Goal: Task Accomplishment & Management: Manage account settings

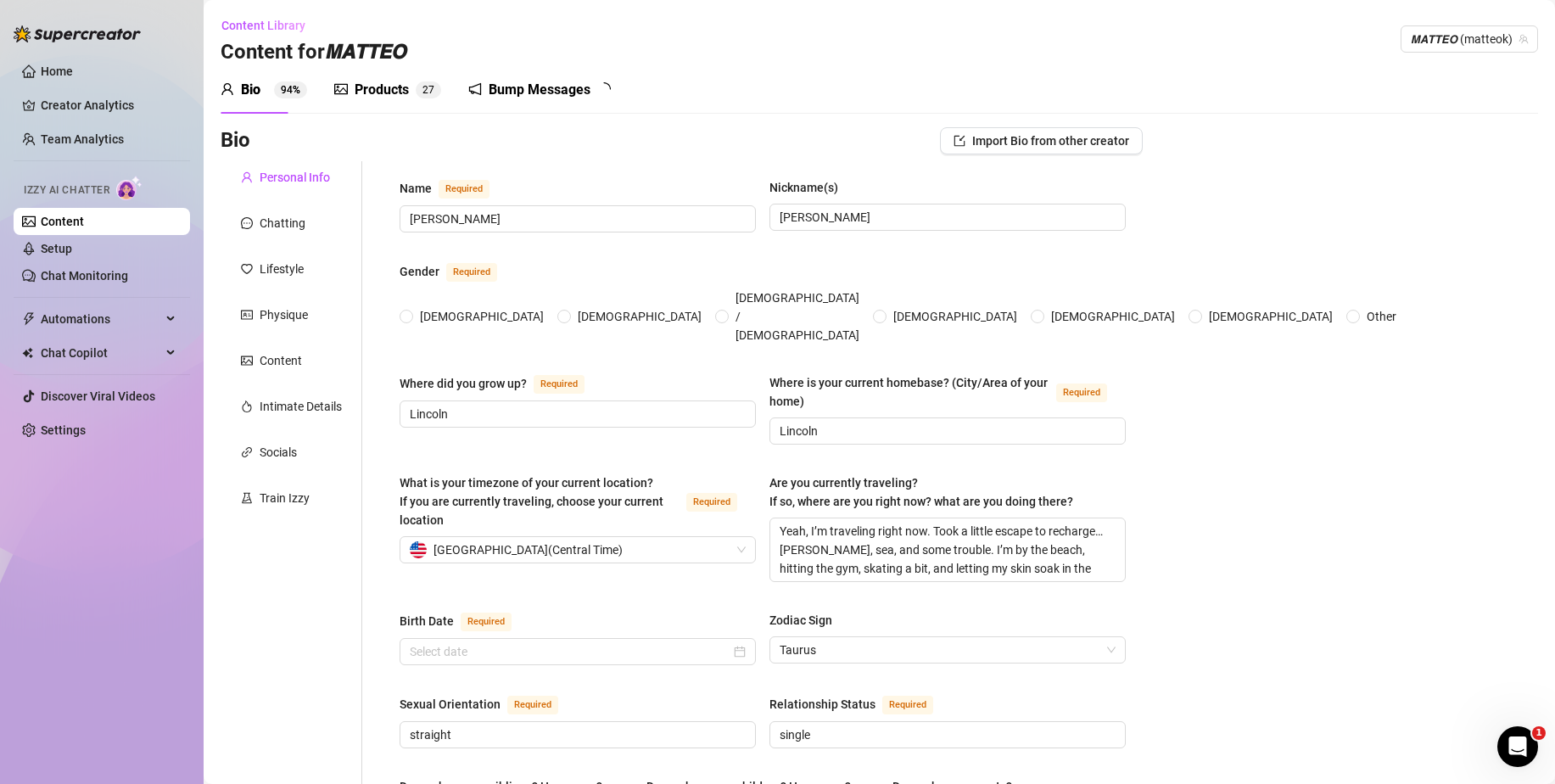
radio input "true"
type input "[DATE]"
click at [99, 279] on link "Chat Monitoring" at bounding box center [84, 276] width 88 height 14
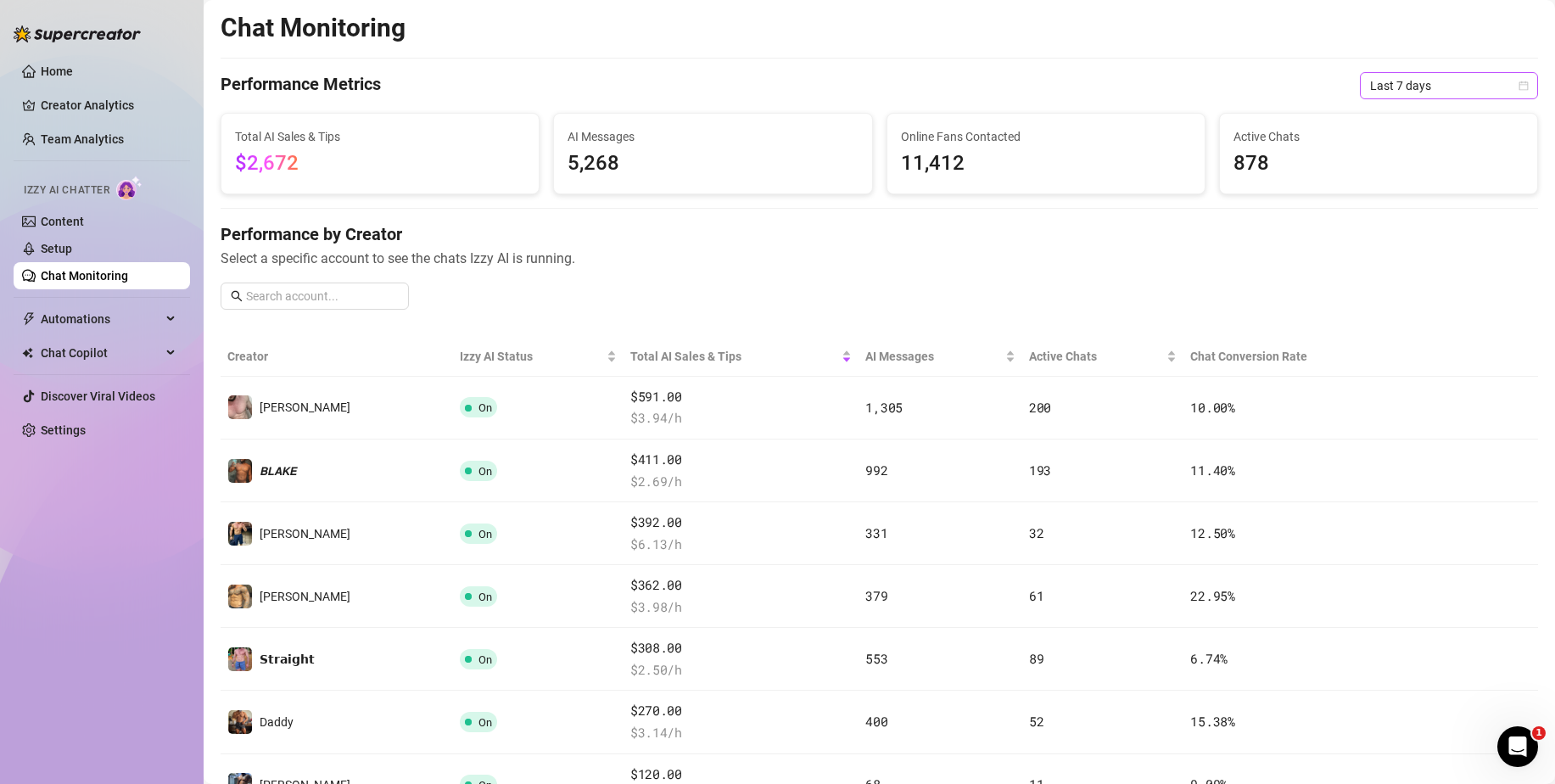
click at [1432, 84] on span "Last 7 days" at bounding box center [1449, 86] width 158 height 25
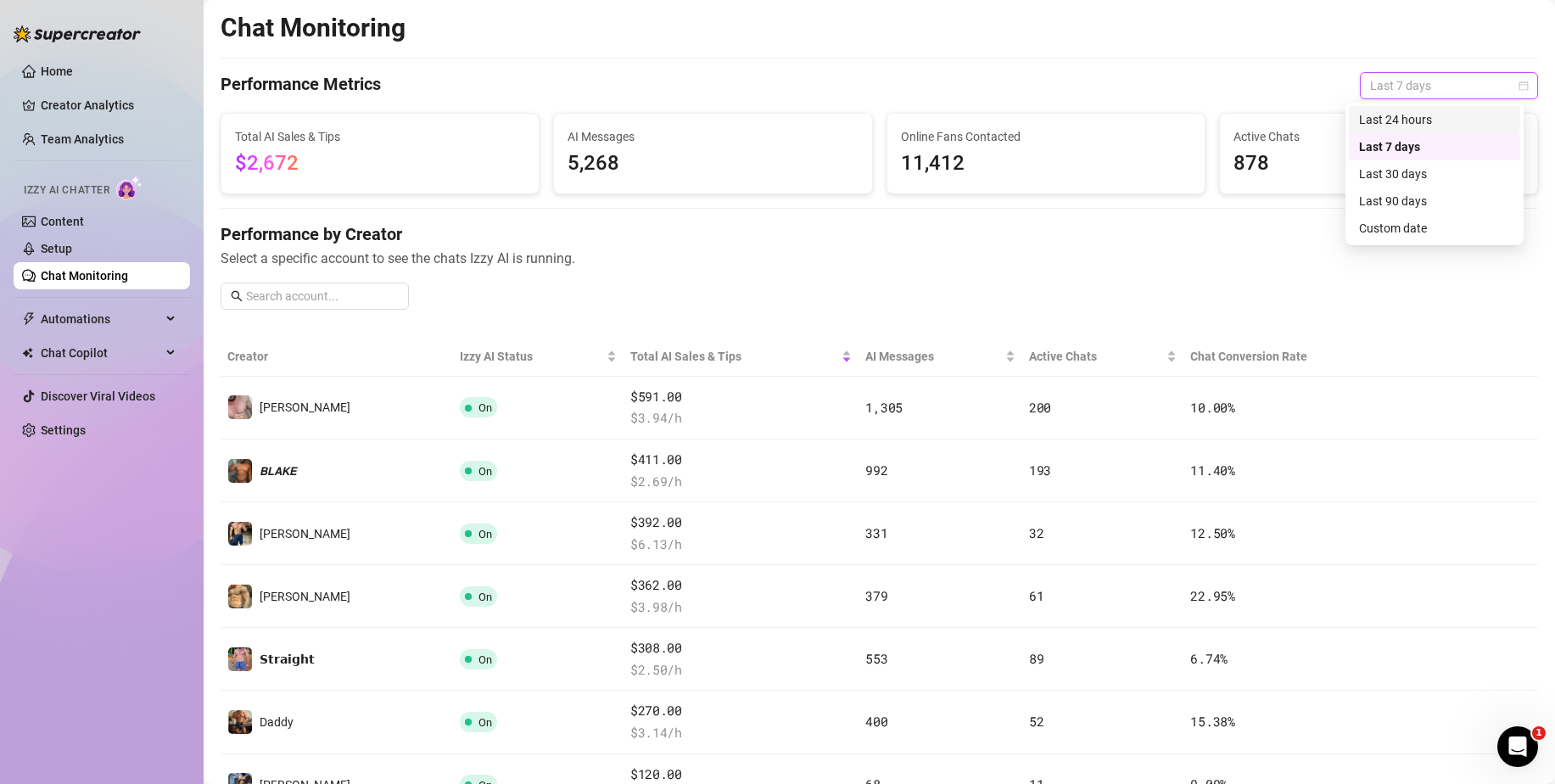
click at [1381, 117] on div "Last 24 hours" at bounding box center [1434, 119] width 151 height 18
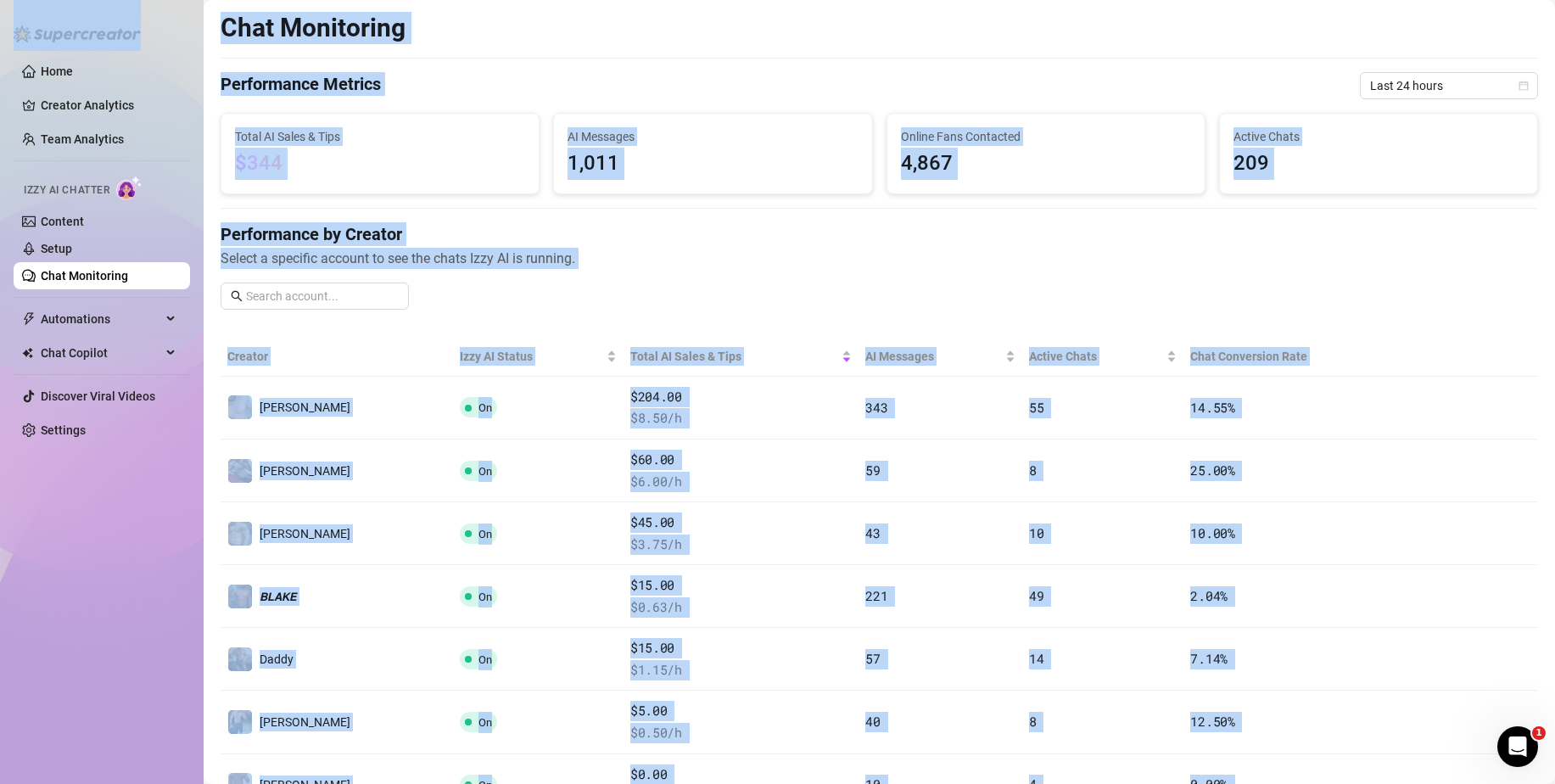
click at [628, 297] on div "Performance by Creator Select a specific account to see the chats Izzy AI is ru…" at bounding box center [880, 272] width 1318 height 101
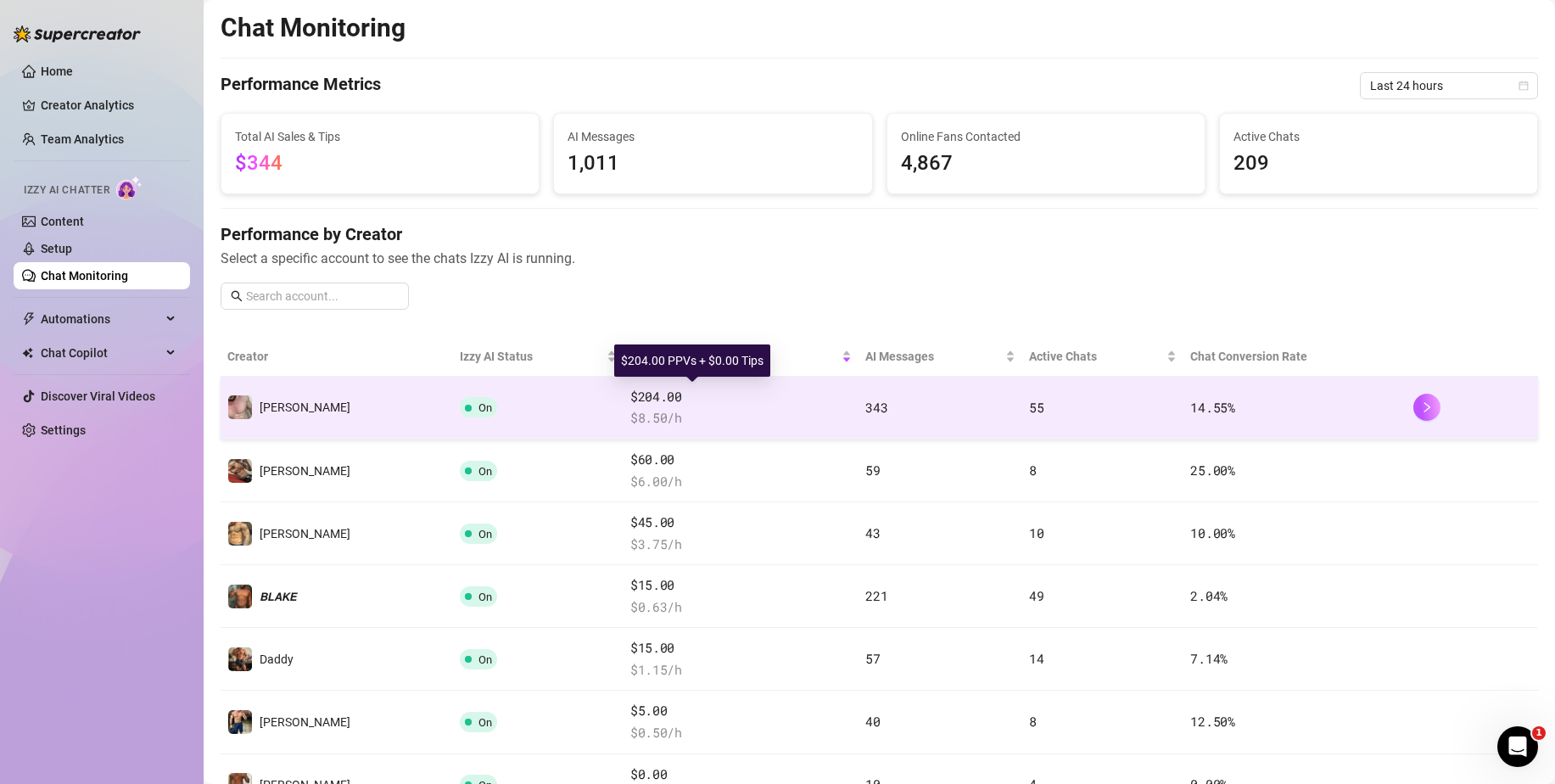
drag, startPoint x: 618, startPoint y: 395, endPoint x: 515, endPoint y: 408, distance: 103.8
click at [515, 408] on td "On" at bounding box center [538, 407] width 171 height 63
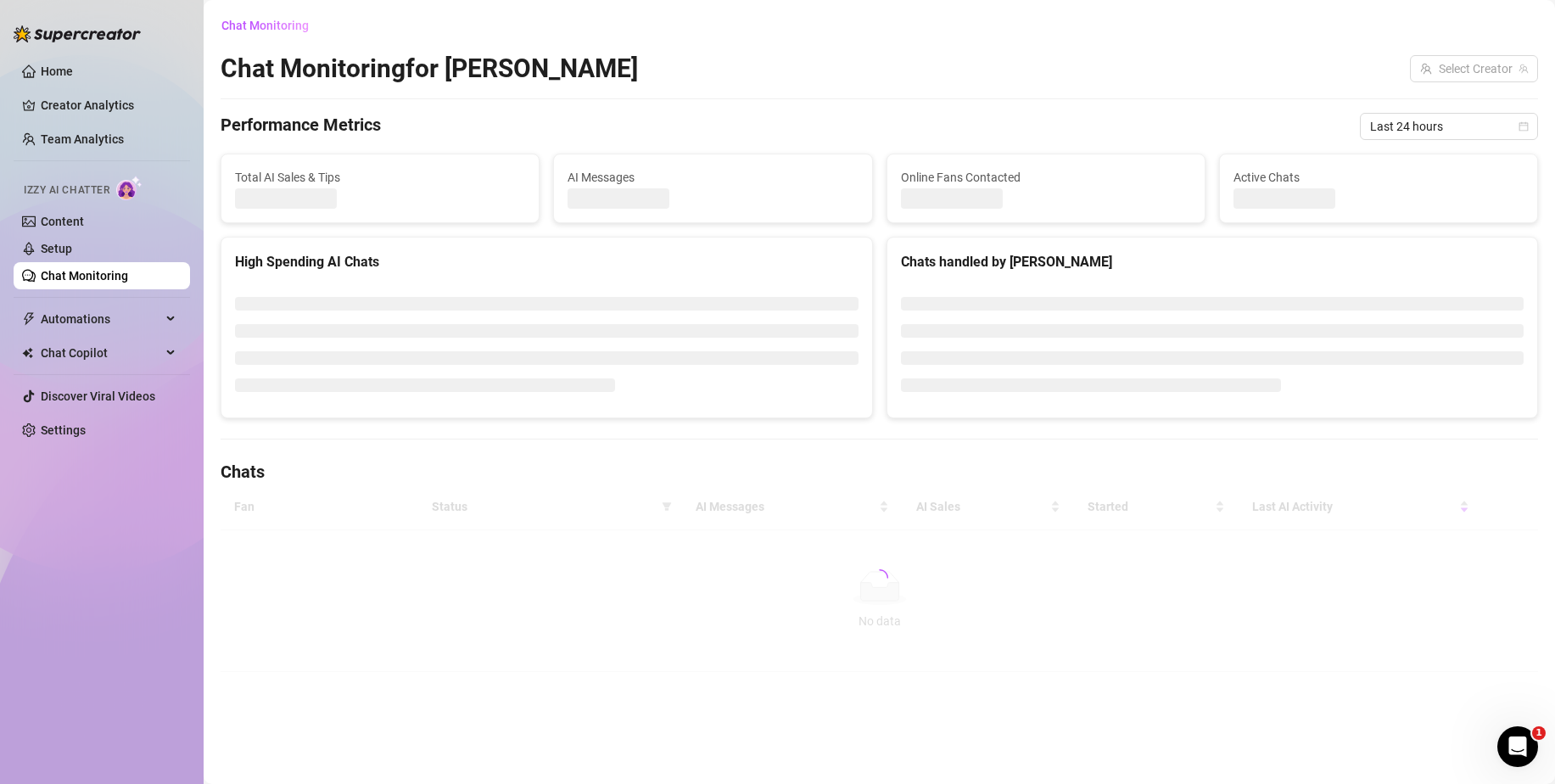
click at [595, 404] on div at bounding box center [547, 343] width 623 height 119
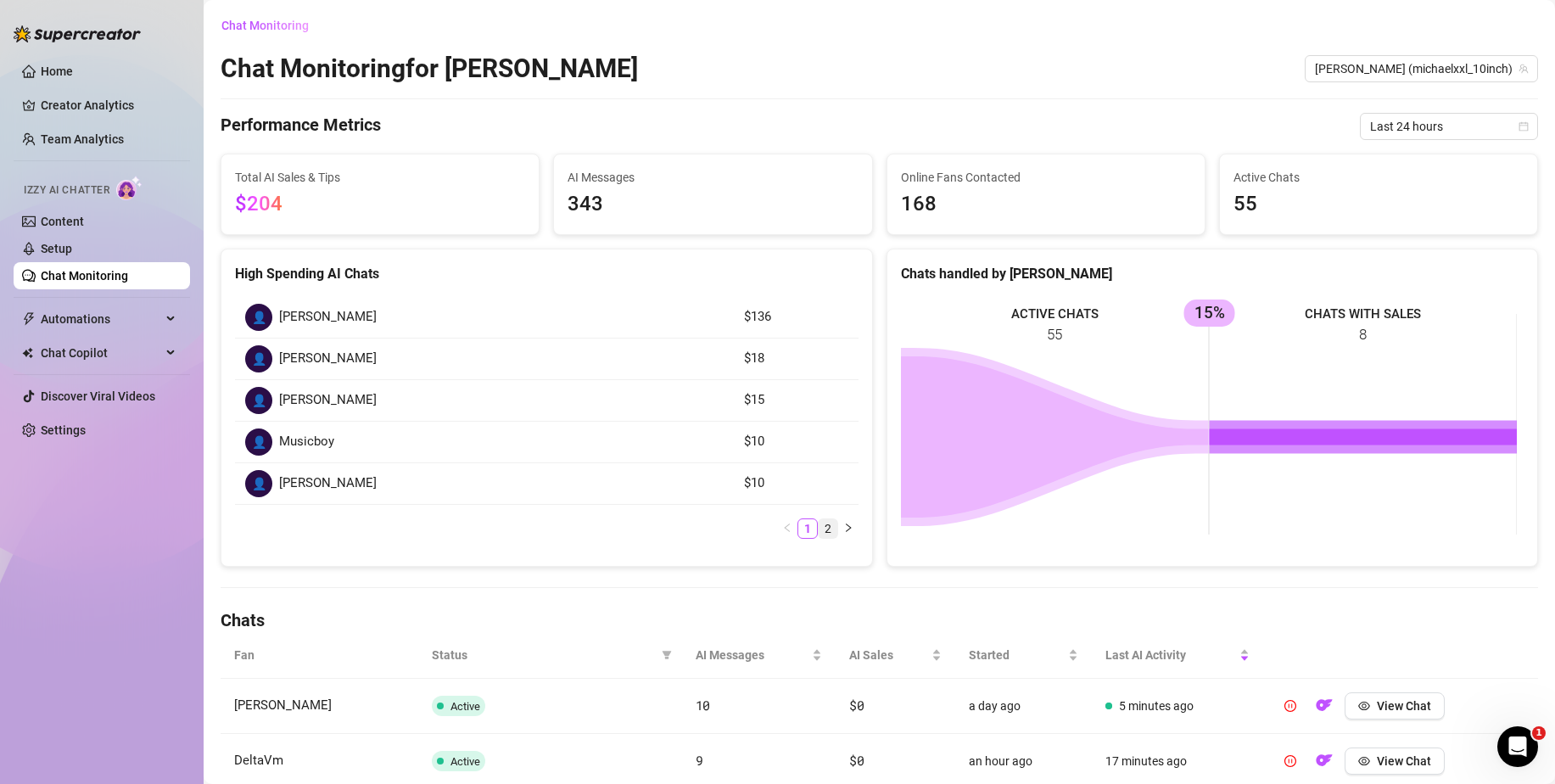
click at [820, 531] on link "2" at bounding box center [828, 527] width 18 height 18
click at [802, 437] on link "1" at bounding box center [807, 445] width 18 height 18
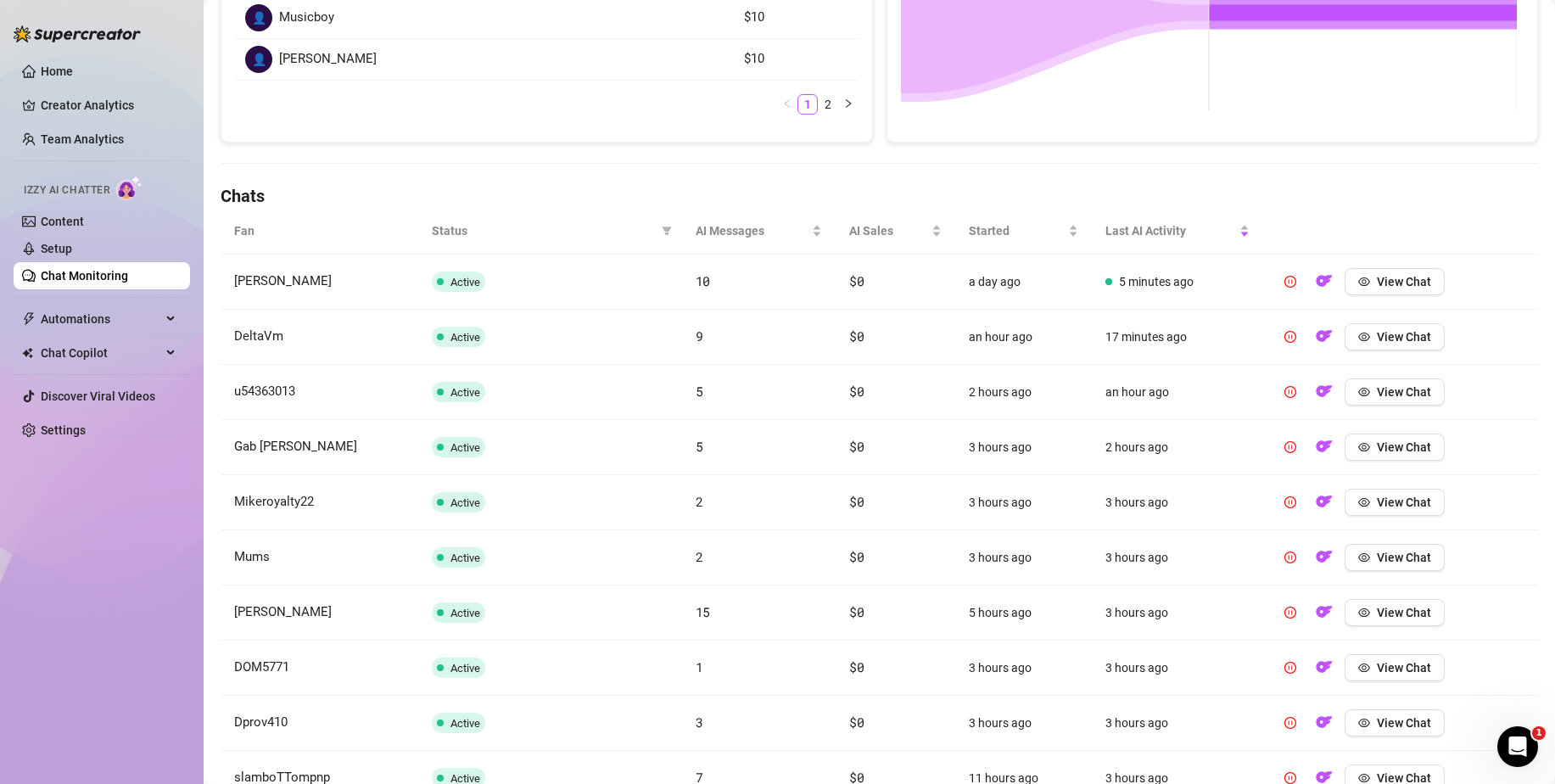
scroll to position [170, 0]
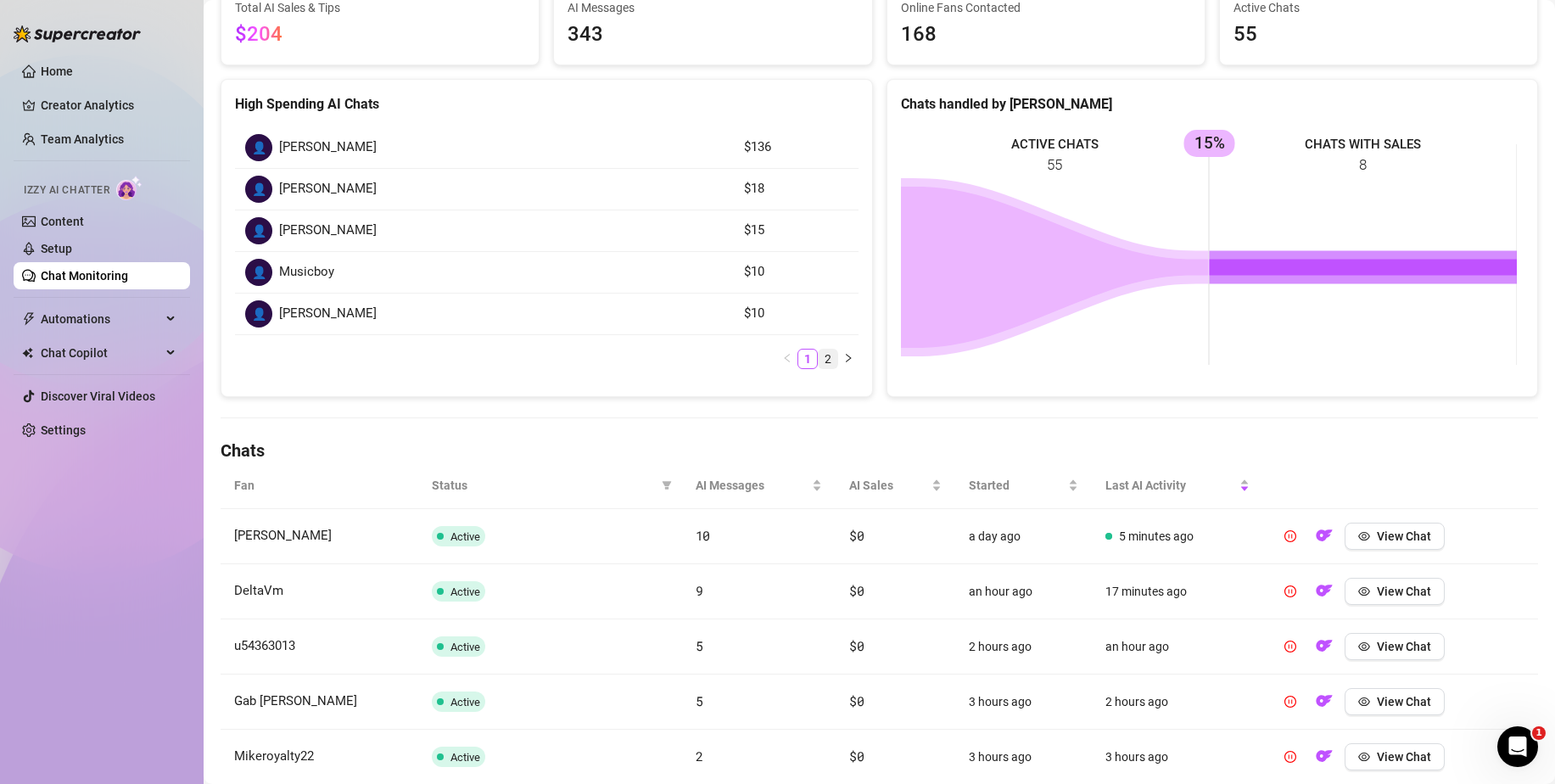
click at [823, 356] on link "2" at bounding box center [828, 358] width 18 height 18
click at [799, 271] on link "1" at bounding box center [807, 275] width 18 height 18
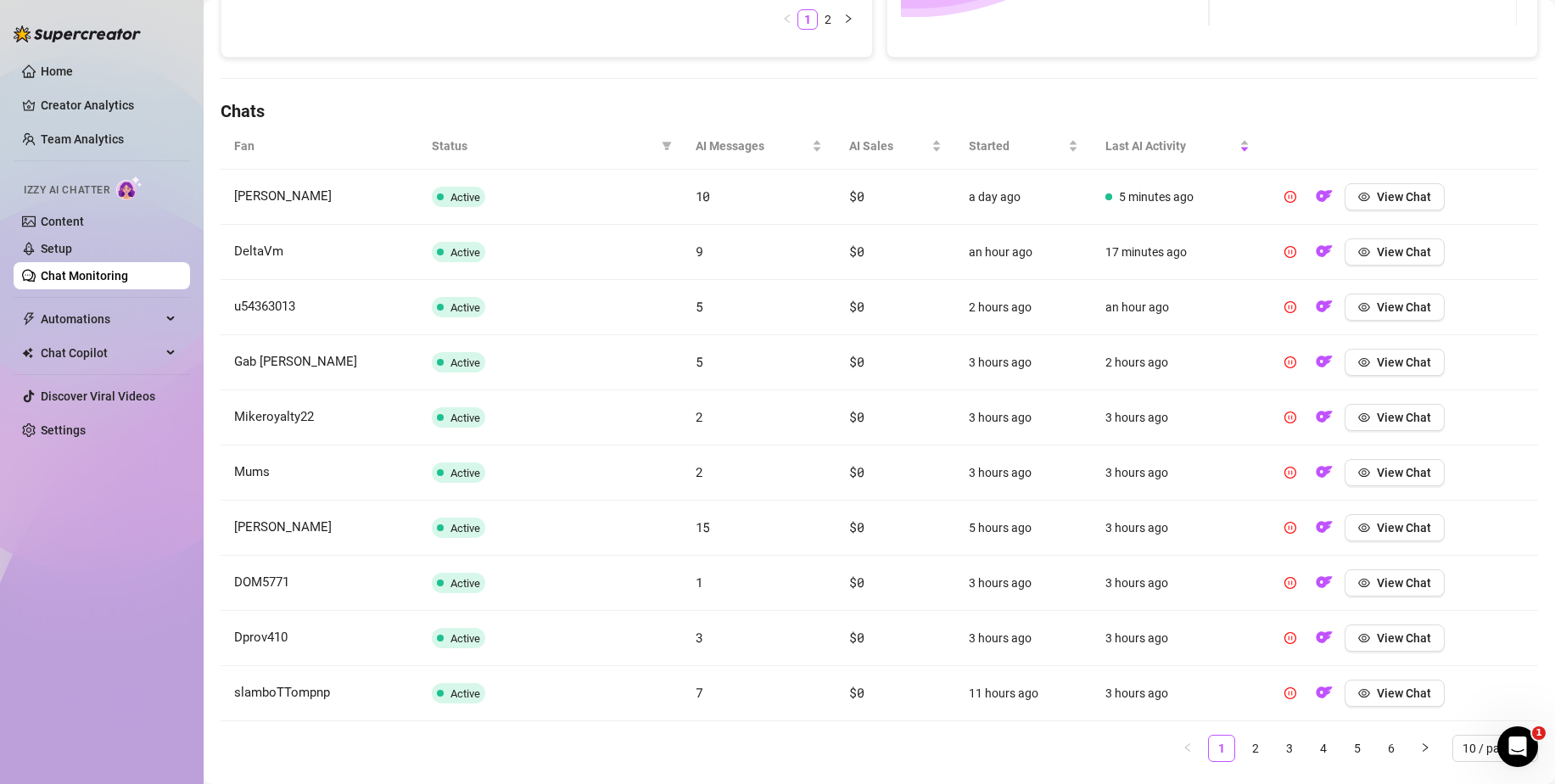
scroll to position [552, 0]
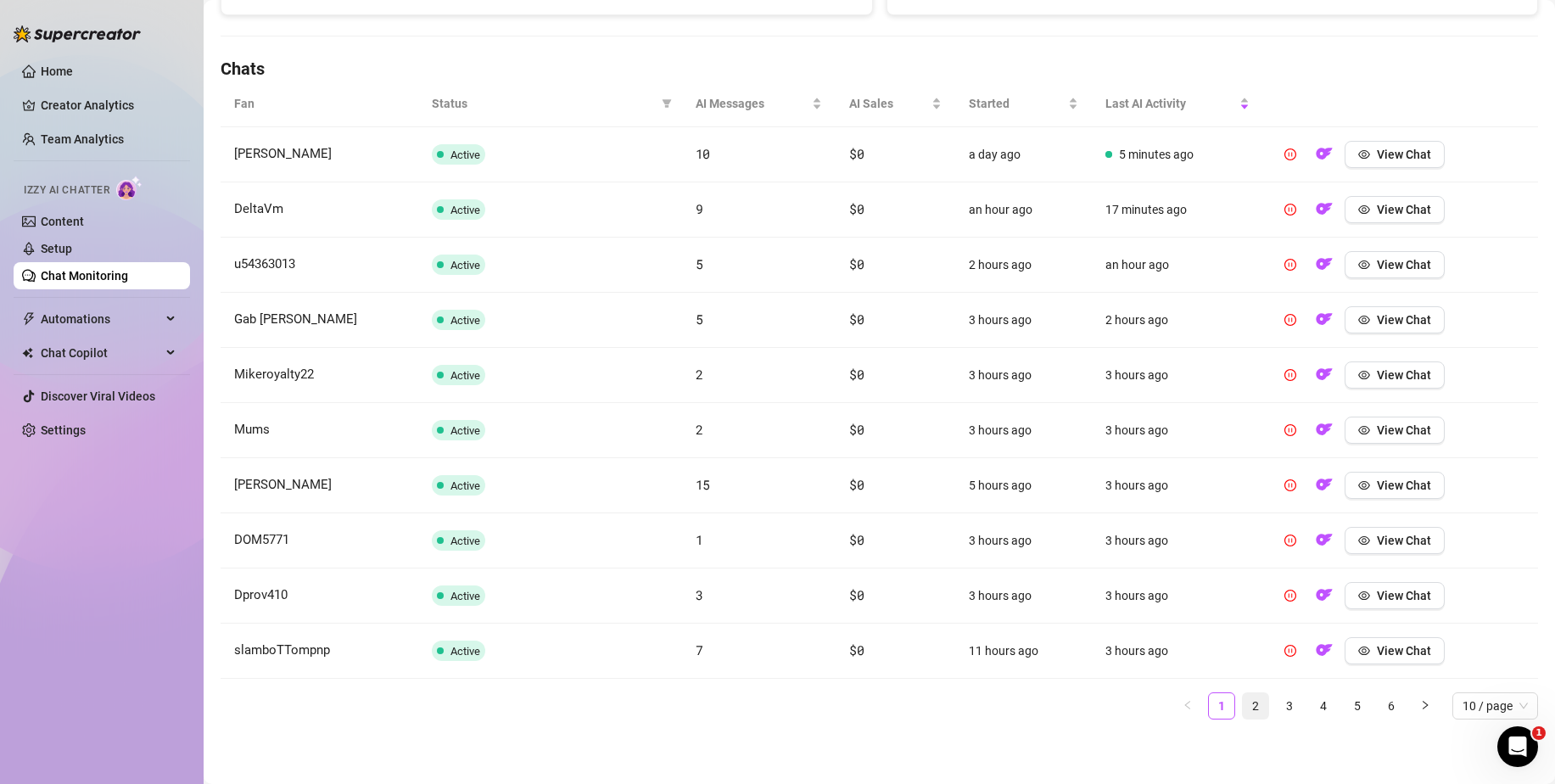
click at [1246, 702] on link "2" at bounding box center [1255, 706] width 25 height 25
click at [1209, 709] on link "1" at bounding box center [1221, 706] width 25 height 25
click at [875, 102] on span "AI Sales" at bounding box center [888, 103] width 79 height 18
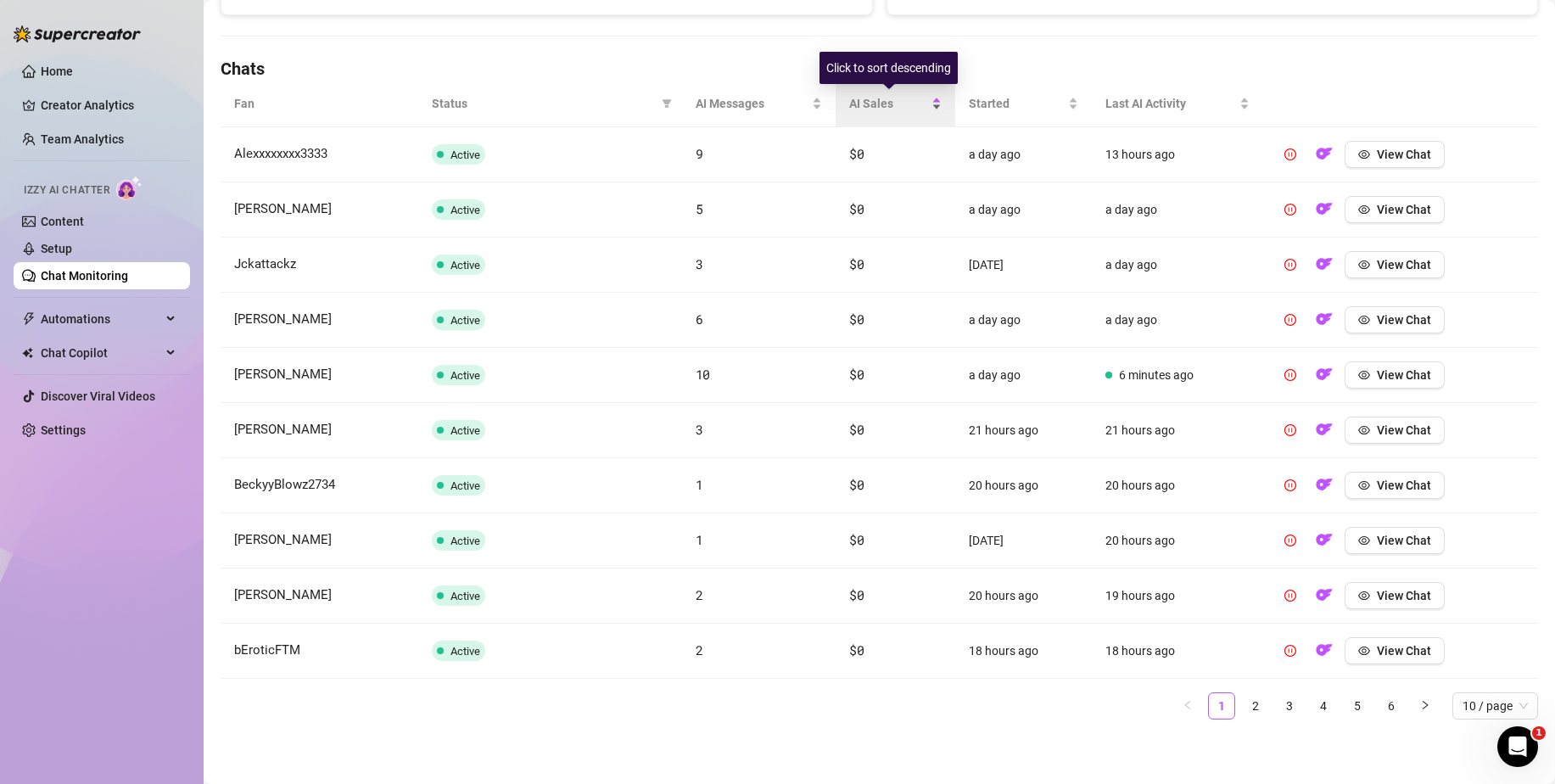
click at [925, 106] on div "AI Sales" at bounding box center [895, 103] width 93 height 18
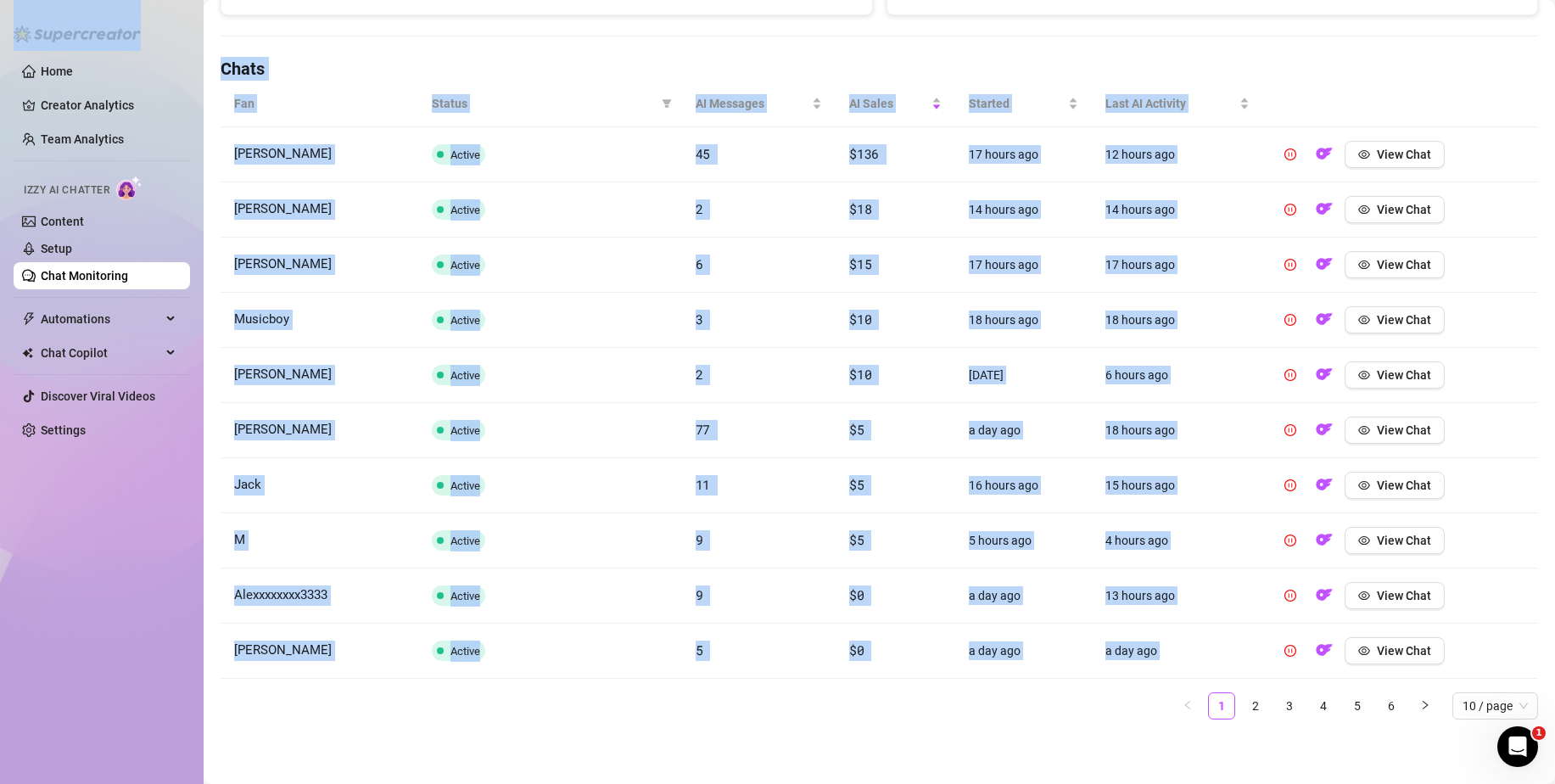
click at [1287, 108] on th at bounding box center [1401, 104] width 275 height 46
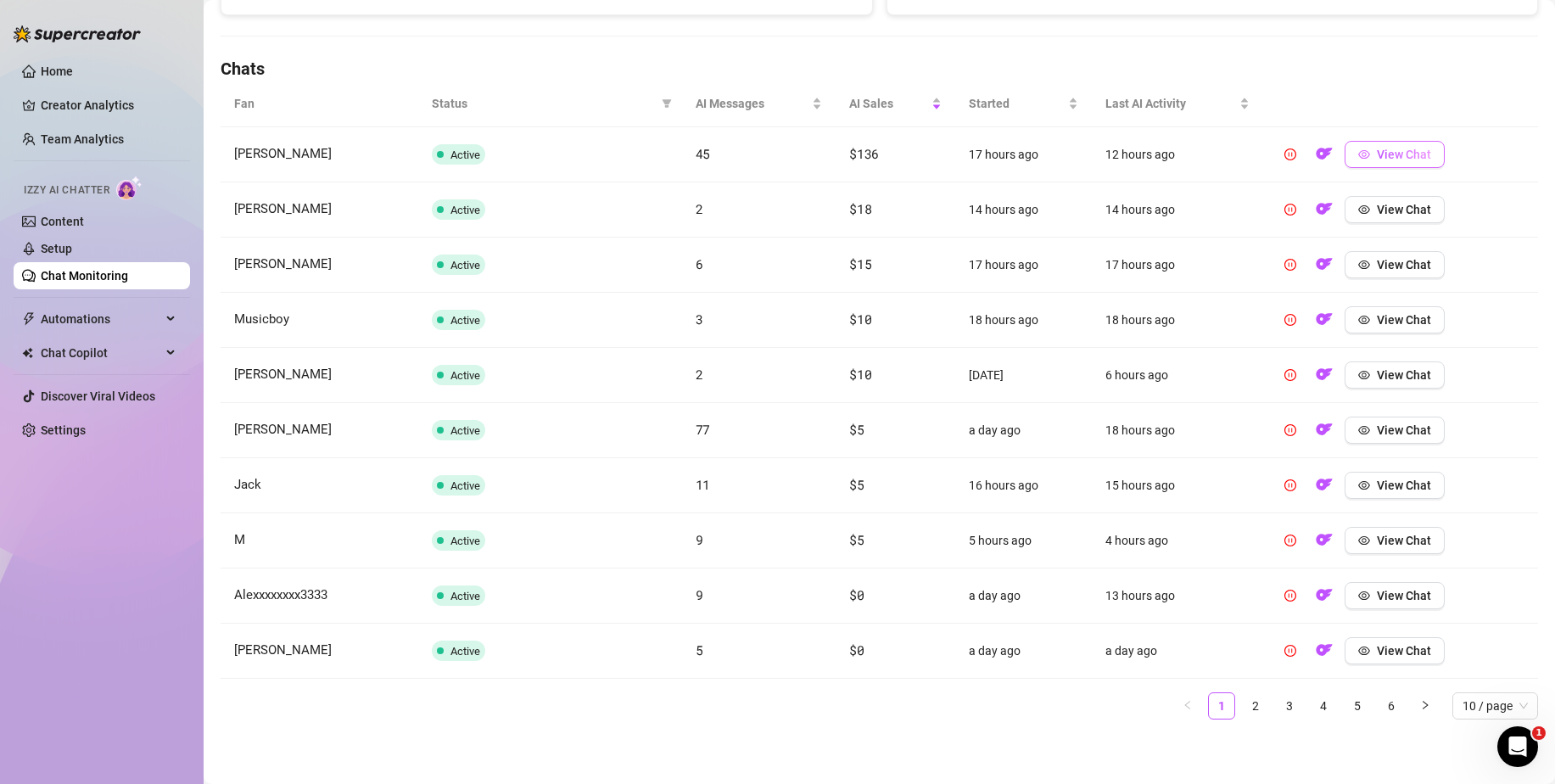
click at [1363, 156] on button "View Chat" at bounding box center [1395, 154] width 100 height 27
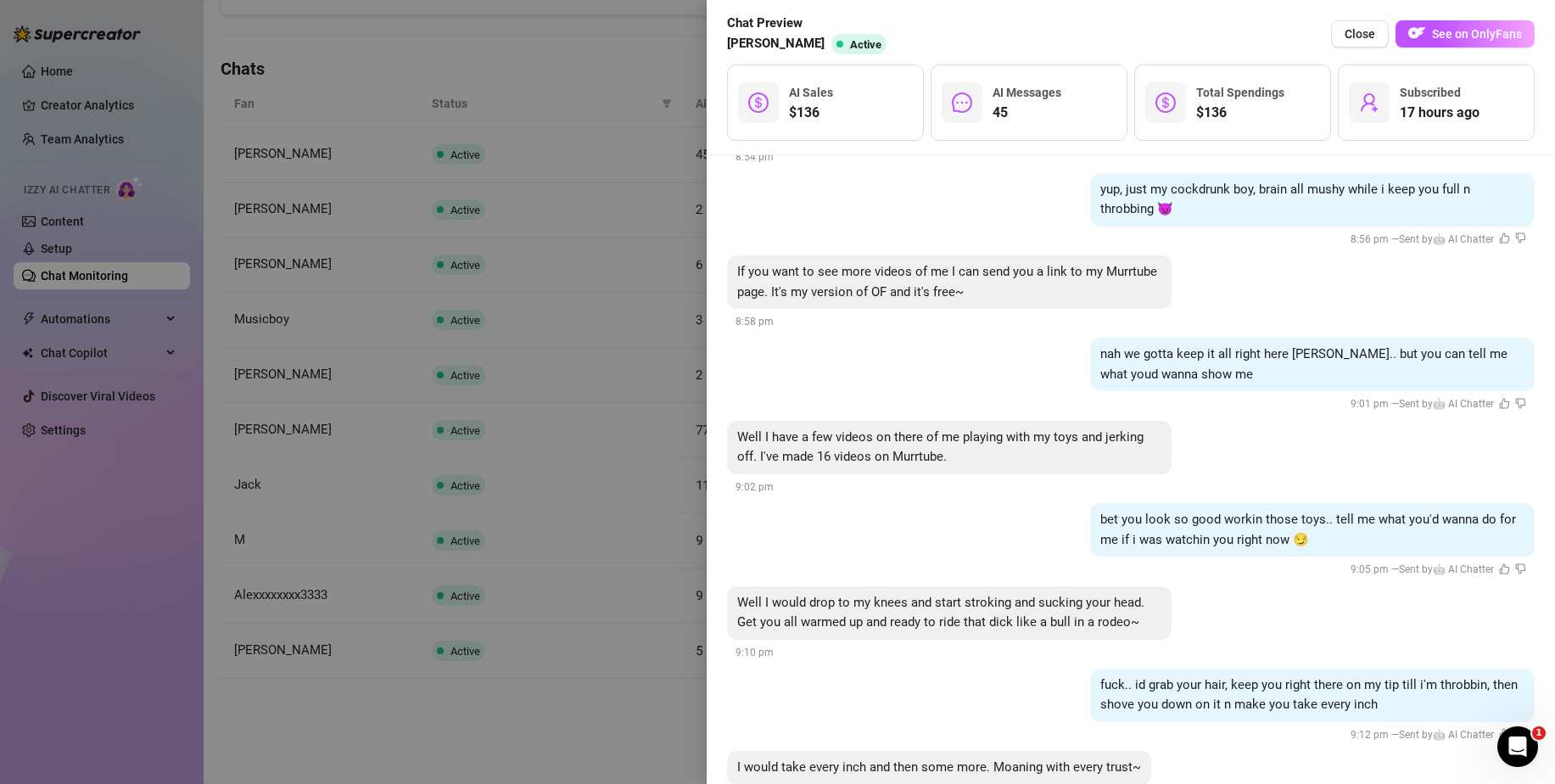
scroll to position [6614, 0]
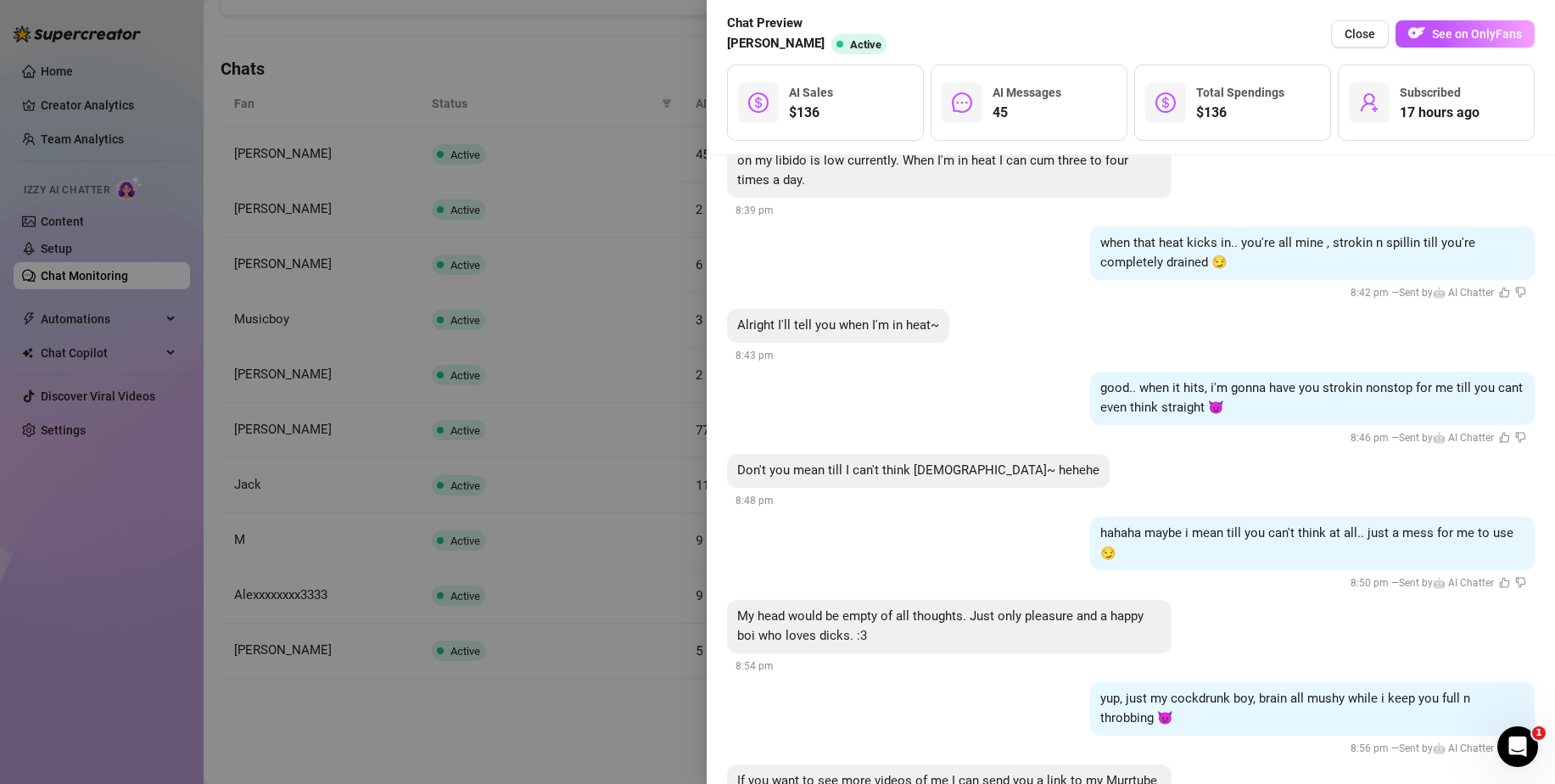
click at [587, 749] on div at bounding box center [778, 392] width 1555 height 784
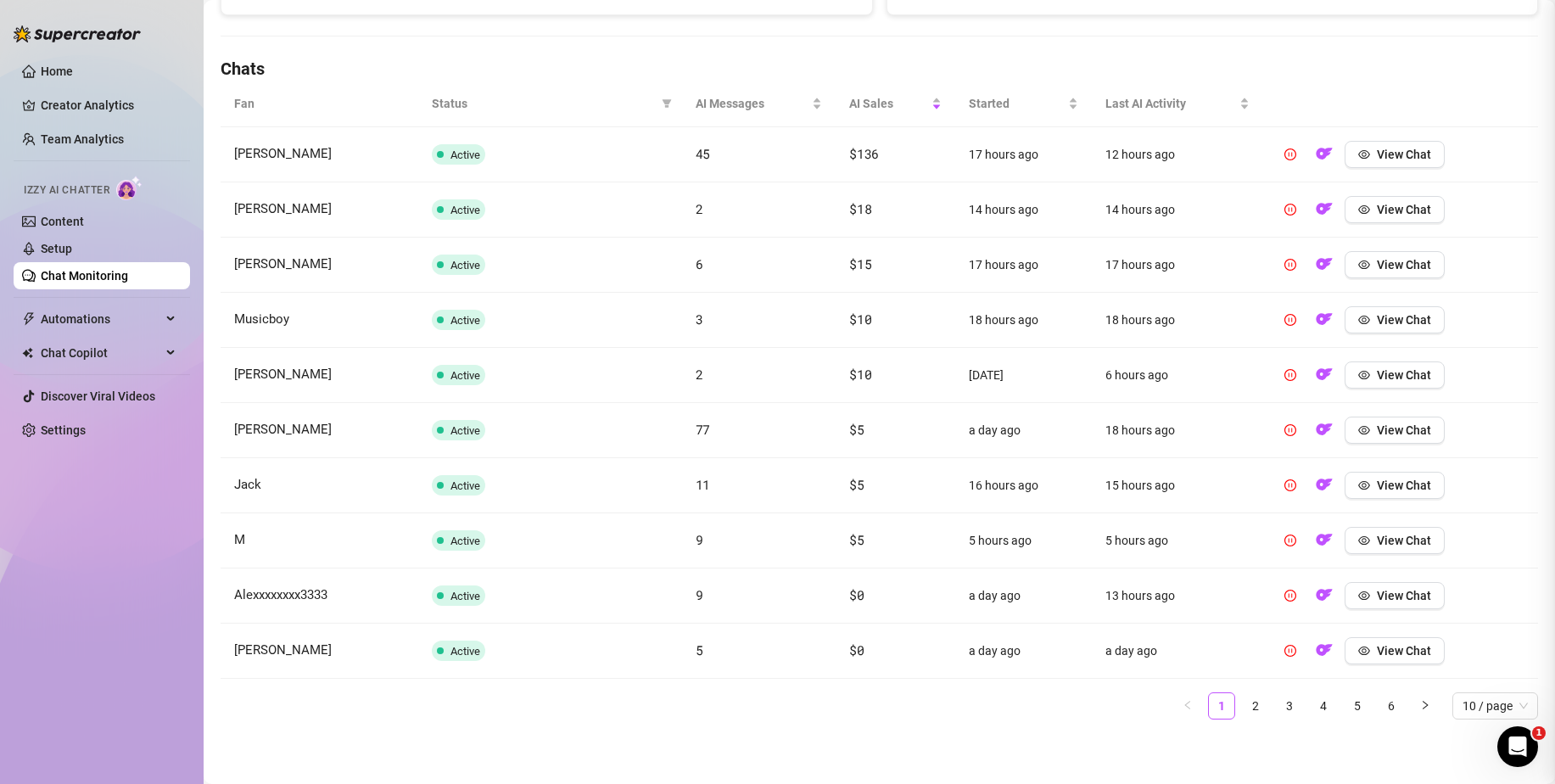
scroll to position [0, 0]
click at [1389, 213] on span "View Chat" at bounding box center [1404, 209] width 54 height 14
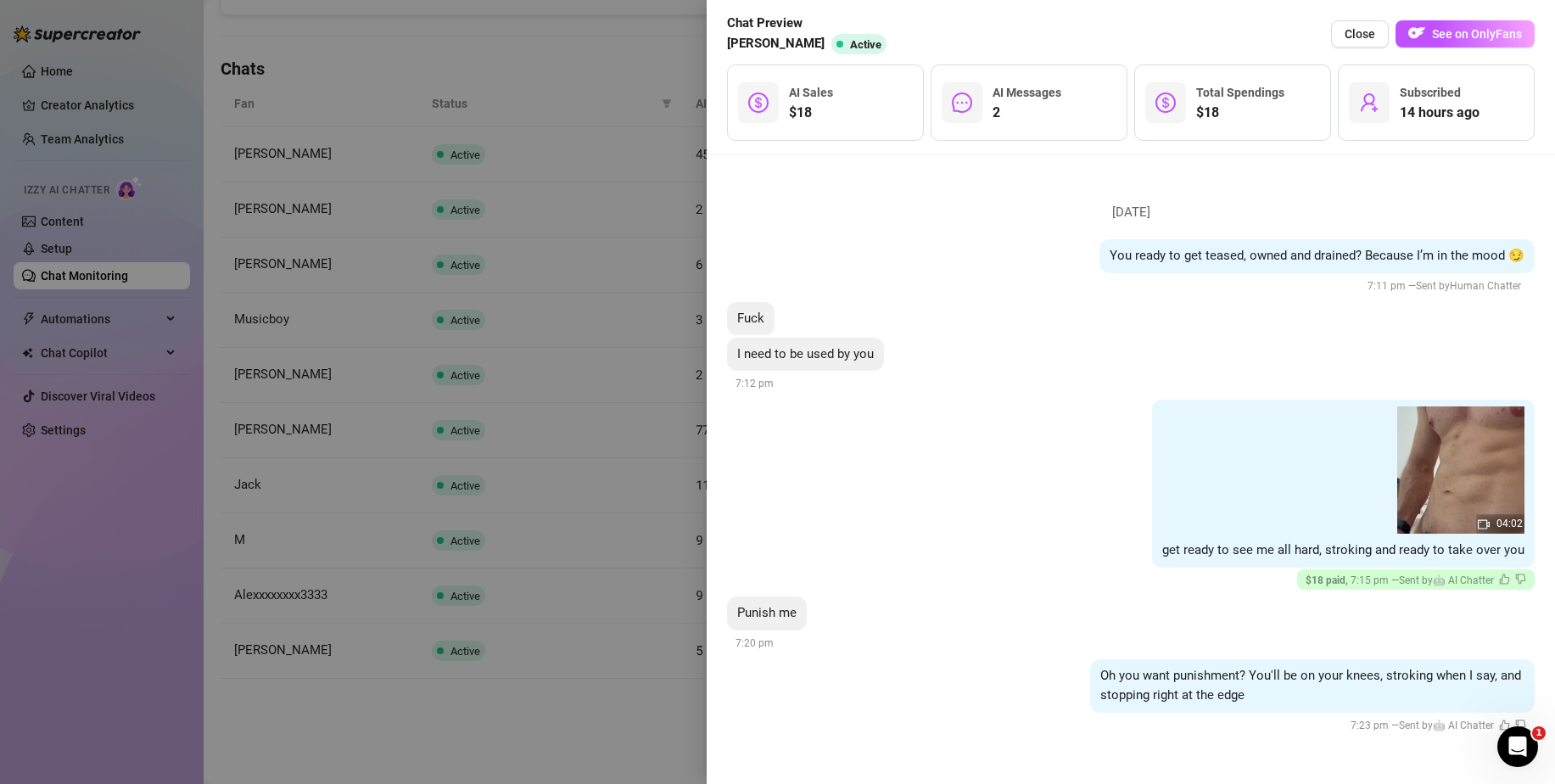
click at [621, 715] on div at bounding box center [778, 392] width 1555 height 784
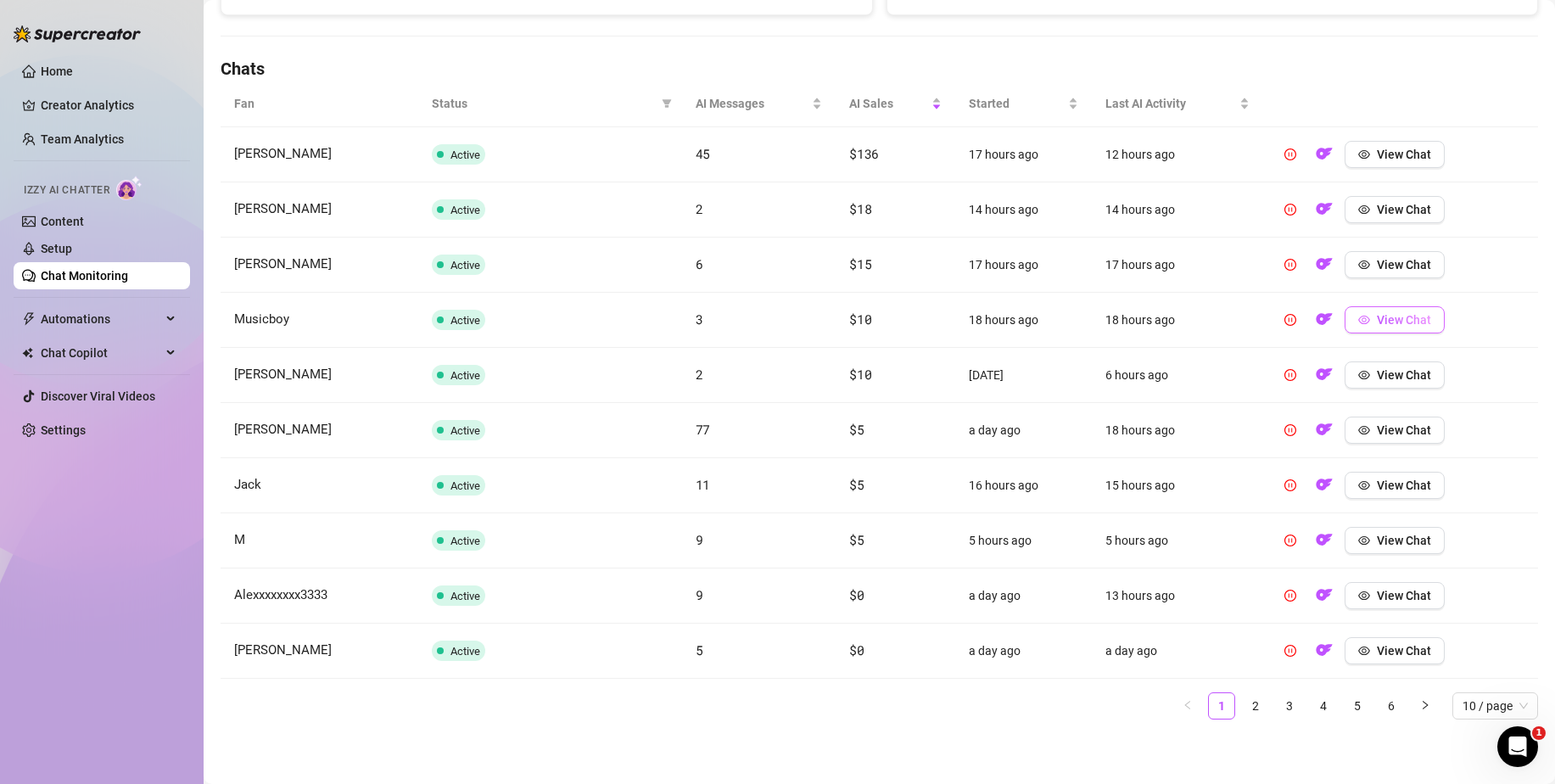
click at [1377, 313] on span "View Chat" at bounding box center [1404, 320] width 54 height 14
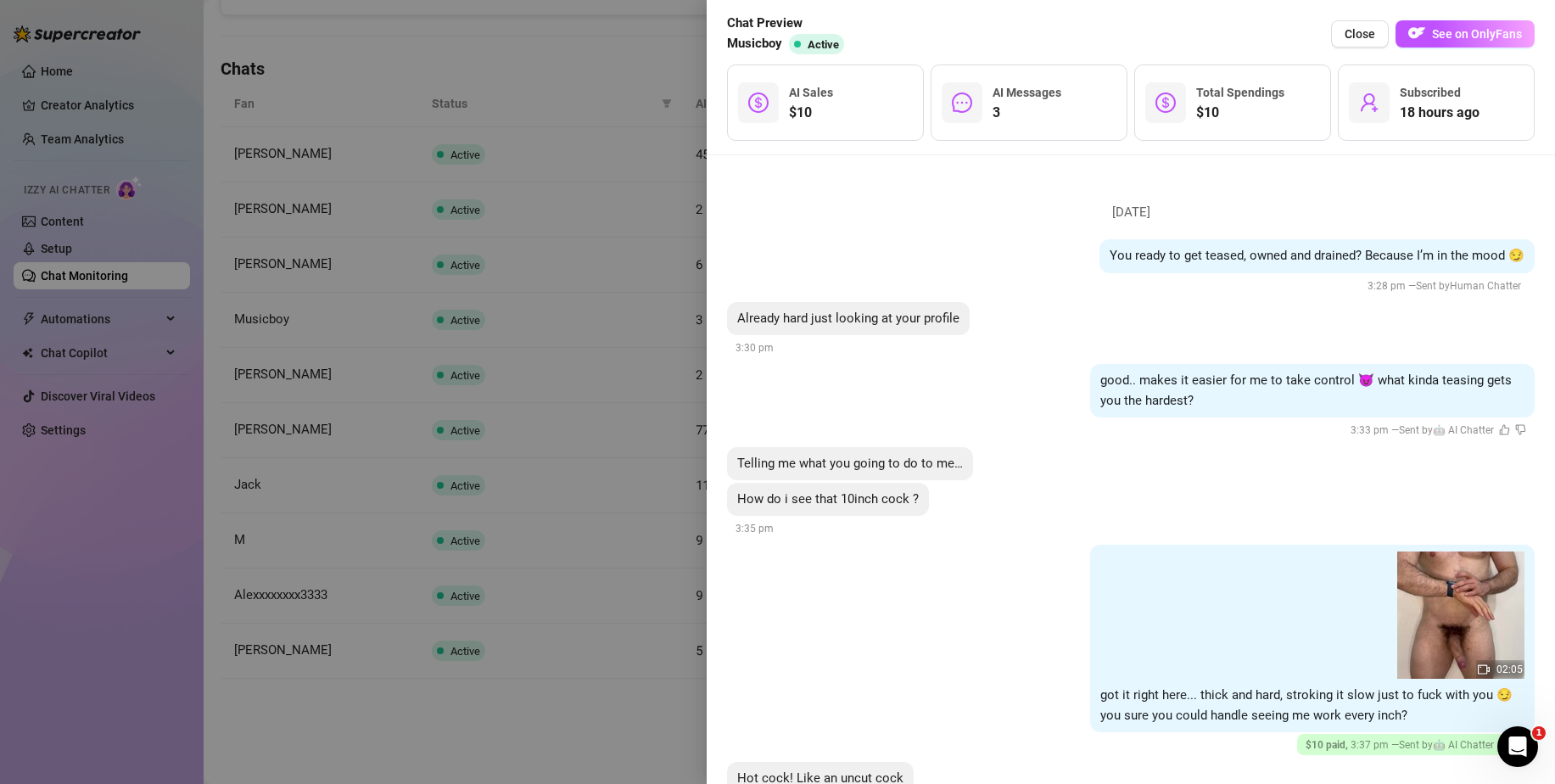
scroll to position [153, 0]
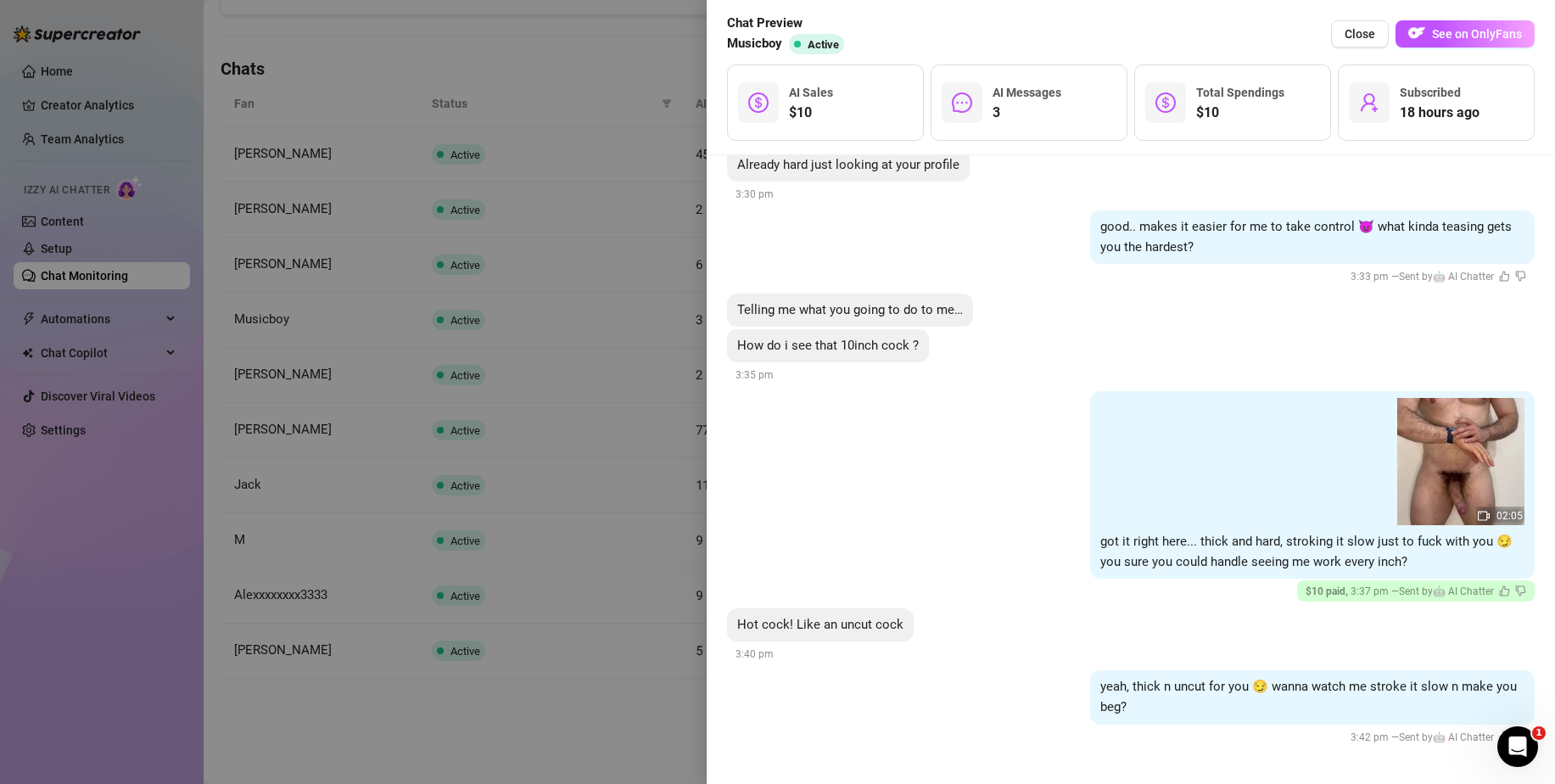
click at [499, 699] on div at bounding box center [778, 392] width 1555 height 784
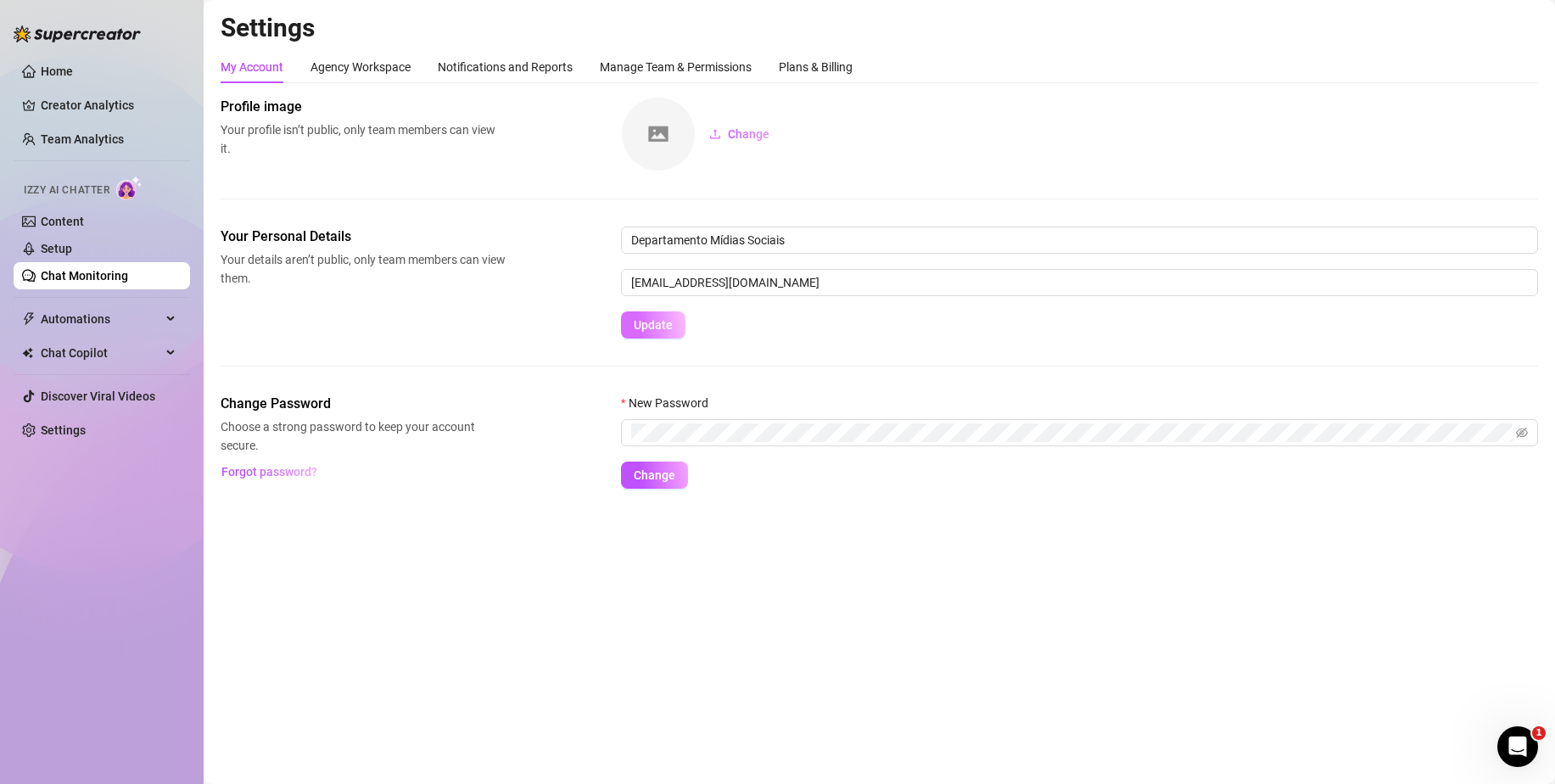
click at [644, 327] on span "Update" at bounding box center [653, 325] width 39 height 14
click at [387, 71] on div "Agency Workspace" at bounding box center [361, 67] width 100 height 18
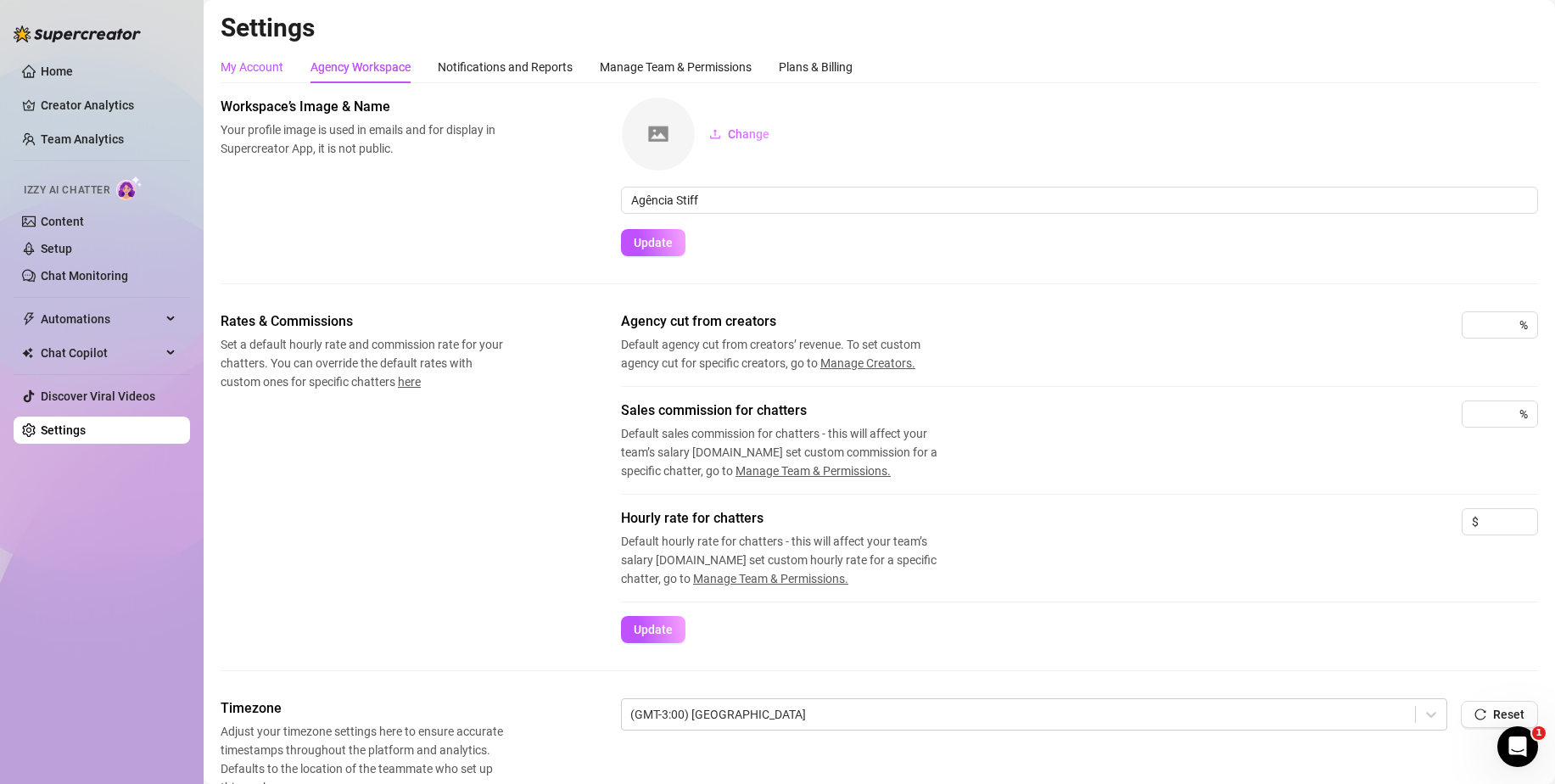
click at [263, 65] on div "My Account" at bounding box center [252, 67] width 63 height 18
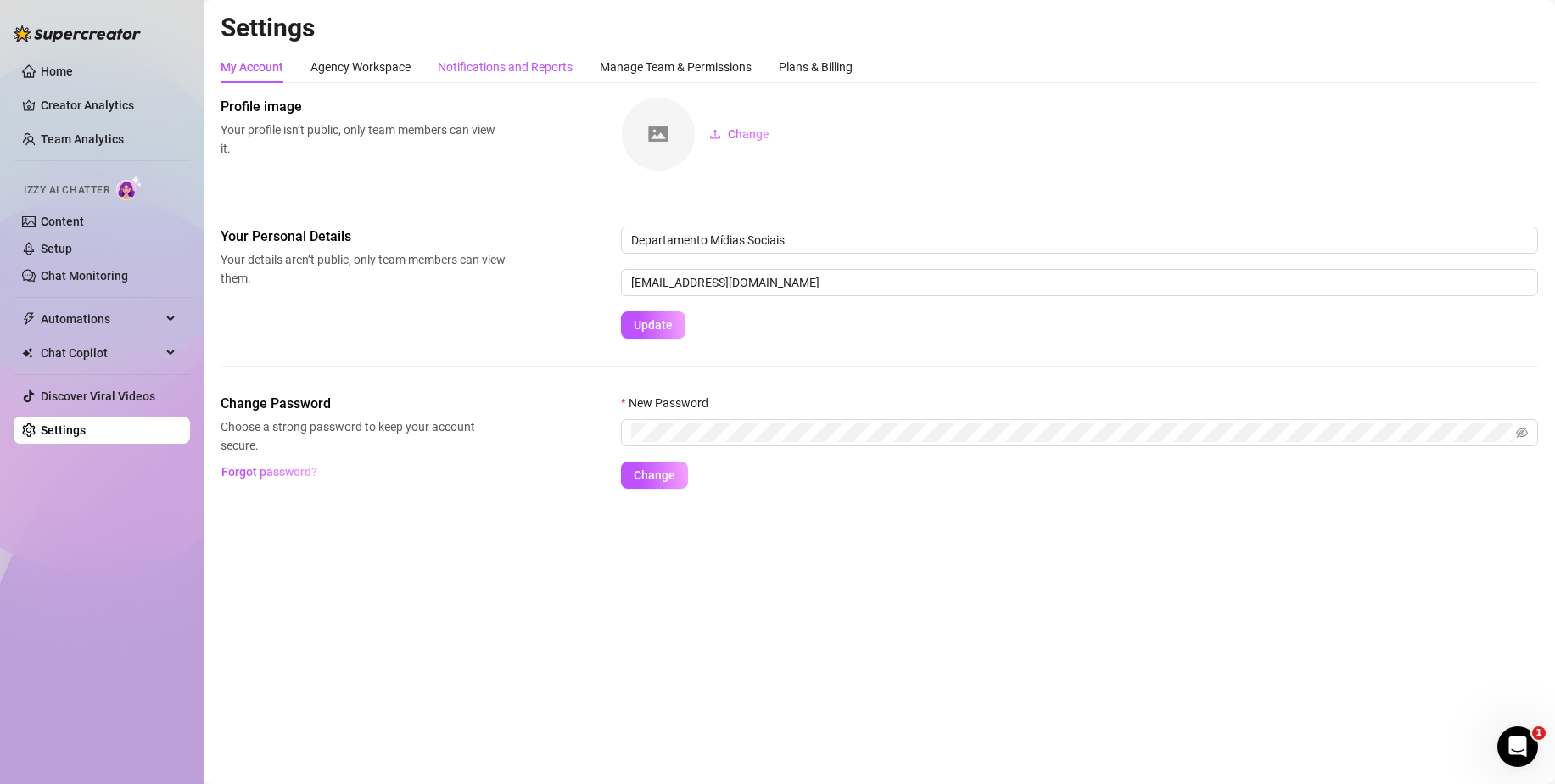
click at [488, 64] on div "Notifications and Reports" at bounding box center [505, 67] width 135 height 18
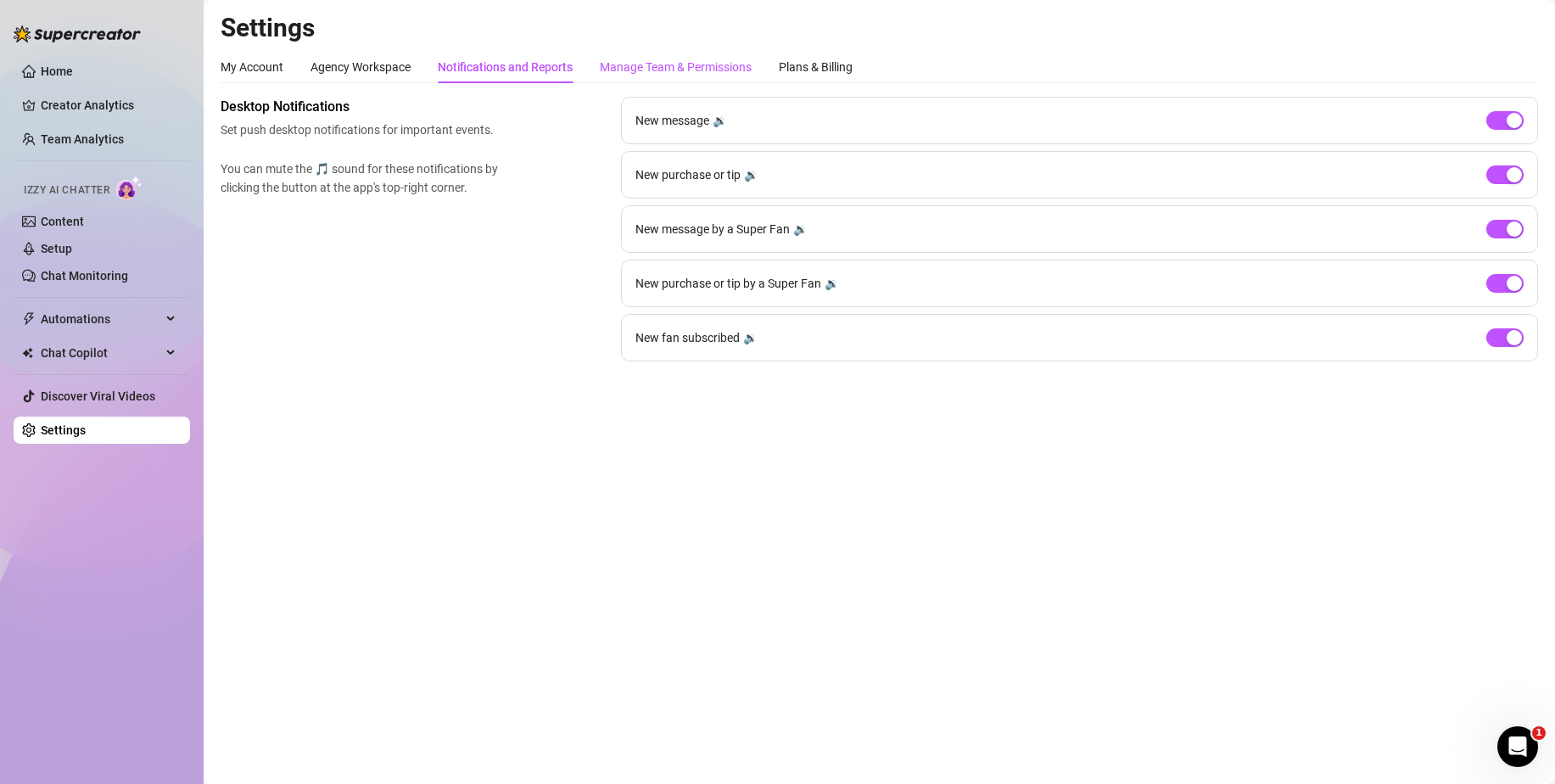
click at [678, 67] on div "Manage Team & Permissions" at bounding box center [675, 67] width 151 height 18
click at [816, 65] on div "Plans & Billing" at bounding box center [815, 67] width 74 height 18
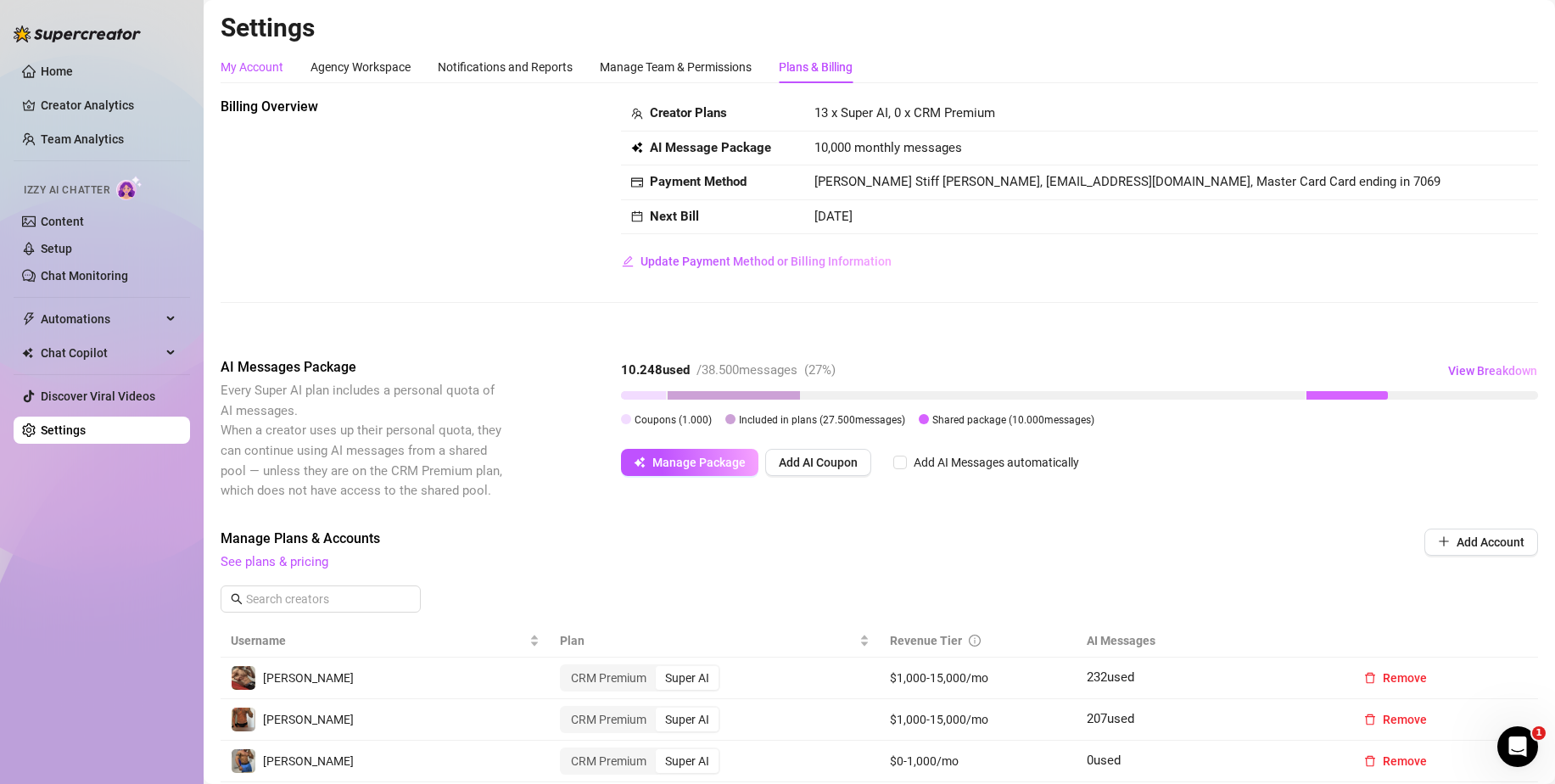
click at [248, 62] on div "My Account" at bounding box center [252, 67] width 63 height 18
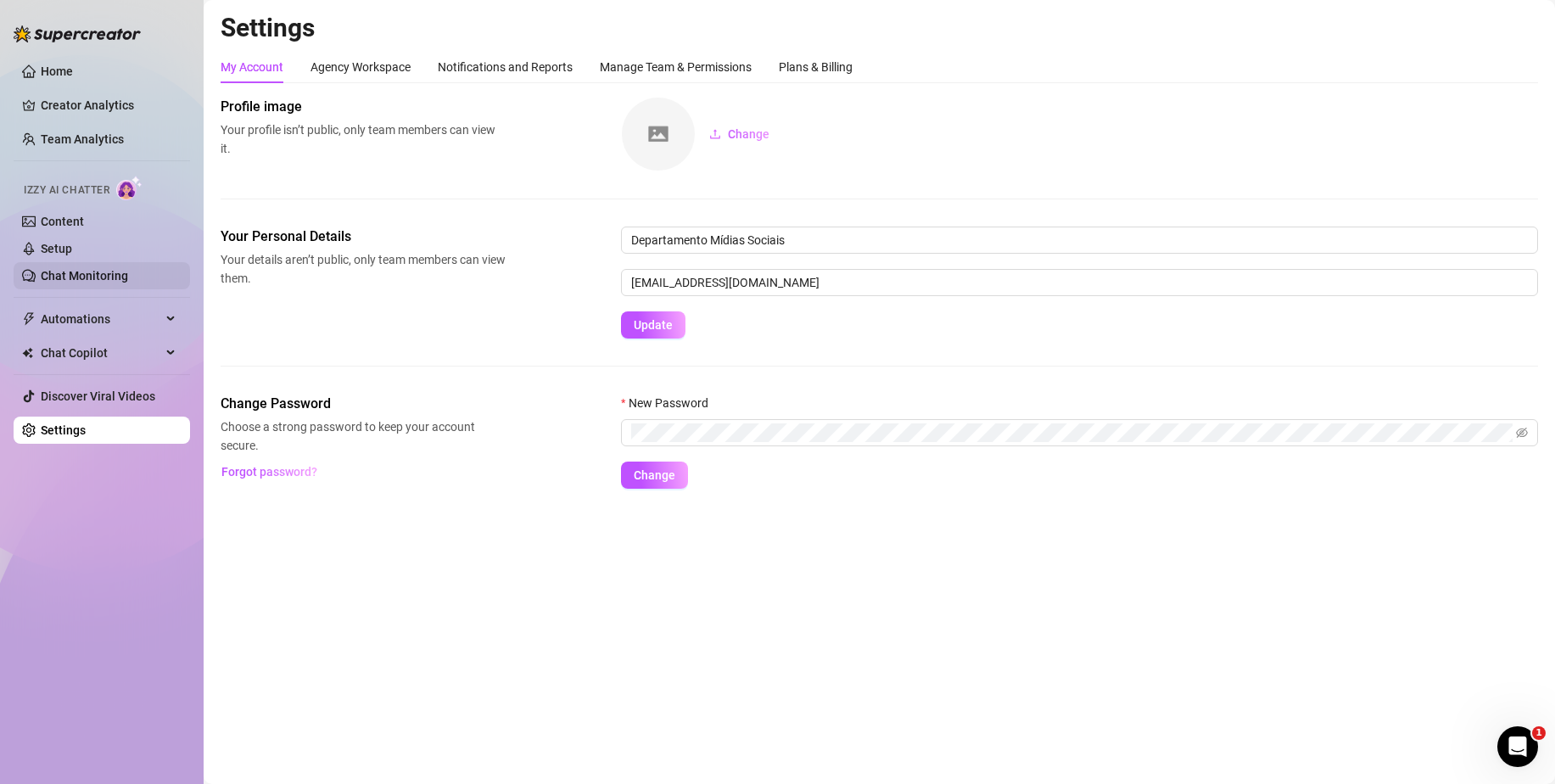
click at [104, 272] on link "Chat Monitoring" at bounding box center [84, 276] width 88 height 14
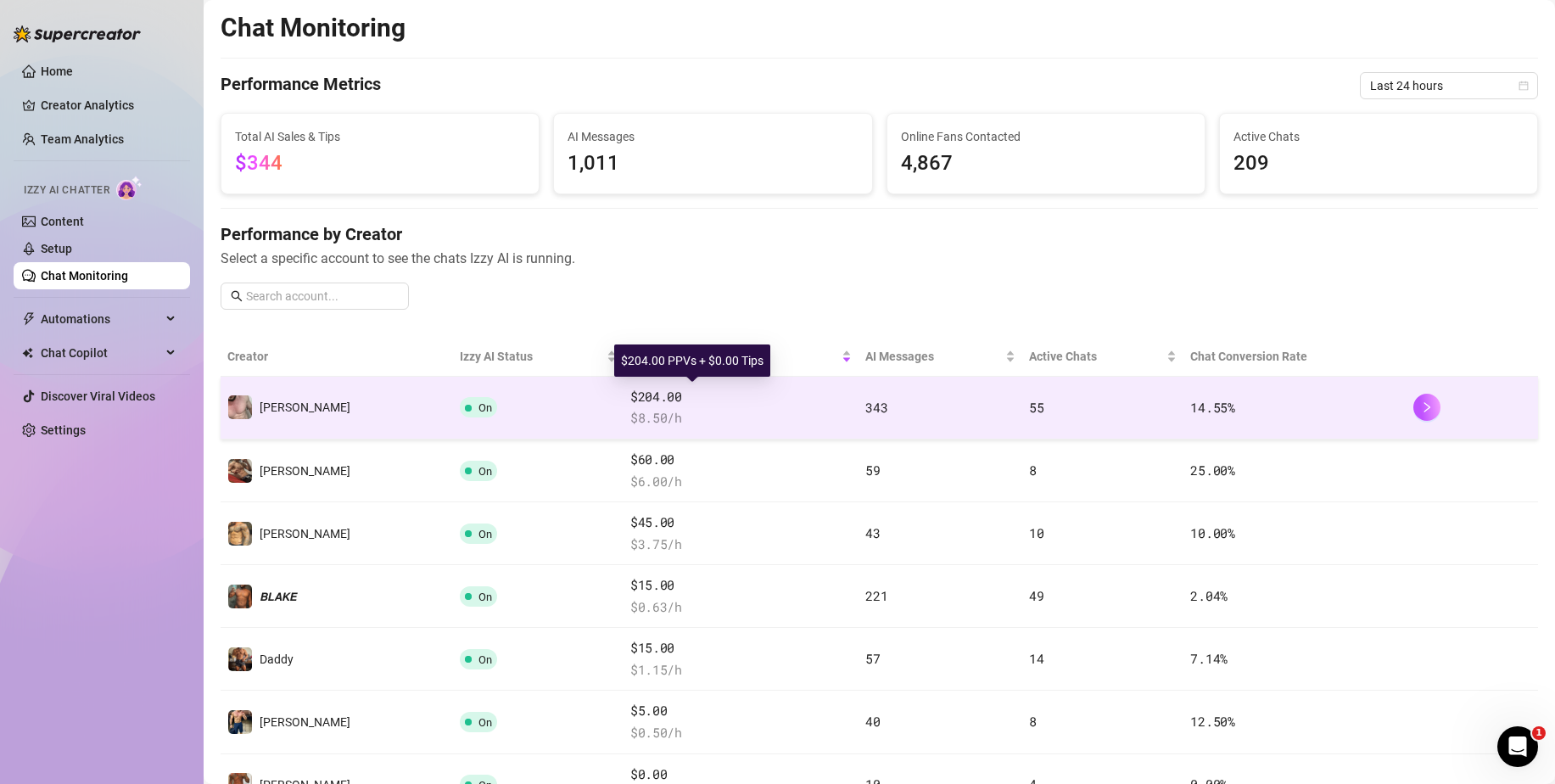
click at [630, 402] on span "$204.00" at bounding box center [741, 396] width 222 height 20
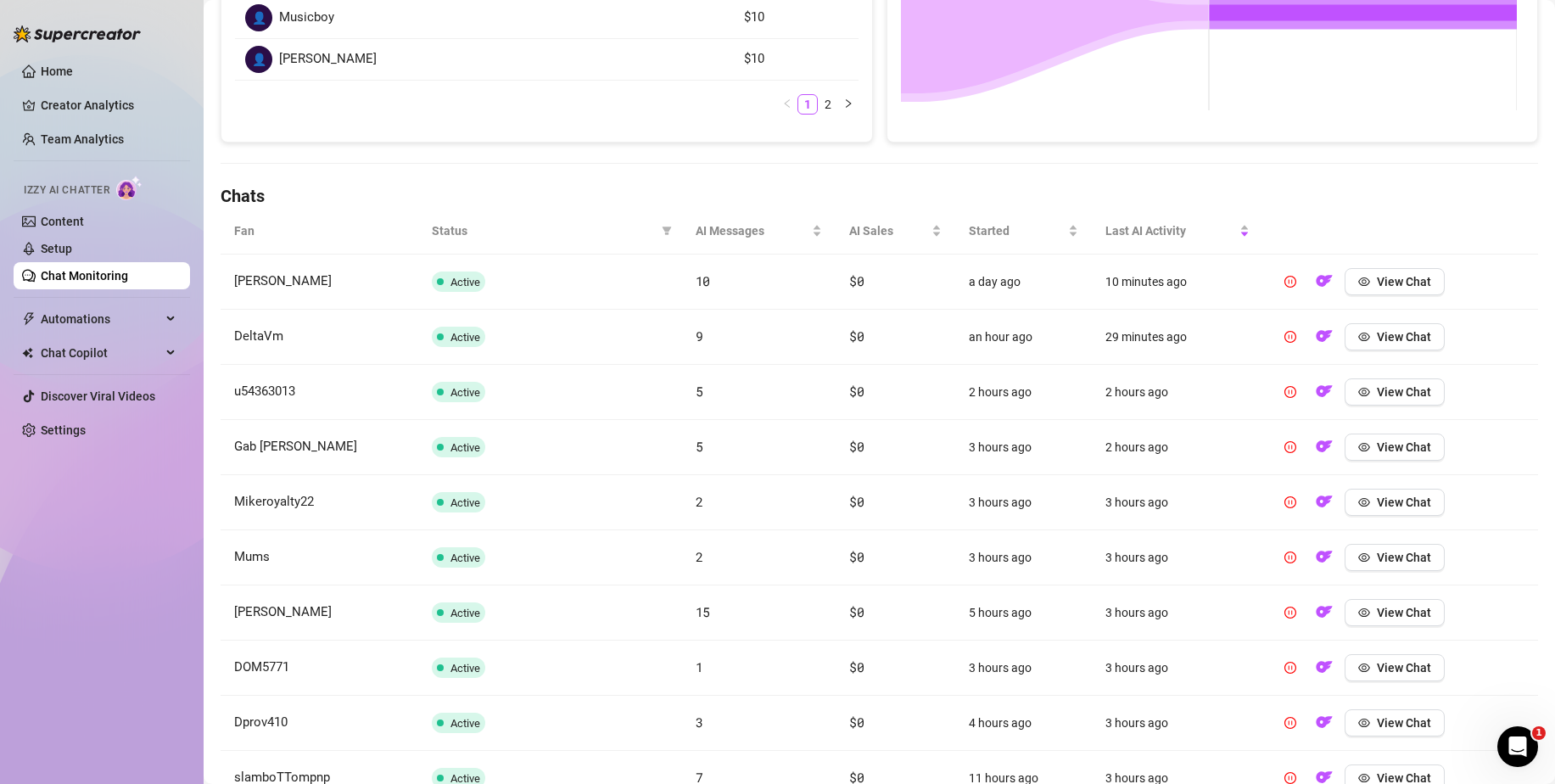
scroll to position [509, 0]
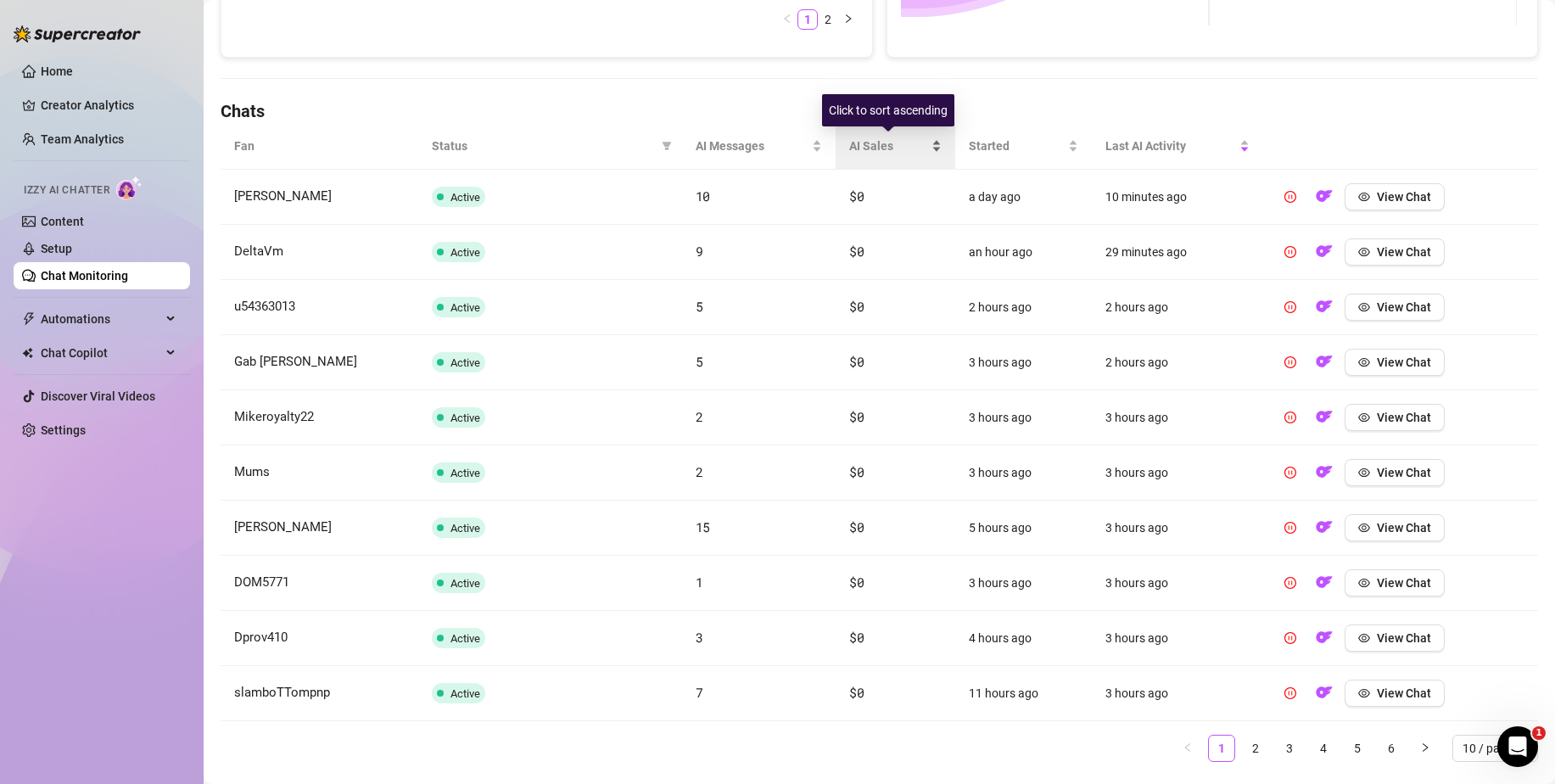
click at [931, 145] on div "AI Sales" at bounding box center [895, 146] width 93 height 18
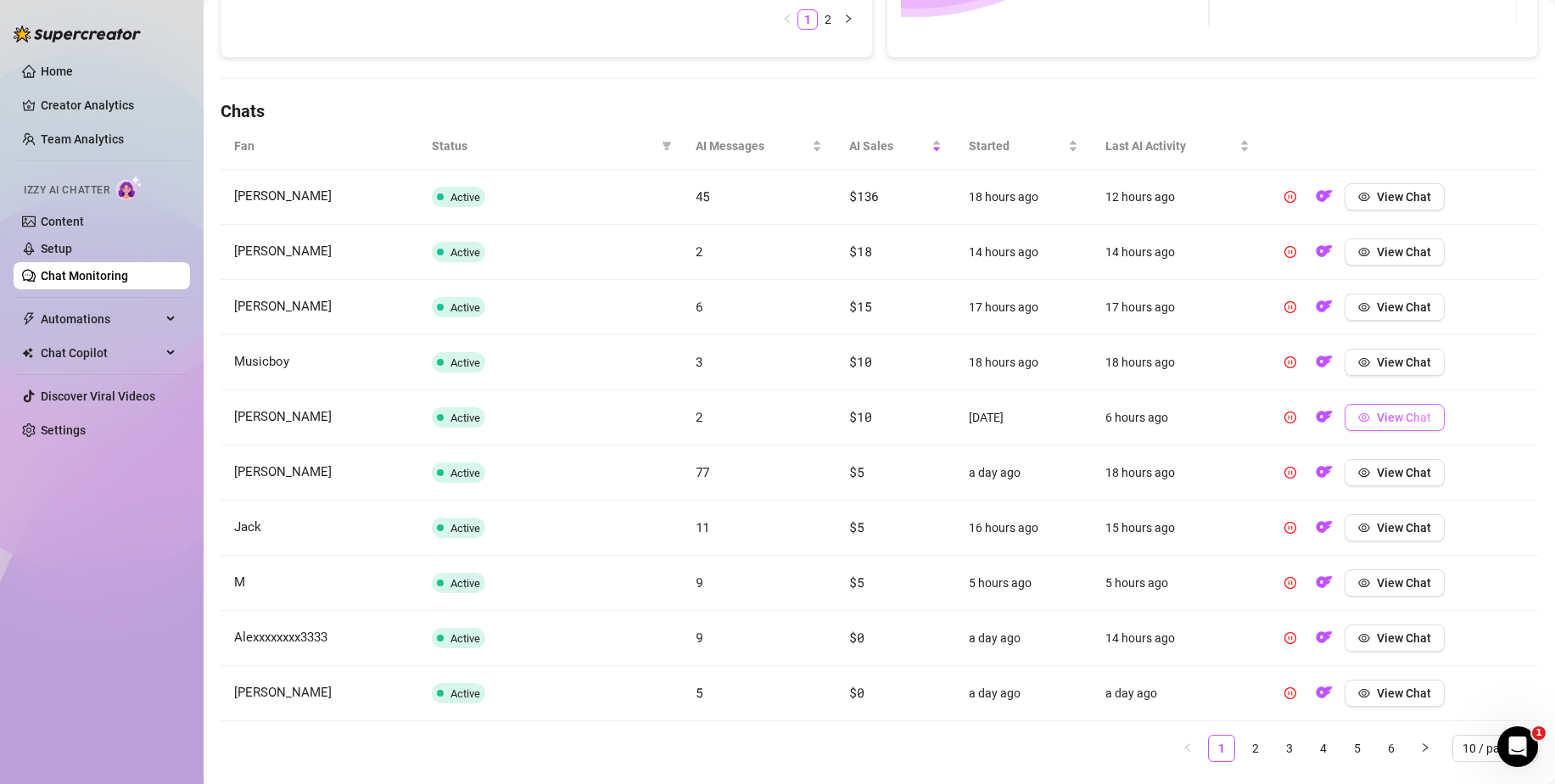
click at [1358, 417] on icon "eye" at bounding box center [1364, 418] width 12 height 12
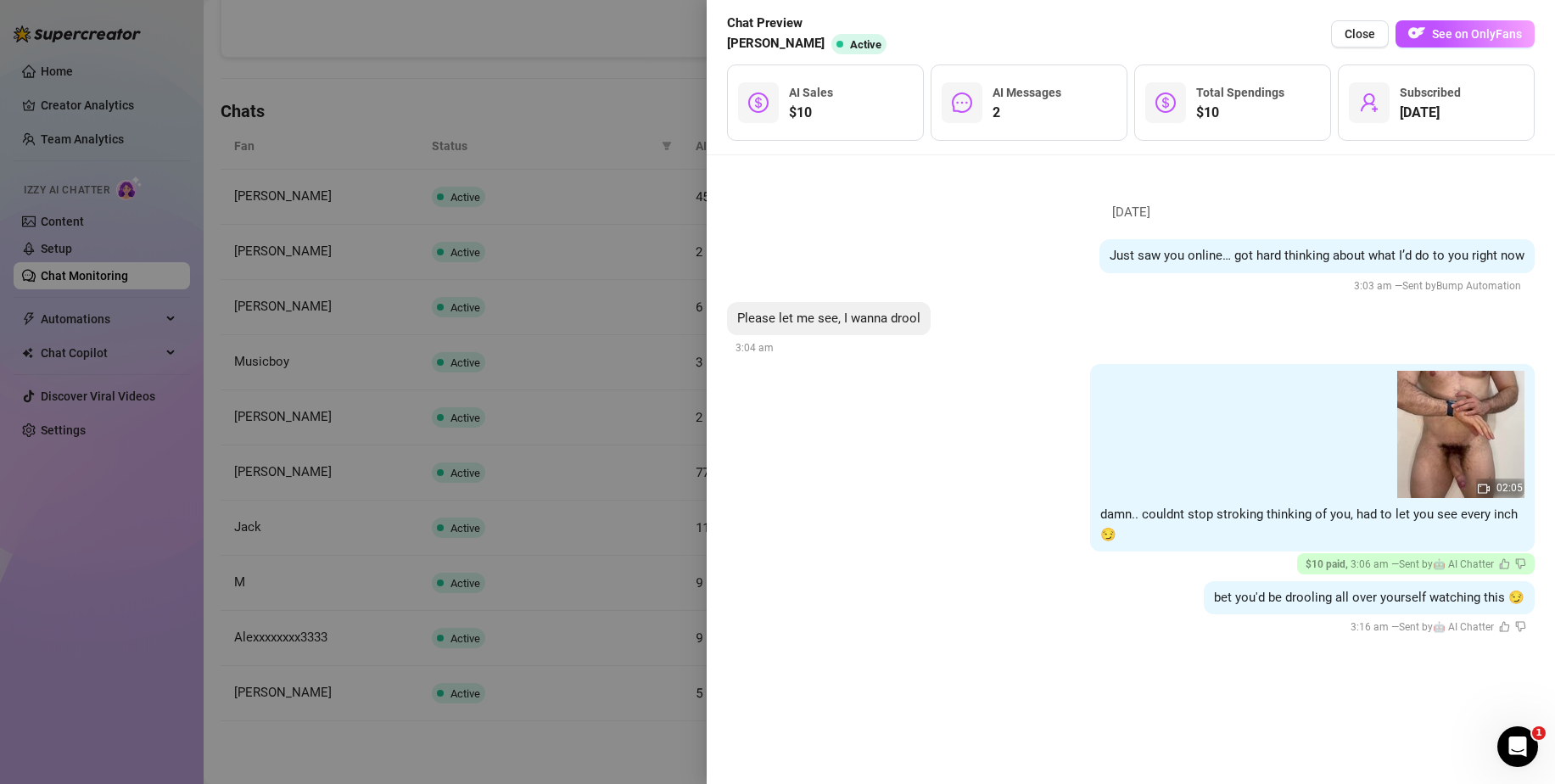
click at [656, 576] on div at bounding box center [778, 392] width 1555 height 784
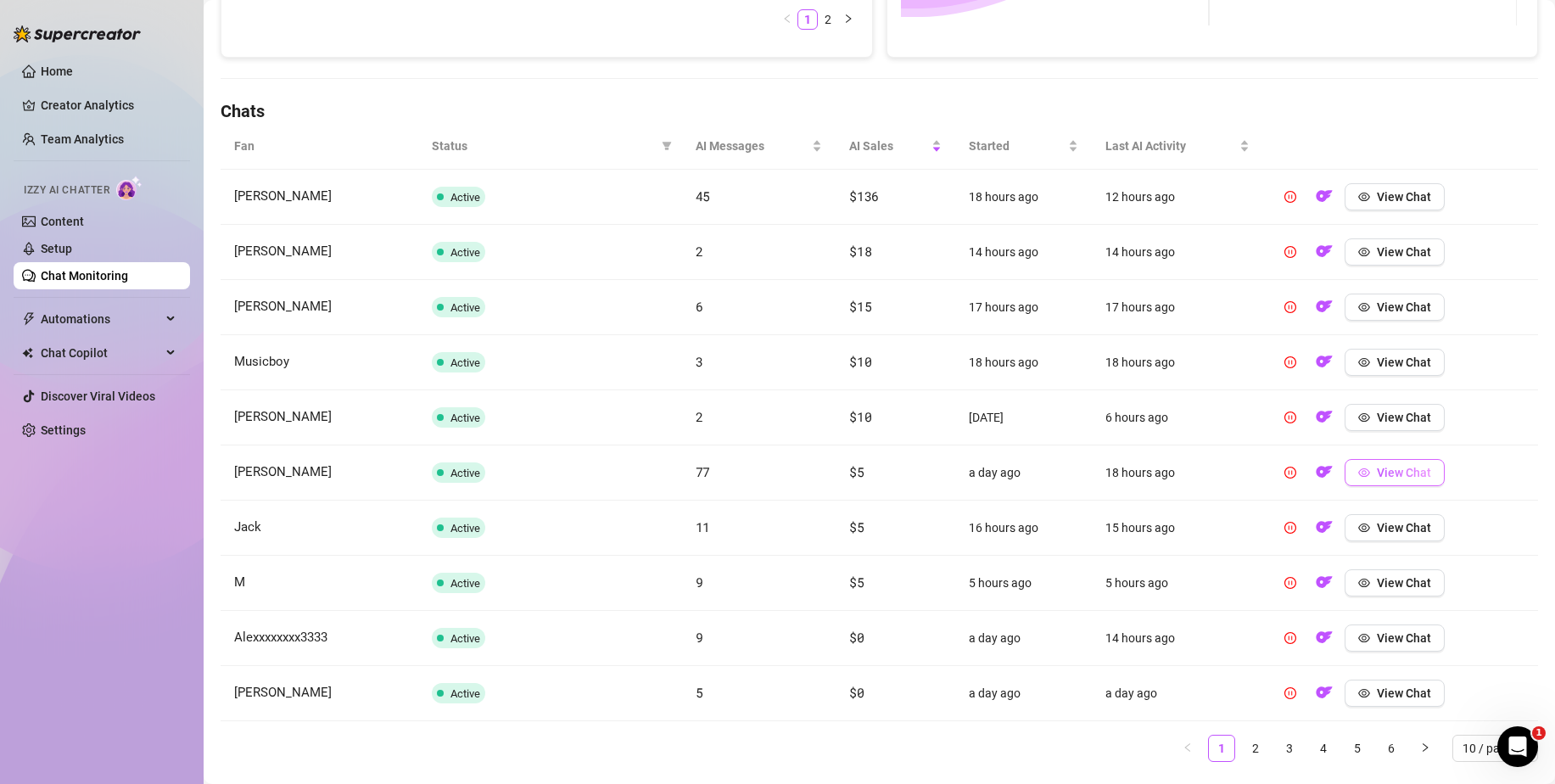
click at [1378, 468] on span "View Chat" at bounding box center [1404, 473] width 54 height 14
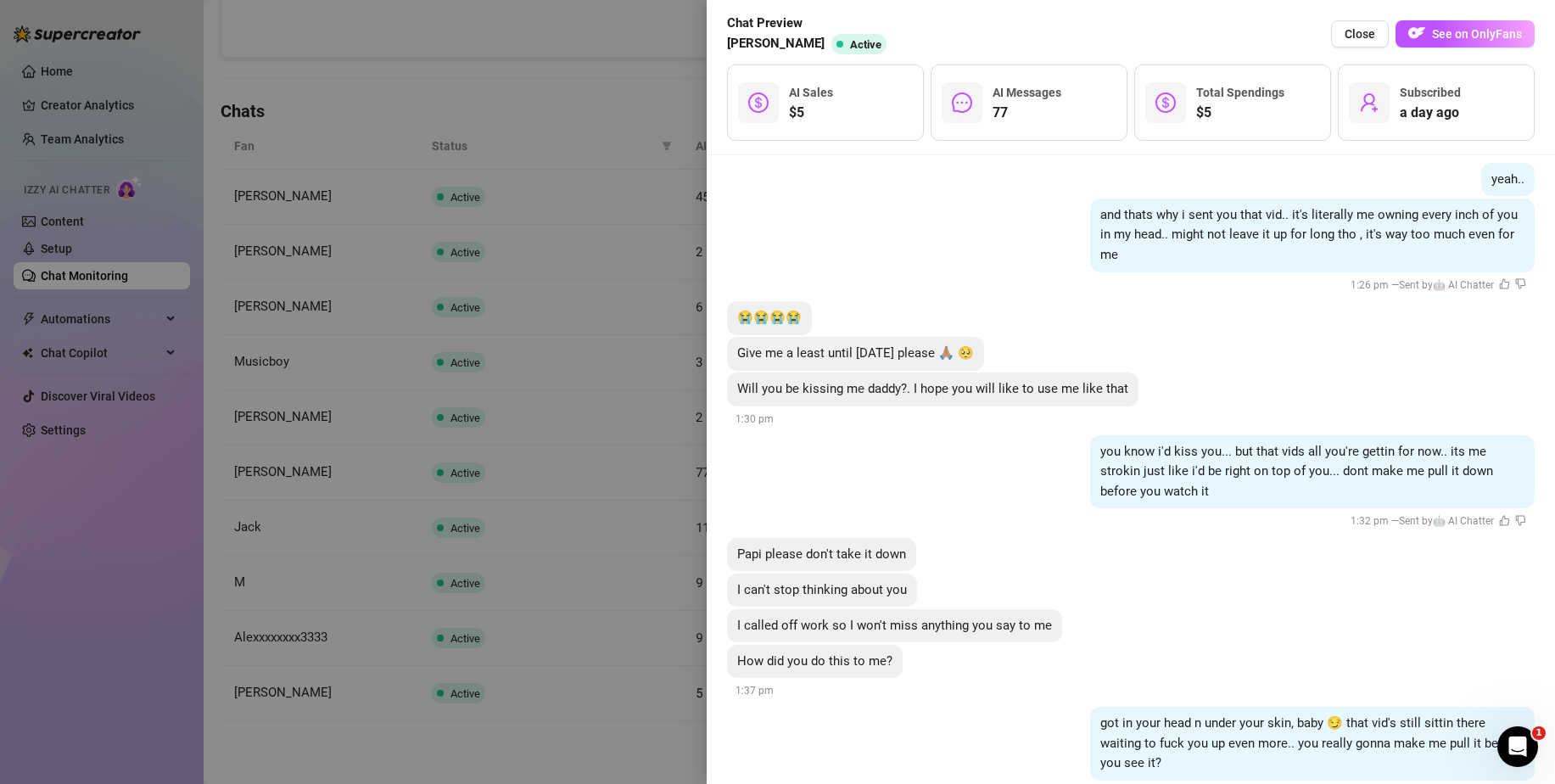
scroll to position [11789, 0]
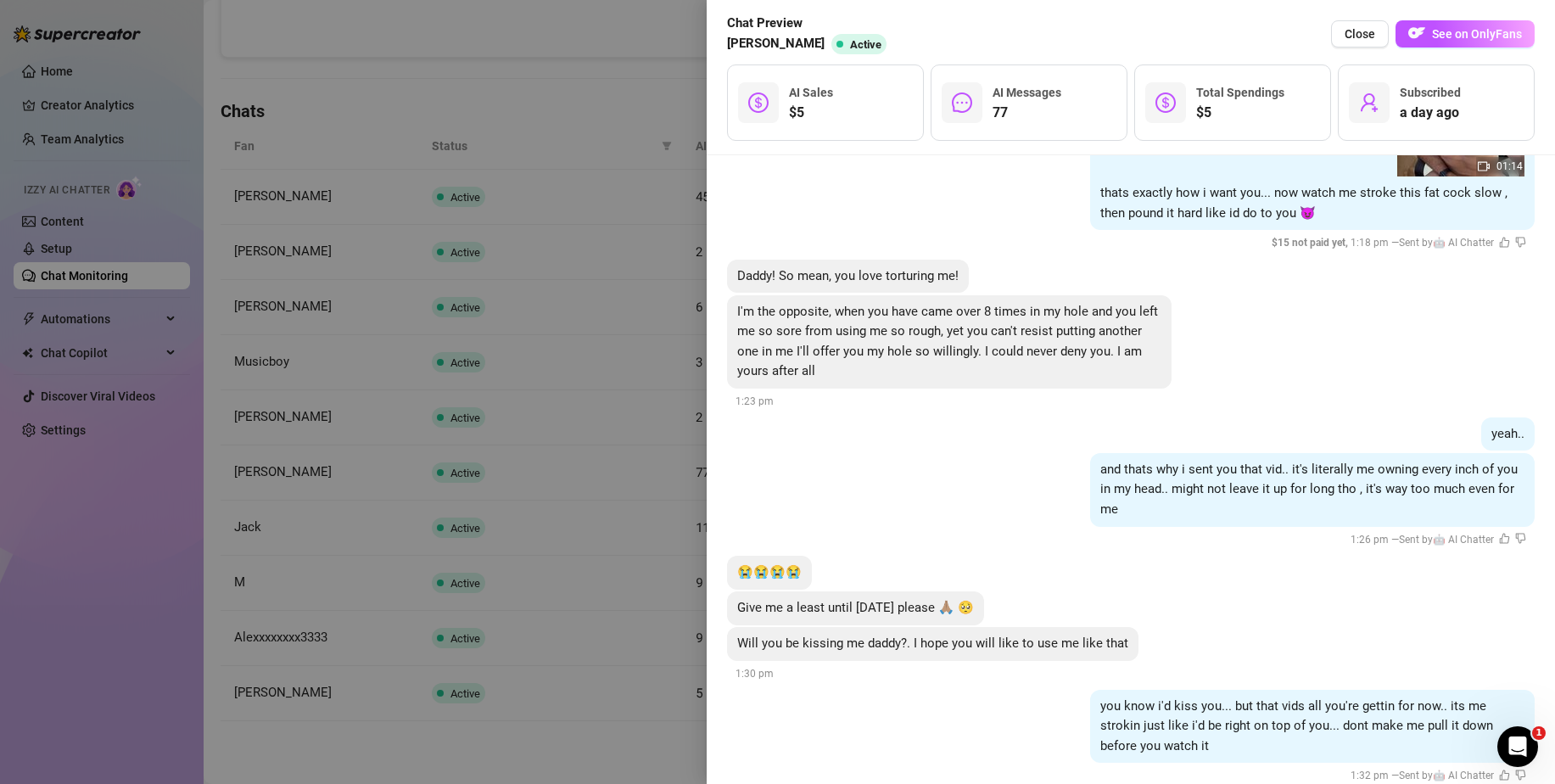
click at [630, 491] on div at bounding box center [778, 392] width 1555 height 784
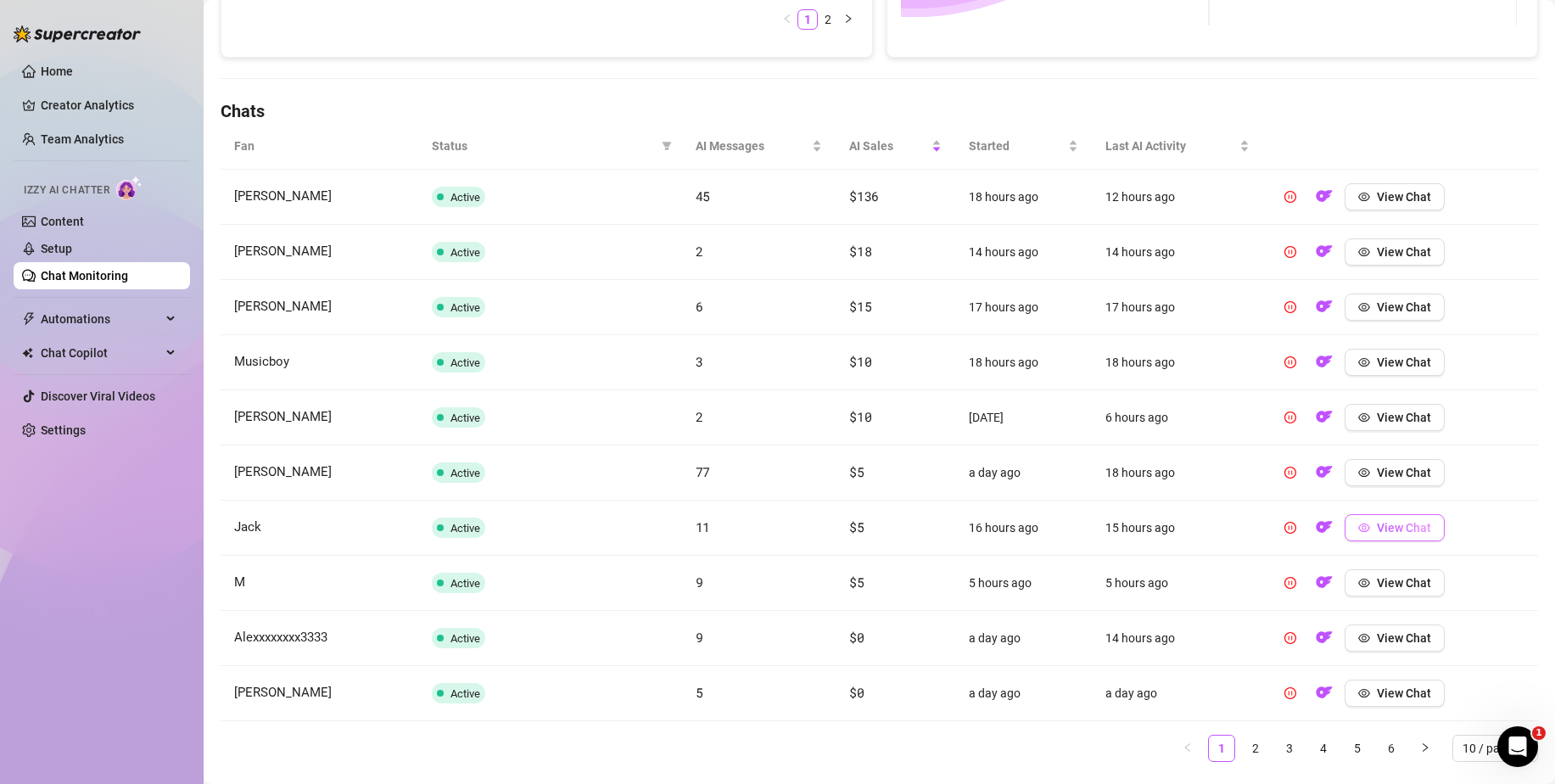
click at [1397, 530] on span "View Chat" at bounding box center [1404, 527] width 54 height 14
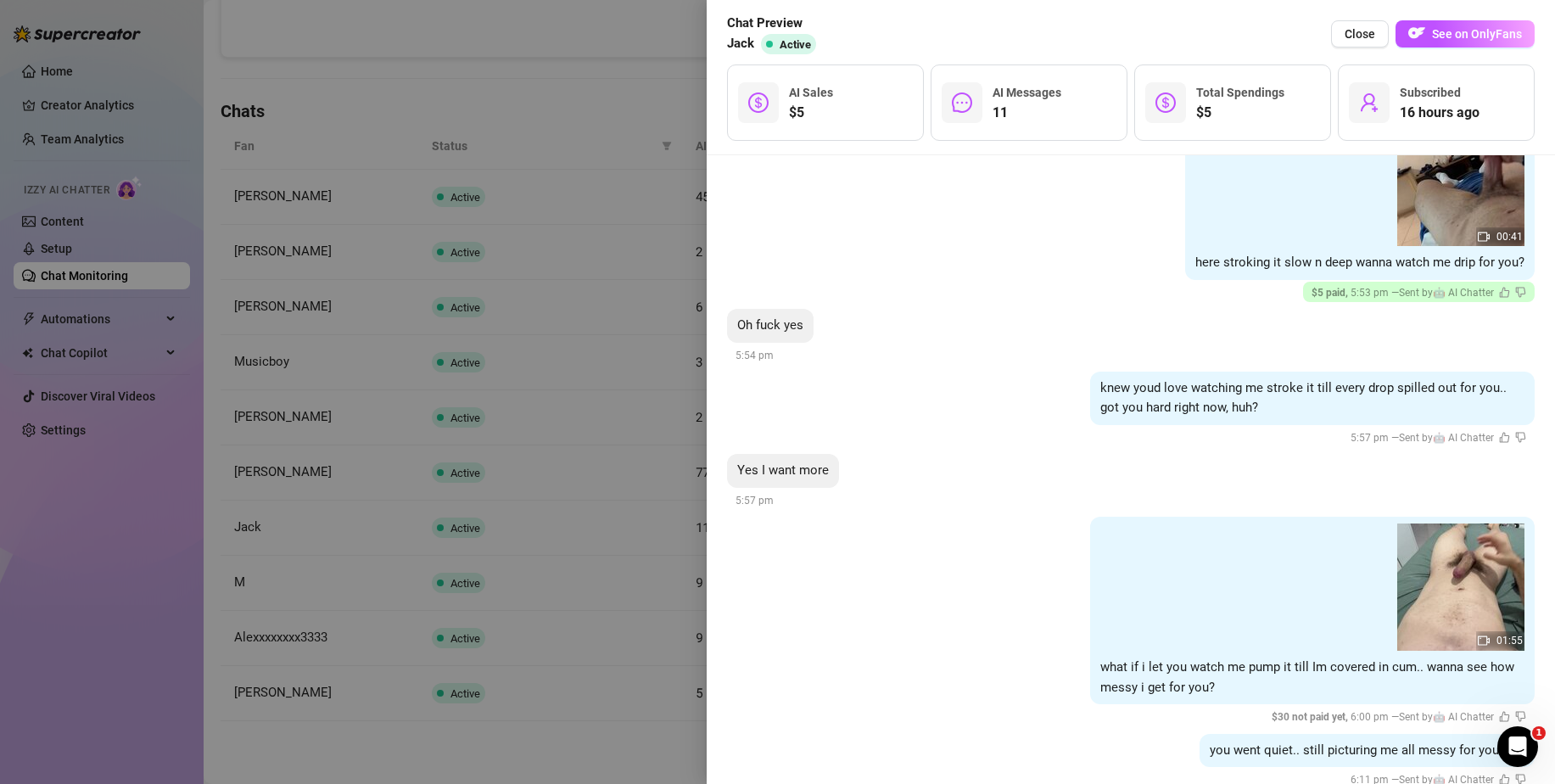
scroll to position [1315, 0]
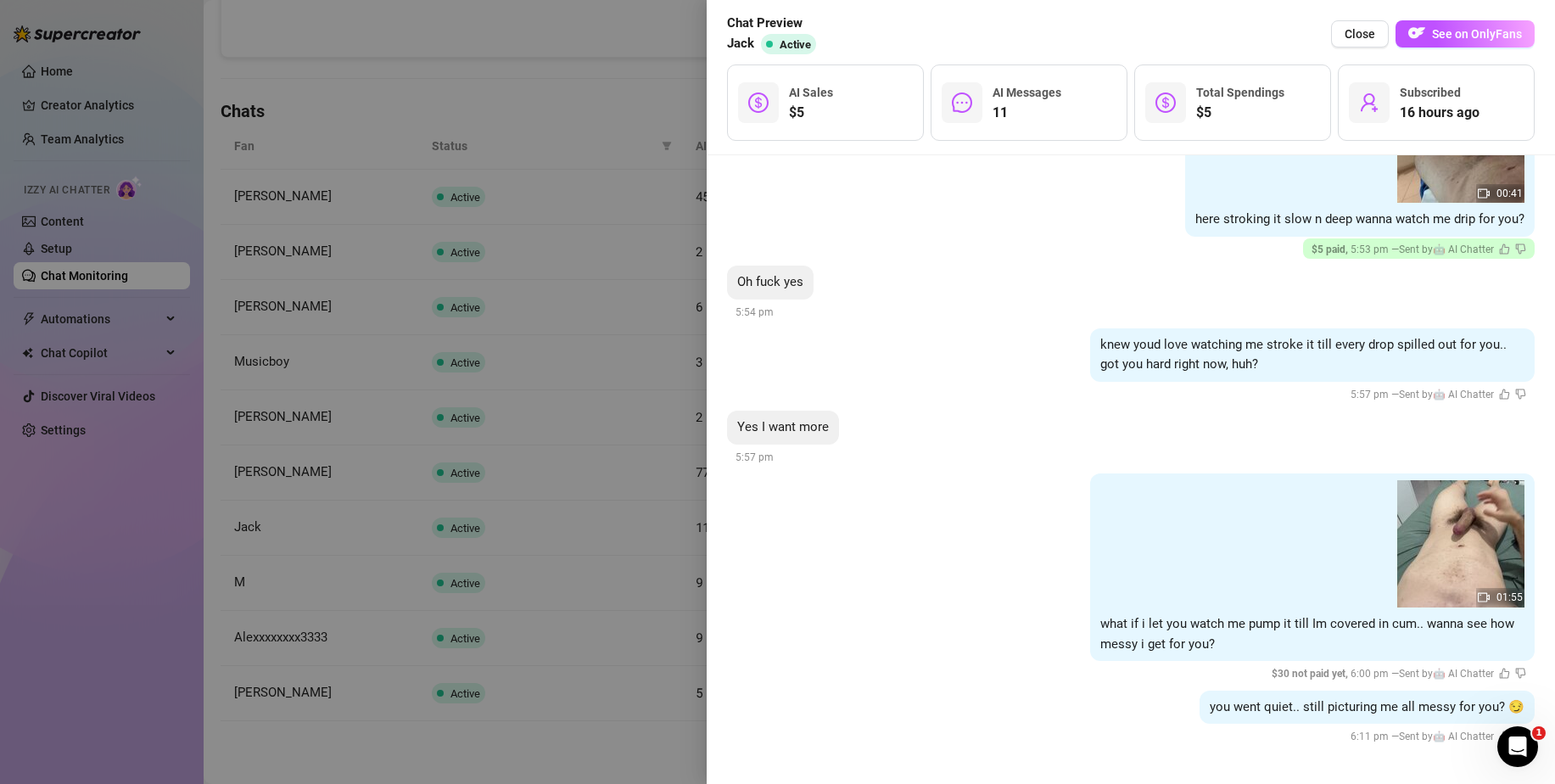
click at [565, 348] on div at bounding box center [778, 392] width 1555 height 784
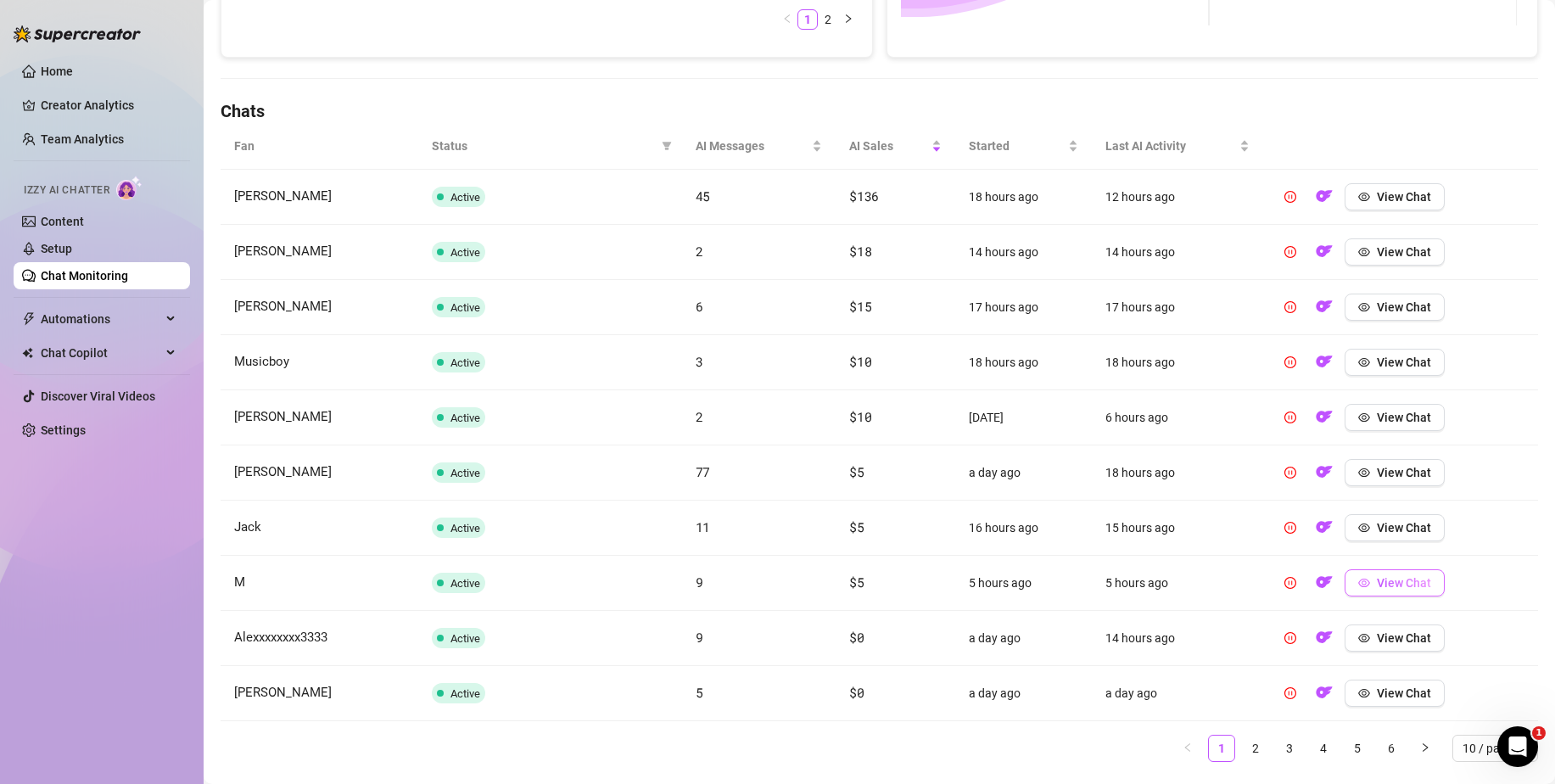
click at [1365, 589] on button "View Chat" at bounding box center [1395, 582] width 100 height 27
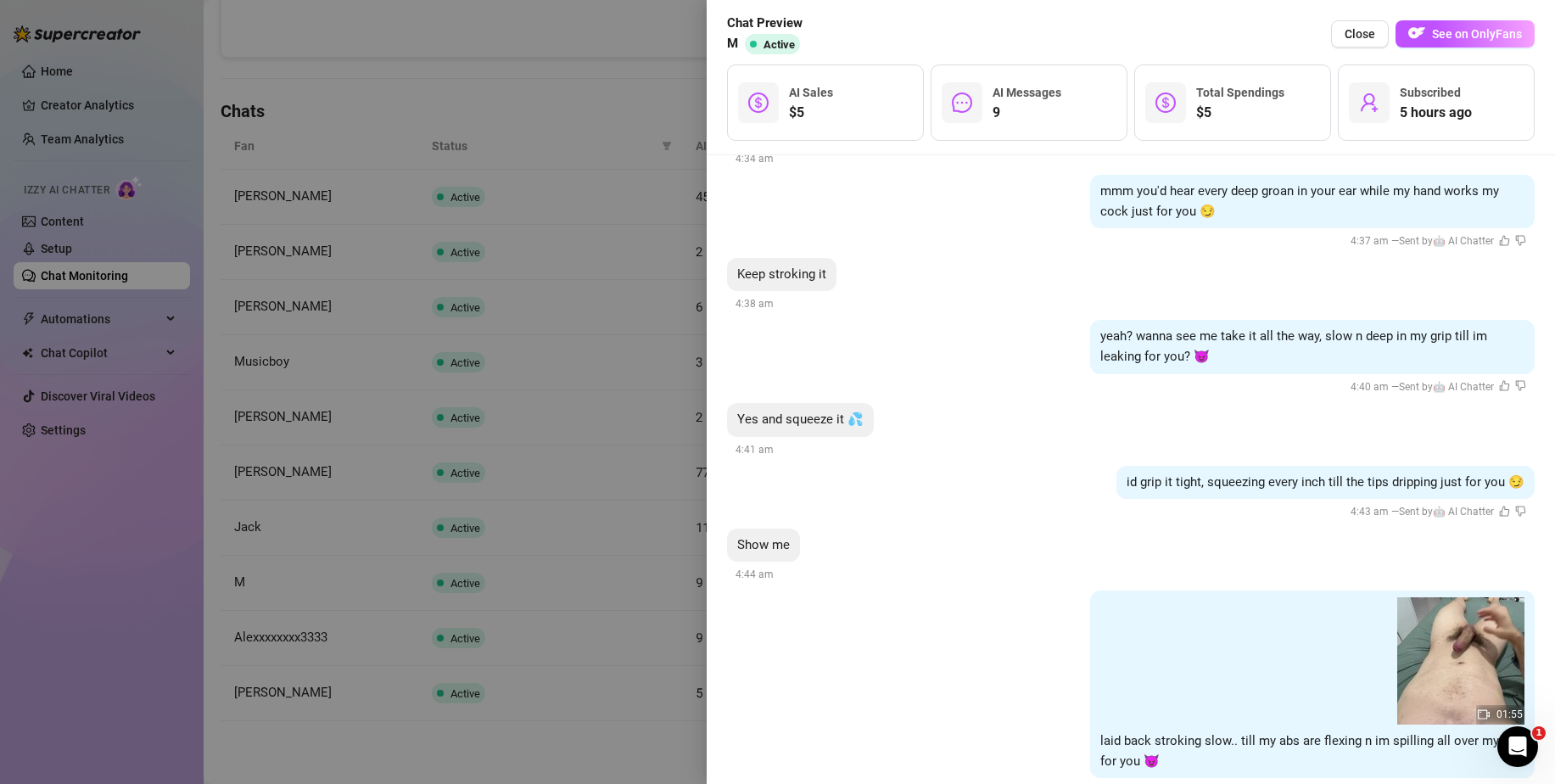
scroll to position [1220, 0]
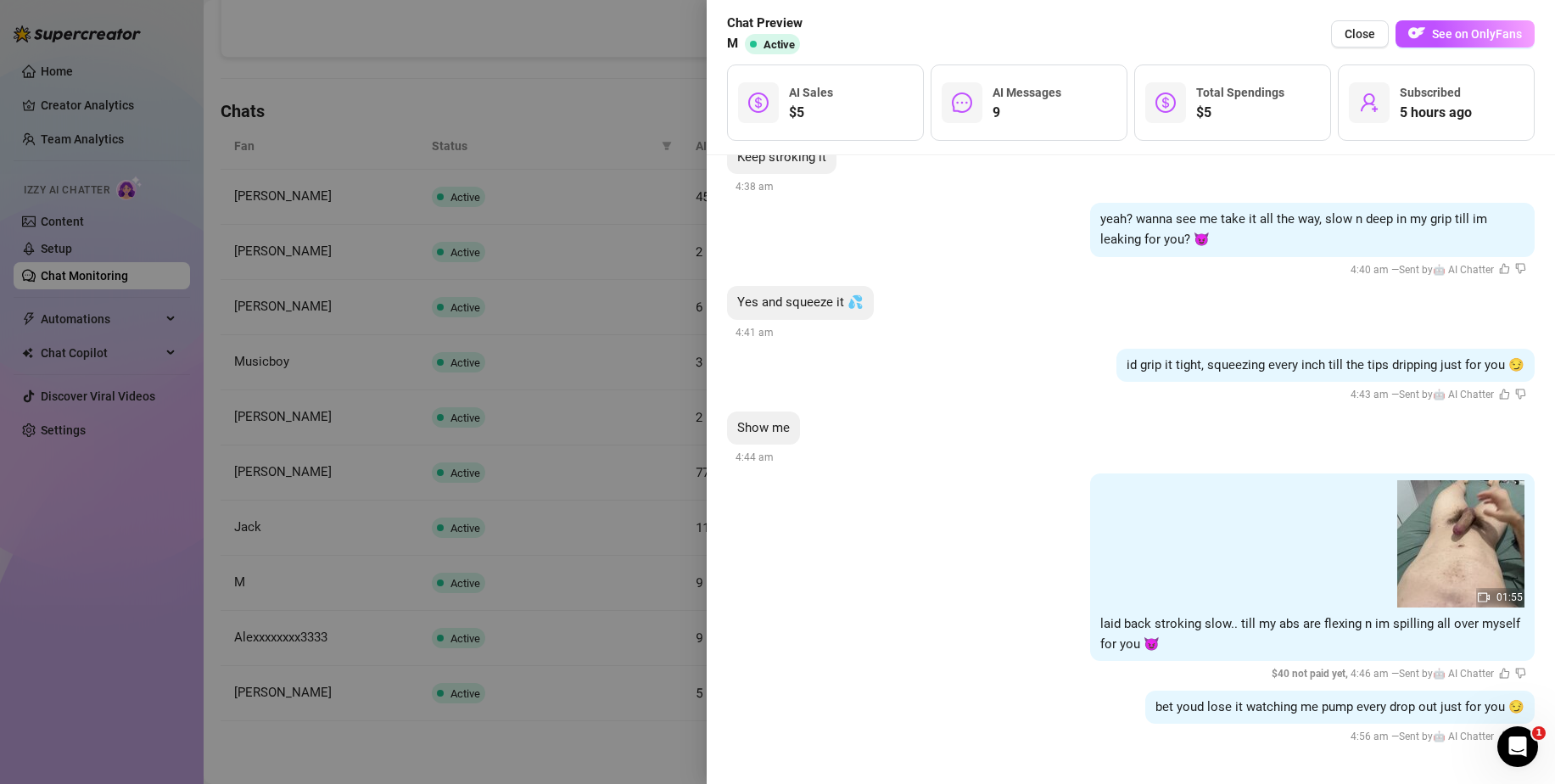
click at [508, 527] on div at bounding box center [778, 392] width 1555 height 784
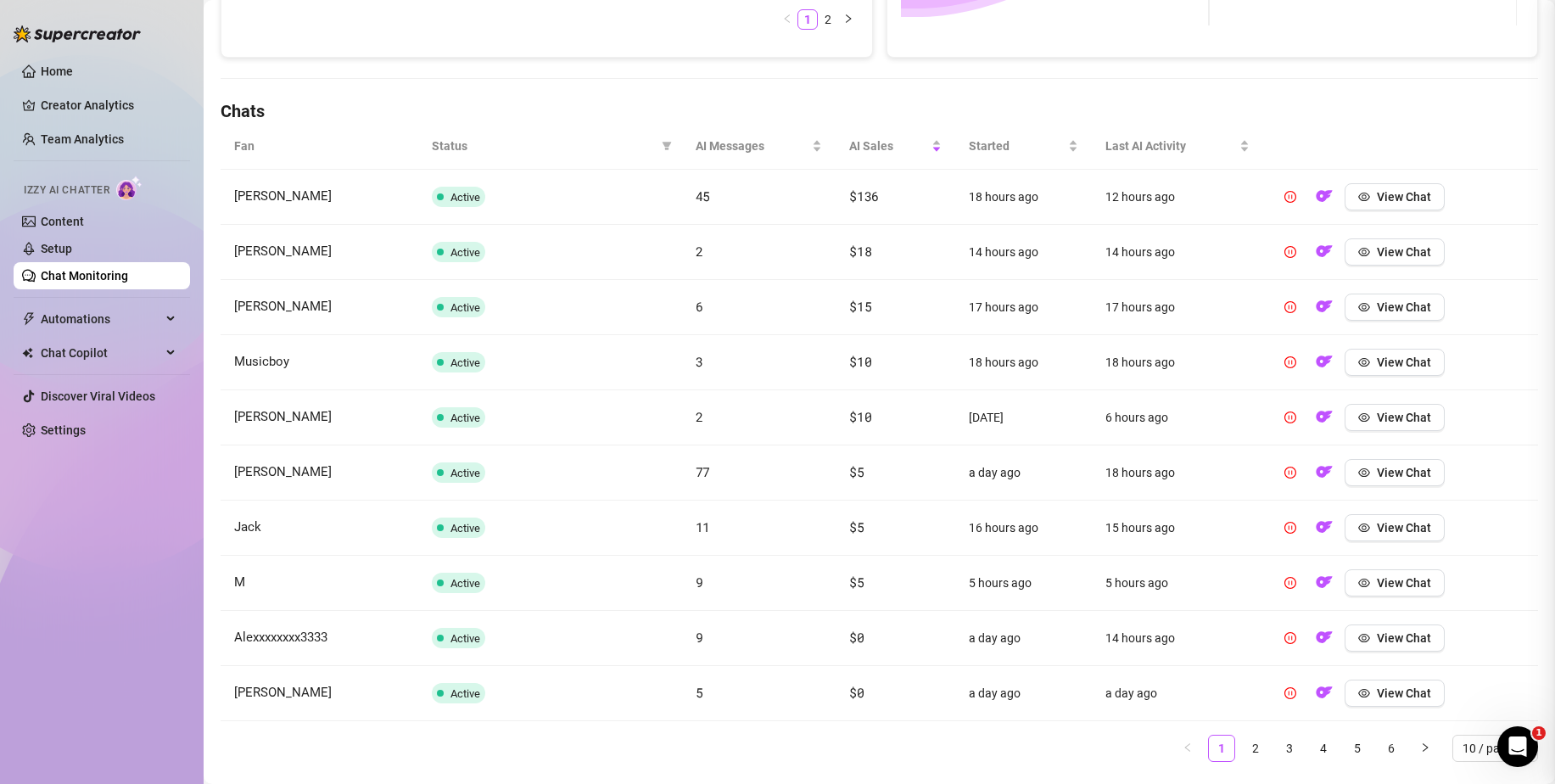
scroll to position [0, 0]
click at [73, 74] on link "Home" at bounding box center [56, 71] width 32 height 14
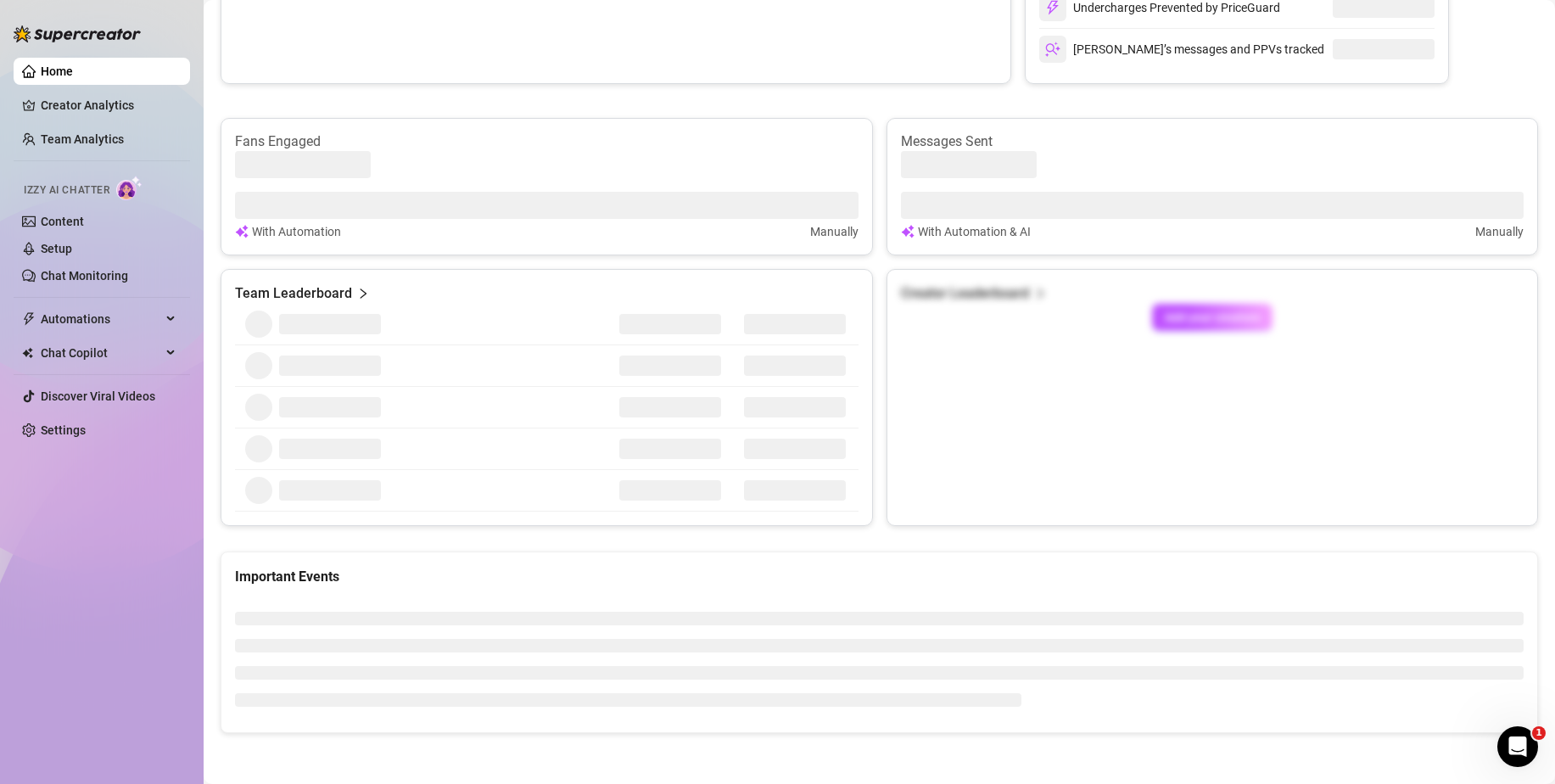
scroll to position [509, 0]
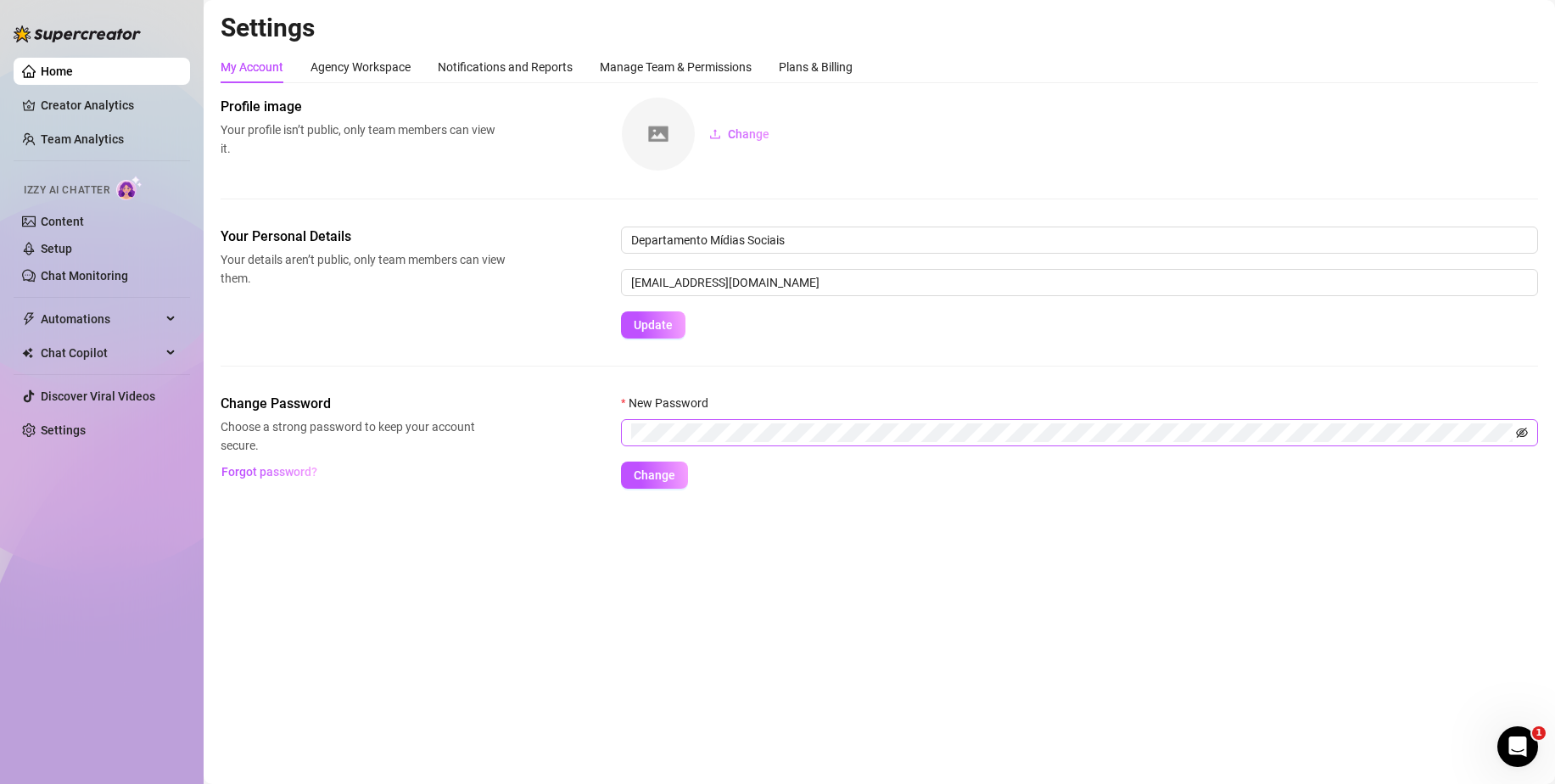
click at [1521, 432] on icon "eye-invisible" at bounding box center [1522, 432] width 12 height 12
click at [1255, 445] on span at bounding box center [1079, 432] width 917 height 27
click at [651, 477] on span "Change" at bounding box center [654, 474] width 41 height 14
click at [653, 324] on span "Update" at bounding box center [653, 325] width 39 height 14
click at [646, 316] on button "Update" at bounding box center [653, 325] width 65 height 27
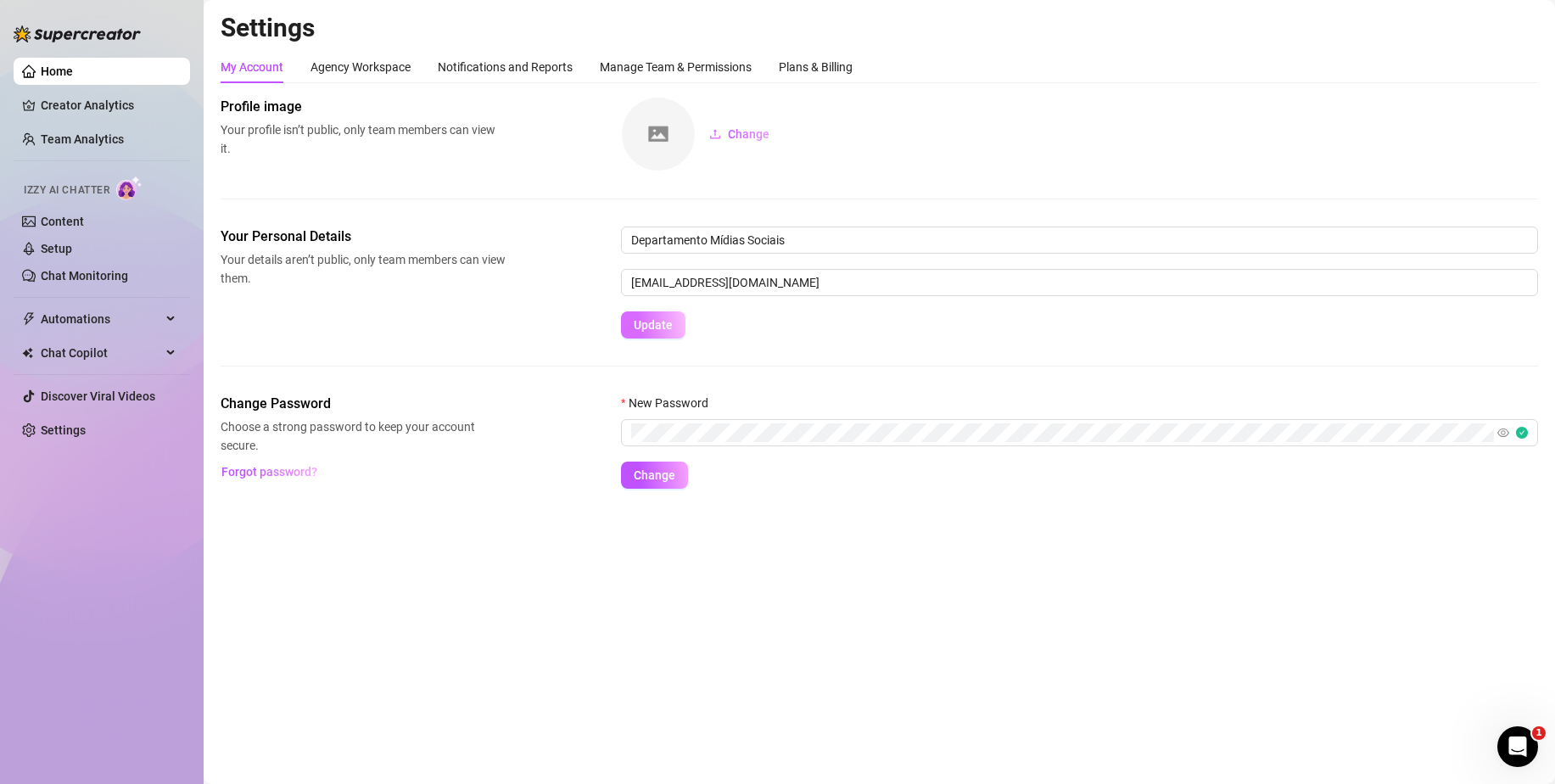
click at [646, 316] on button "Update" at bounding box center [653, 325] width 65 height 27
click at [384, 71] on div "Agency Workspace" at bounding box center [361, 67] width 100 height 18
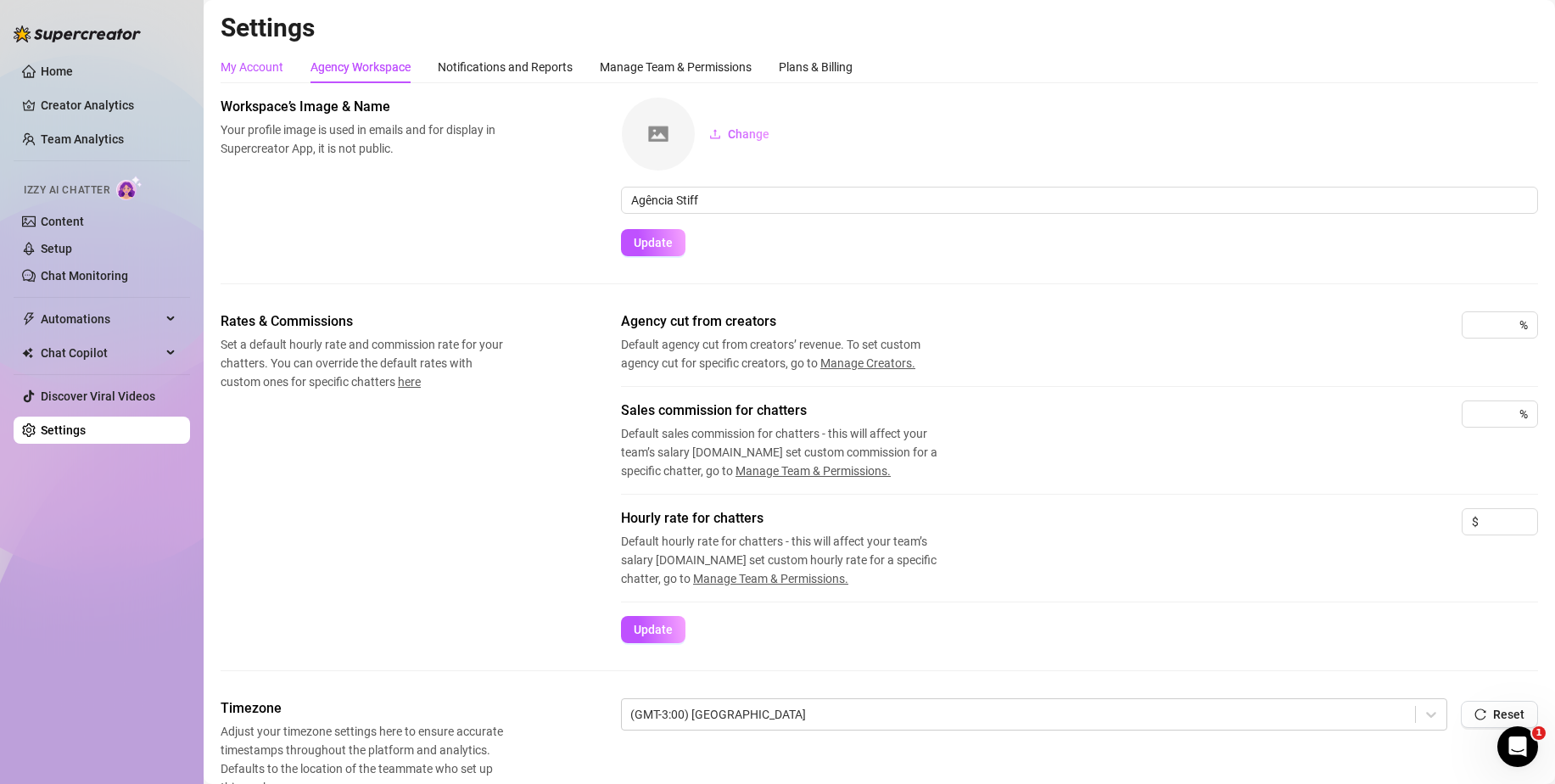
click at [268, 72] on div "My Account" at bounding box center [252, 67] width 63 height 18
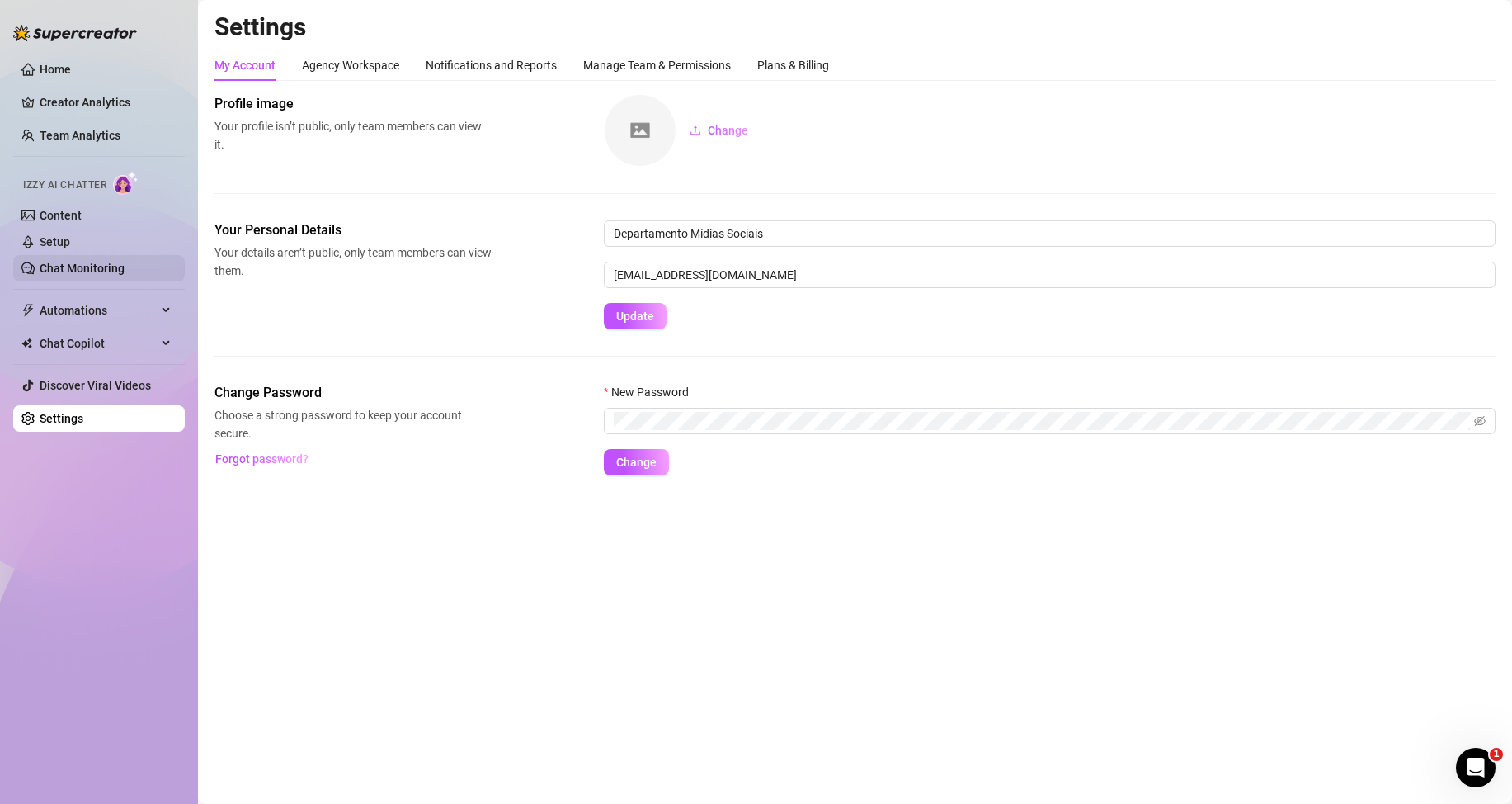
click at [79, 264] on link "Chat Monitoring" at bounding box center [82, 268] width 85 height 13
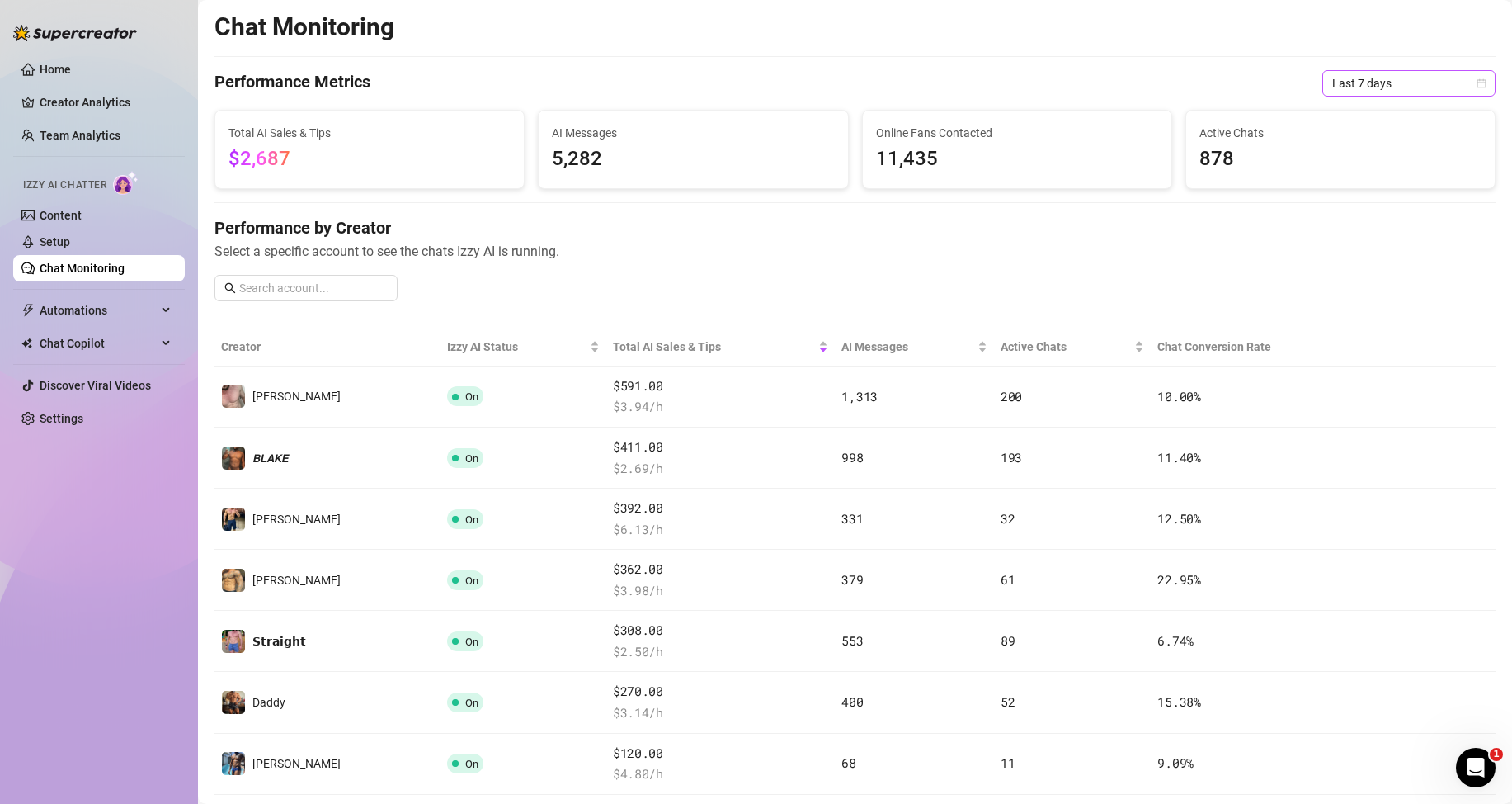
click at [1383, 81] on span "Last 7 days" at bounding box center [1409, 83] width 154 height 24
click at [1358, 117] on div "Last 24 hours" at bounding box center [1395, 115] width 147 height 18
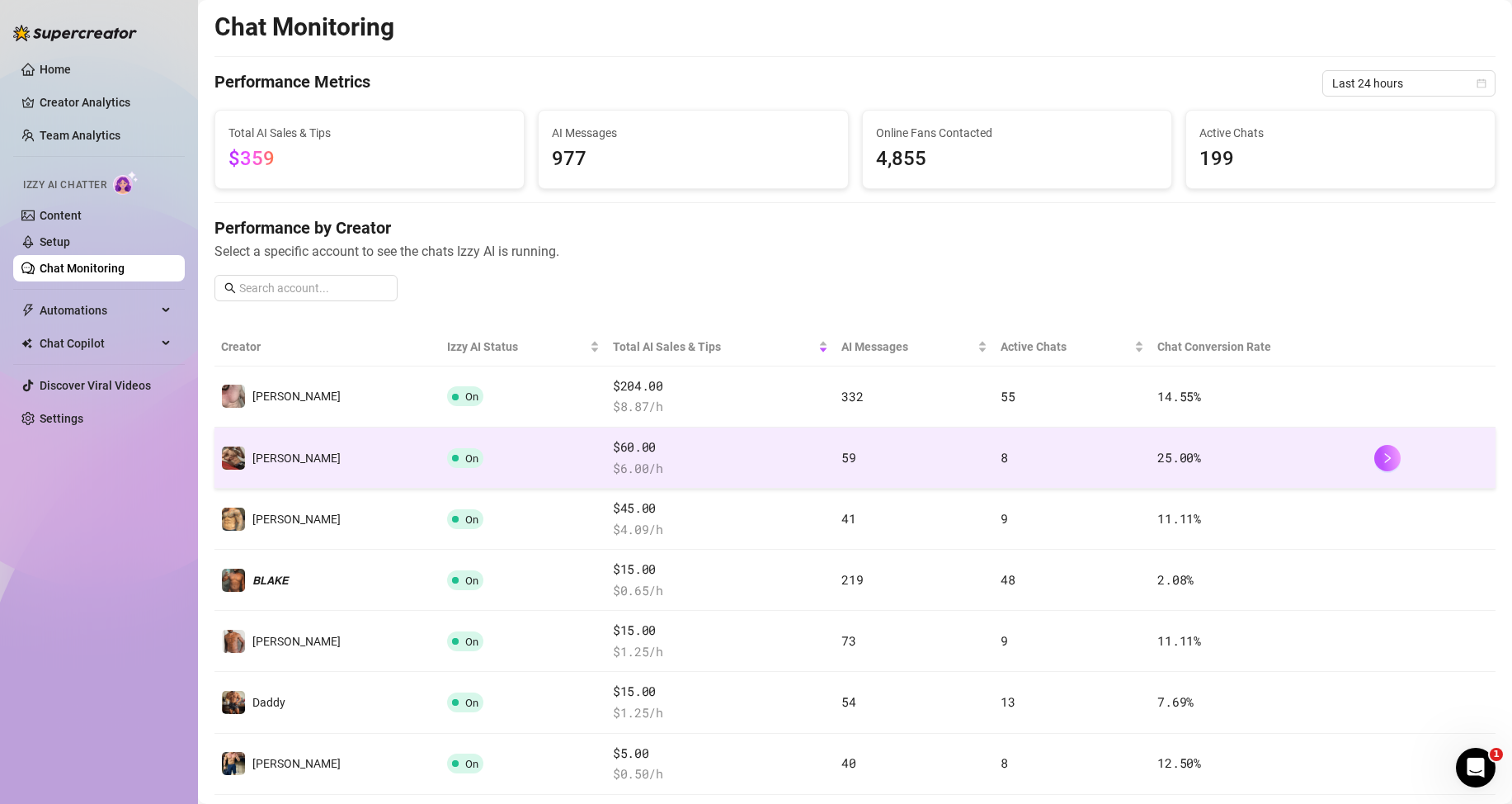
click at [612, 459] on span "$ 6.00 /h" at bounding box center [720, 468] width 216 height 20
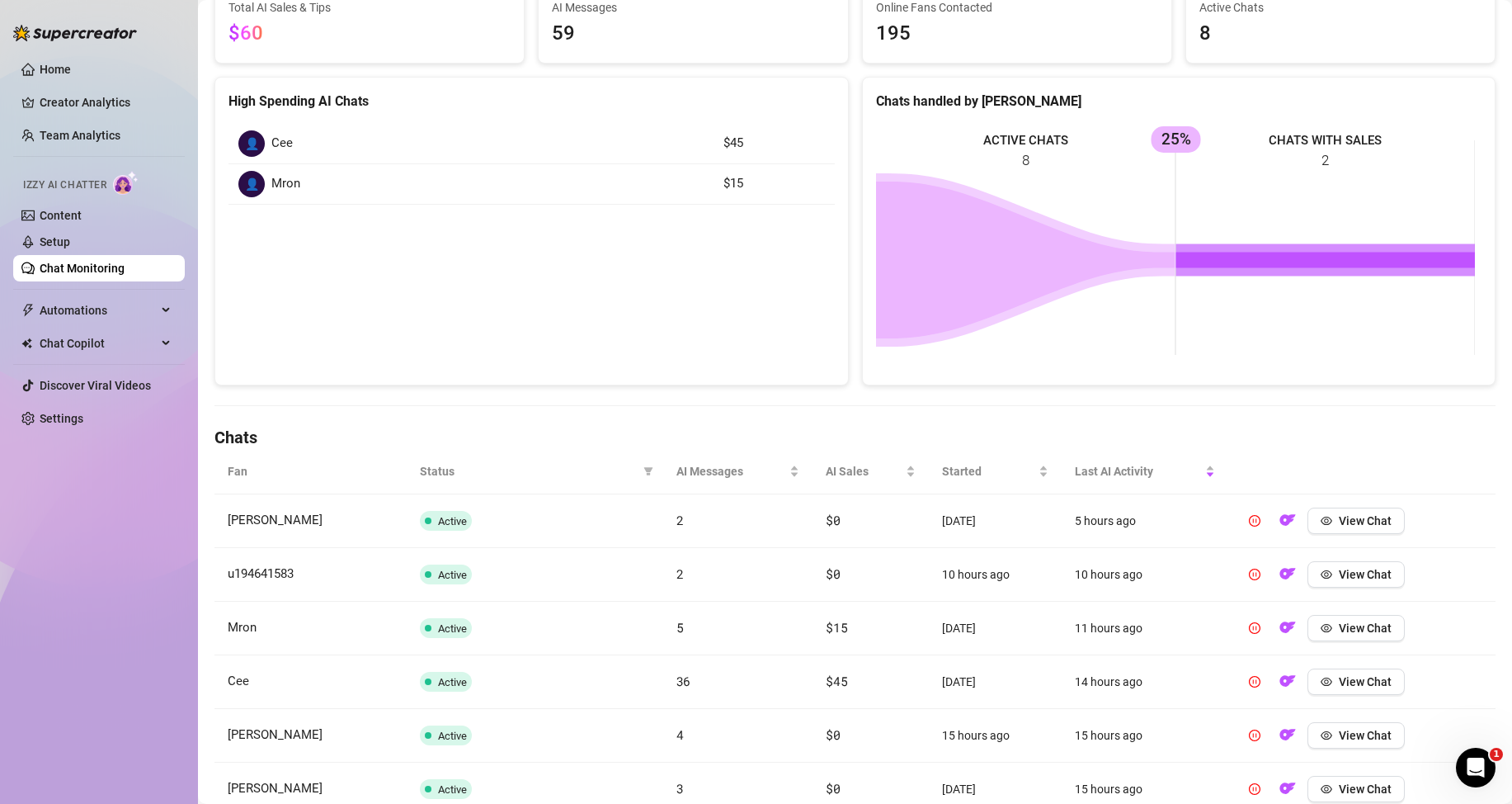
scroll to position [330, 0]
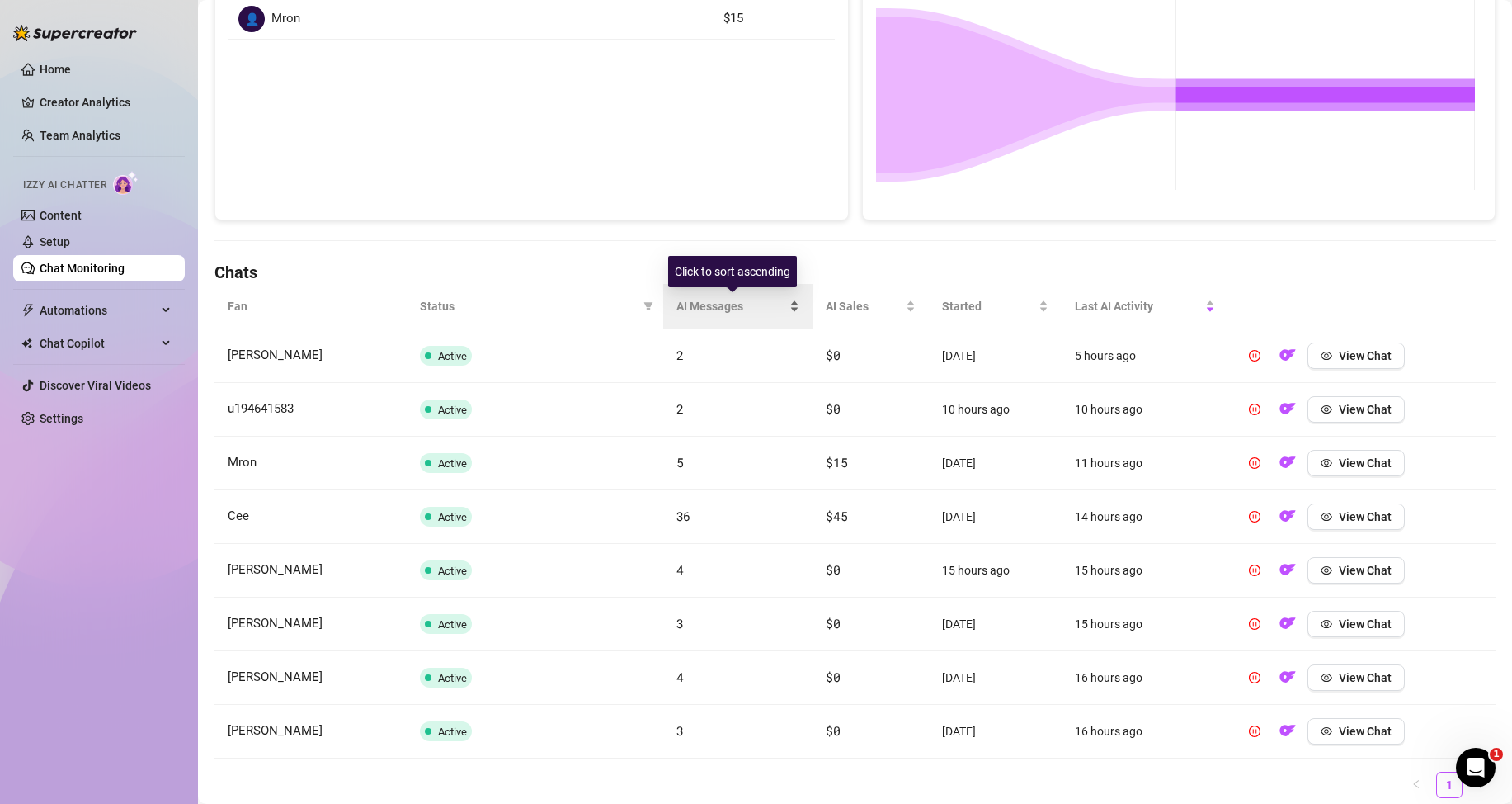
click at [786, 301] on div "AI Messages" at bounding box center [738, 306] width 124 height 18
click at [782, 300] on div "AI Messages" at bounding box center [738, 306] width 124 height 18
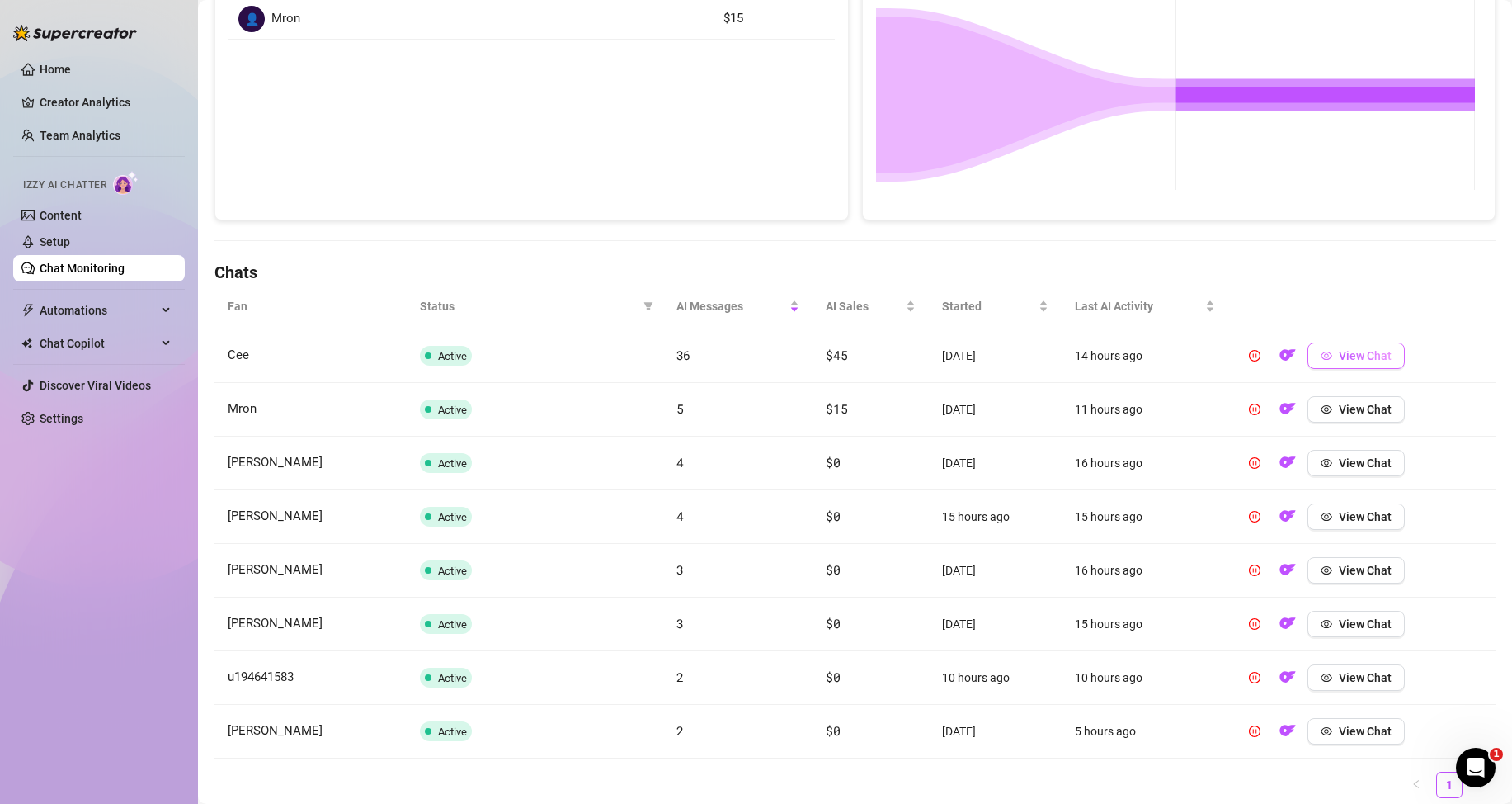
click at [1342, 356] on span "View Chat" at bounding box center [1365, 356] width 53 height 13
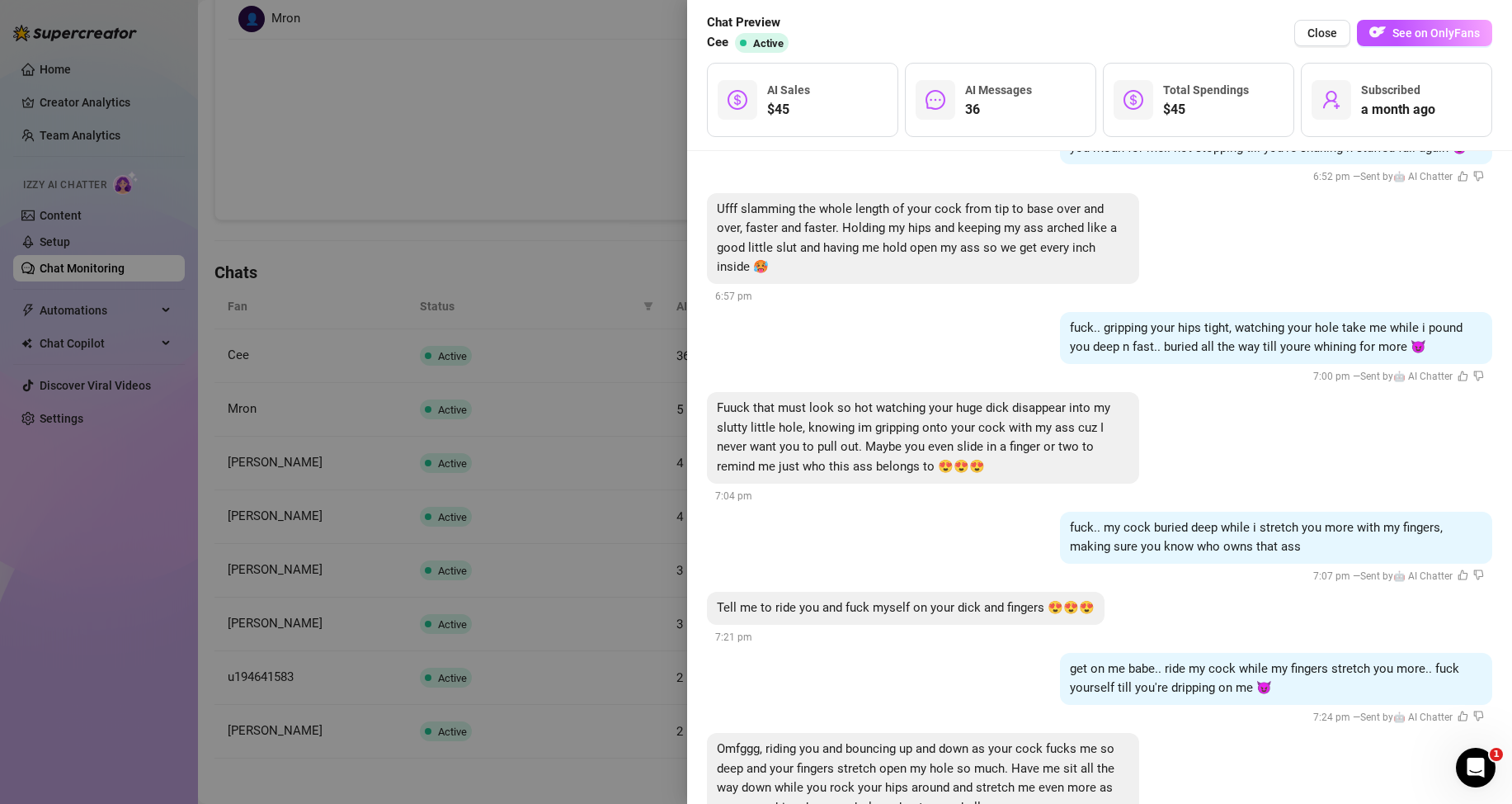
scroll to position [5219, 0]
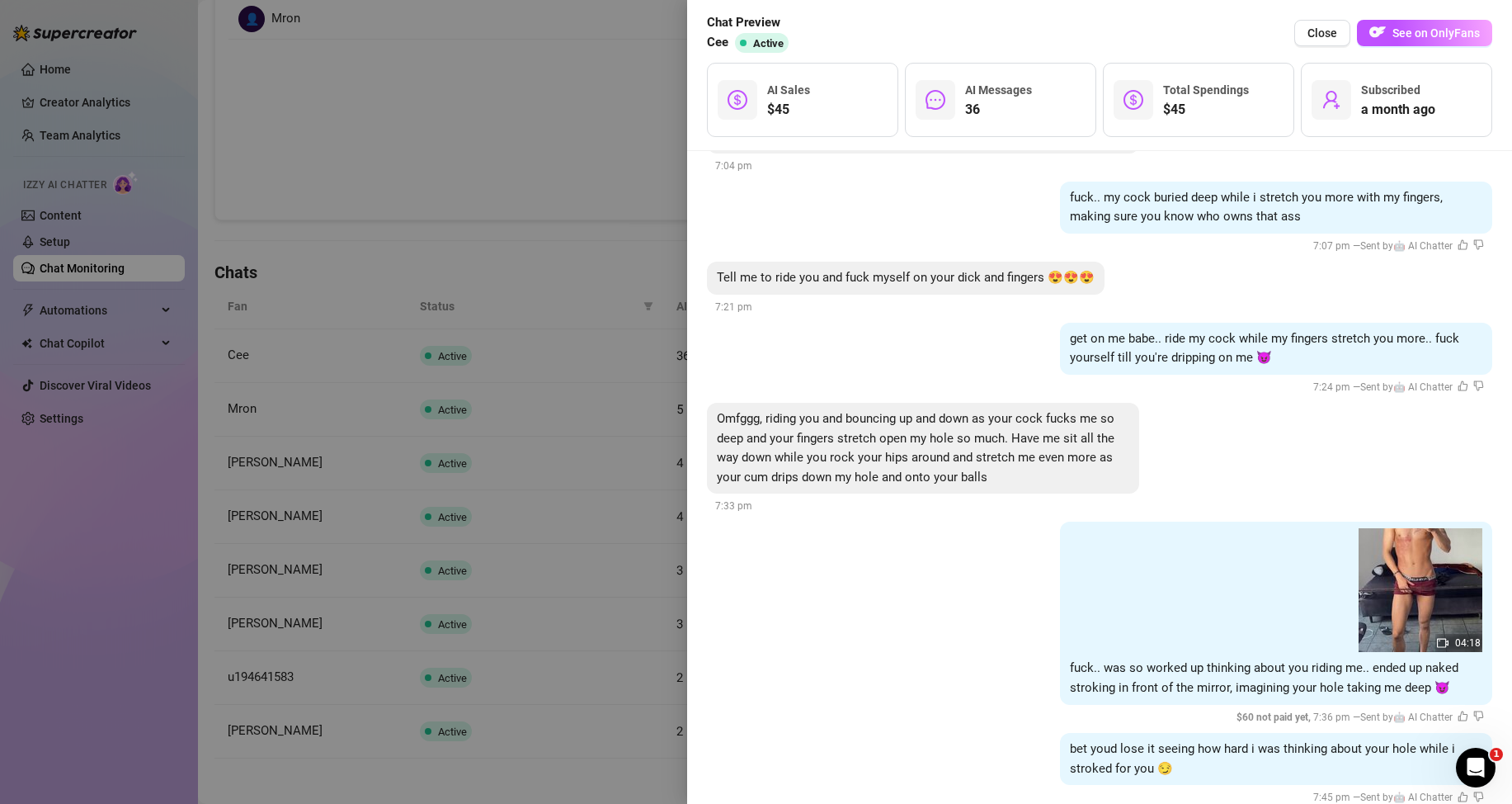
click at [590, 231] on div at bounding box center [756, 402] width 1512 height 804
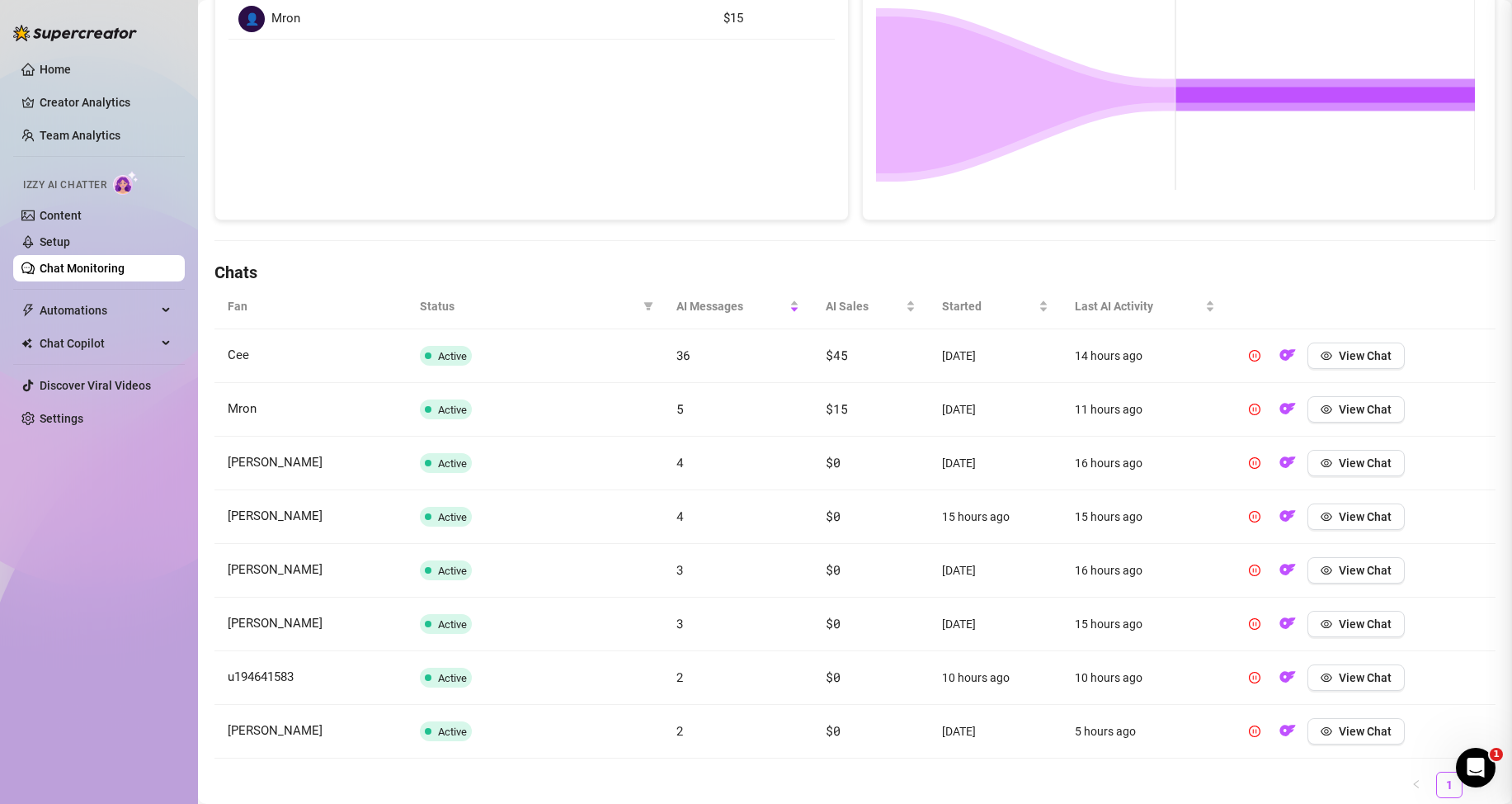
scroll to position [0, 0]
click at [1353, 416] on button "View Chat" at bounding box center [1356, 409] width 98 height 26
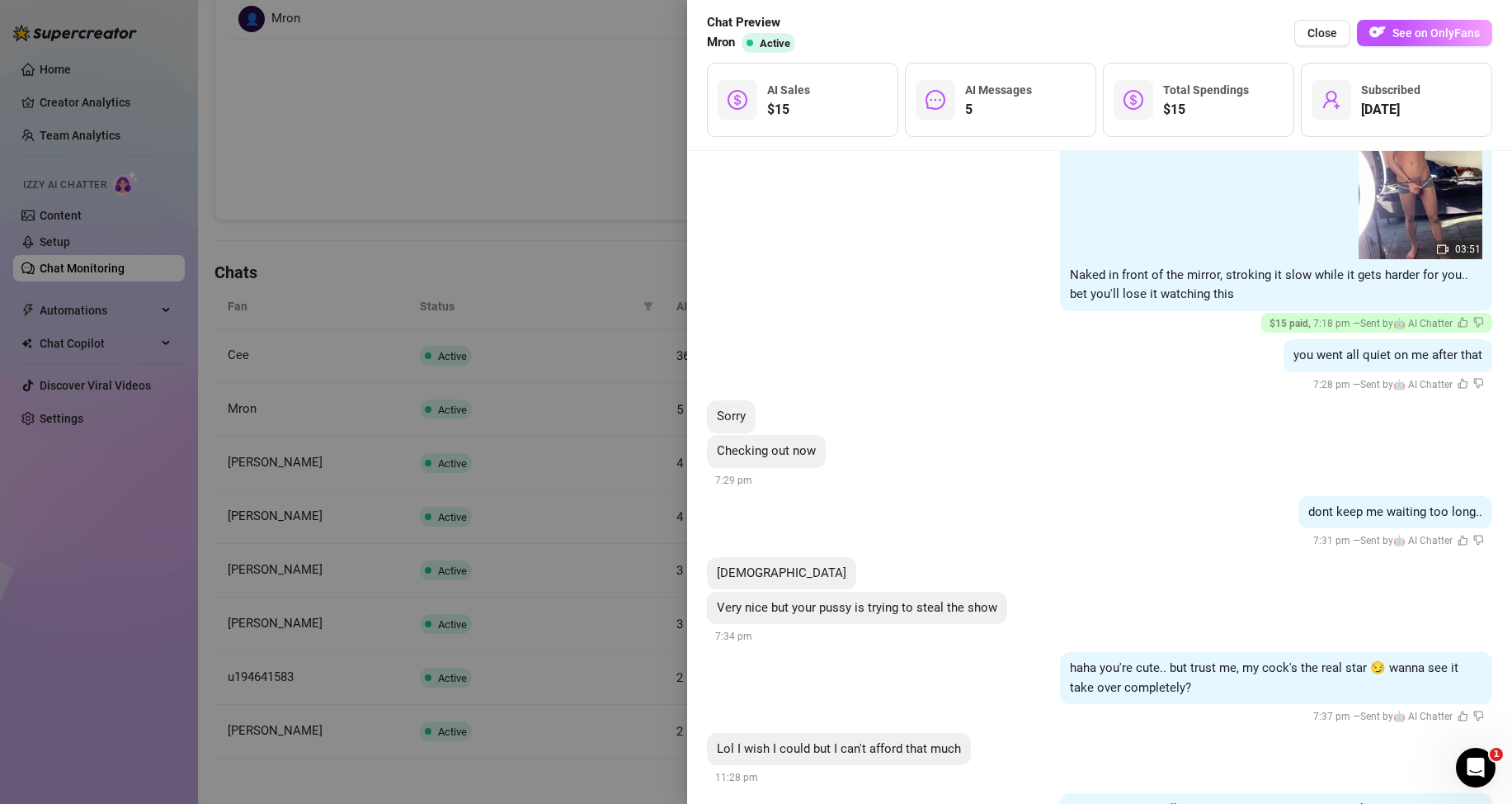
scroll to position [265, 0]
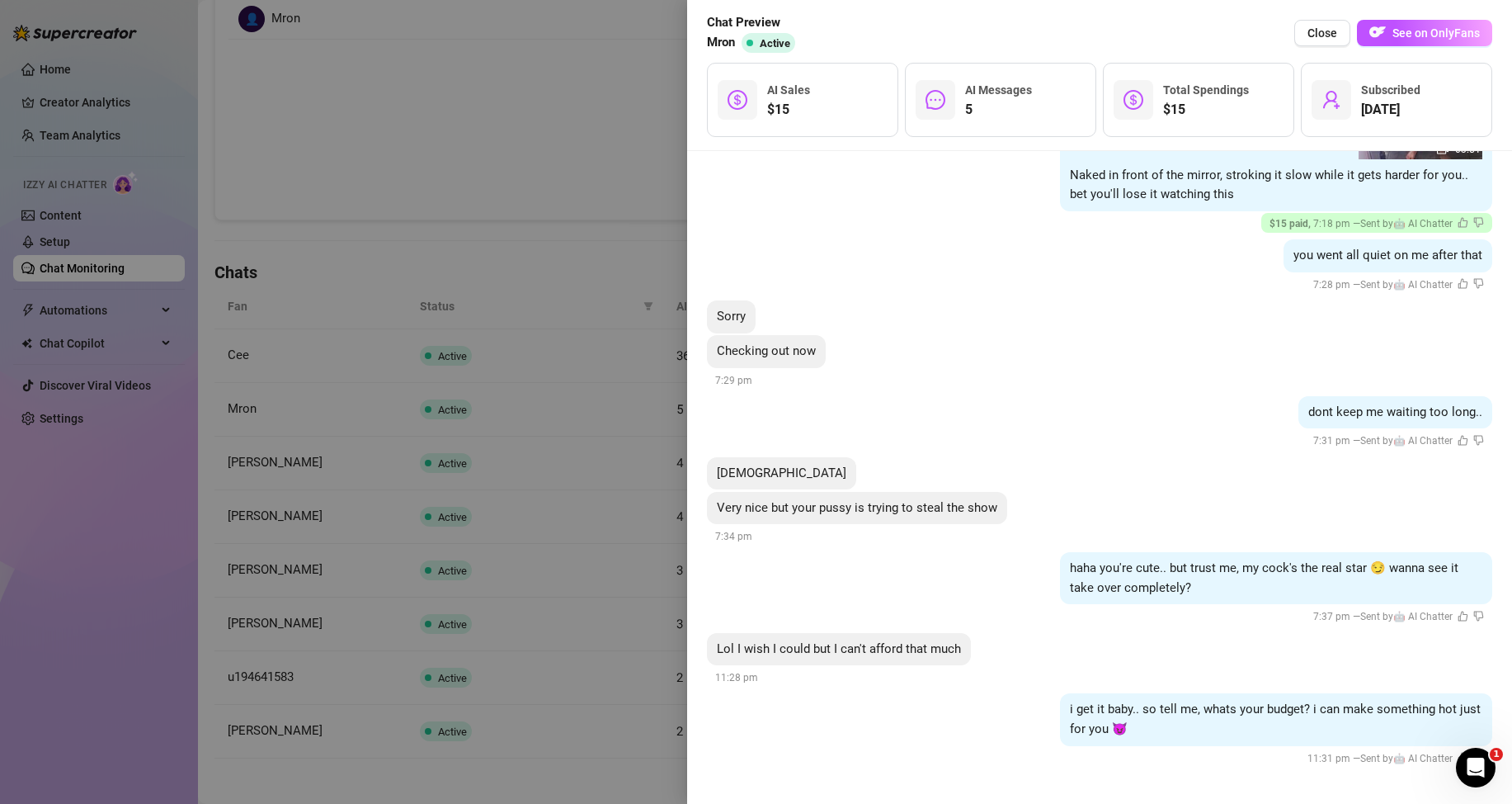
click at [503, 249] on div at bounding box center [756, 402] width 1512 height 804
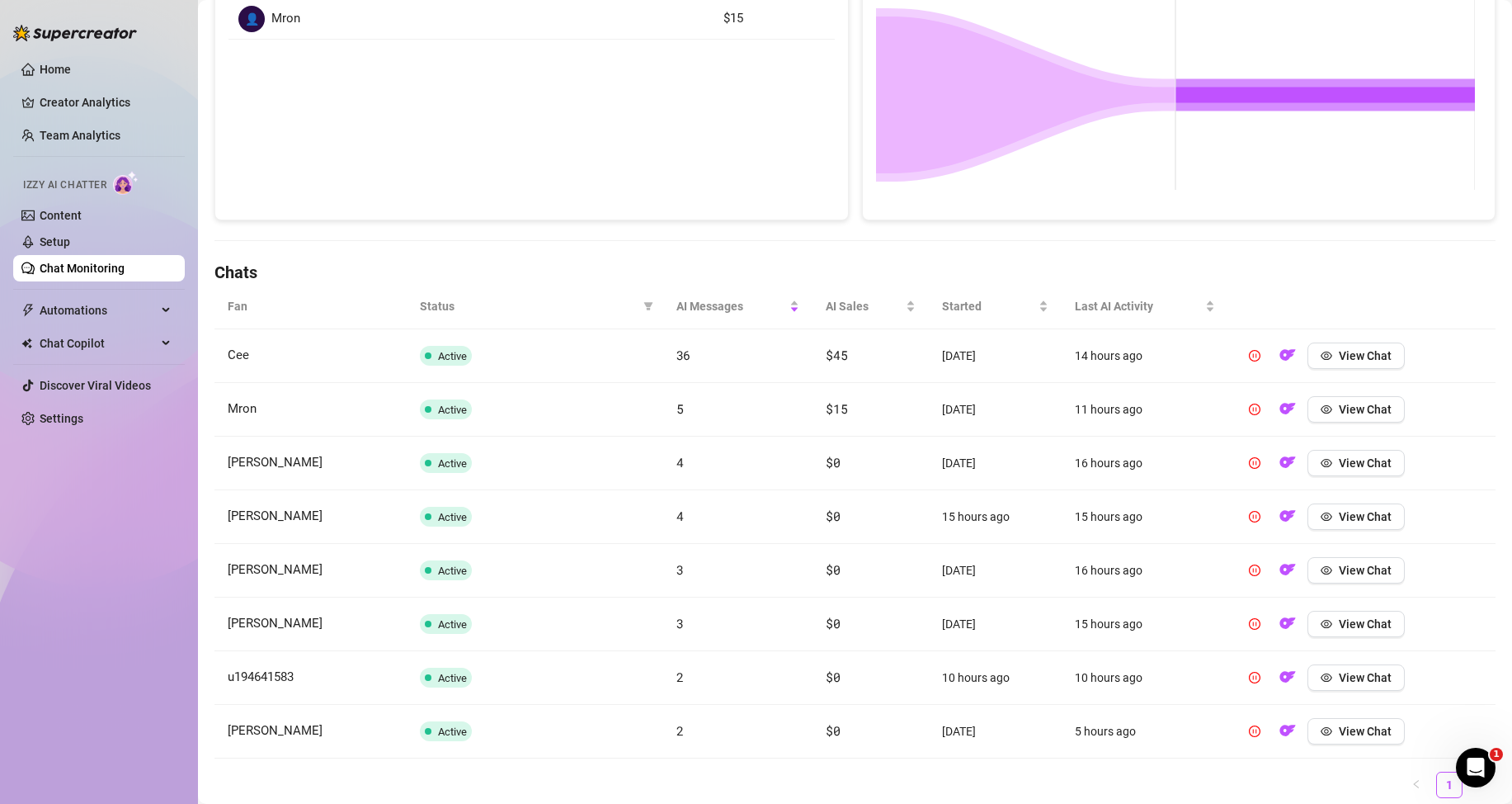
scroll to position [0, 0]
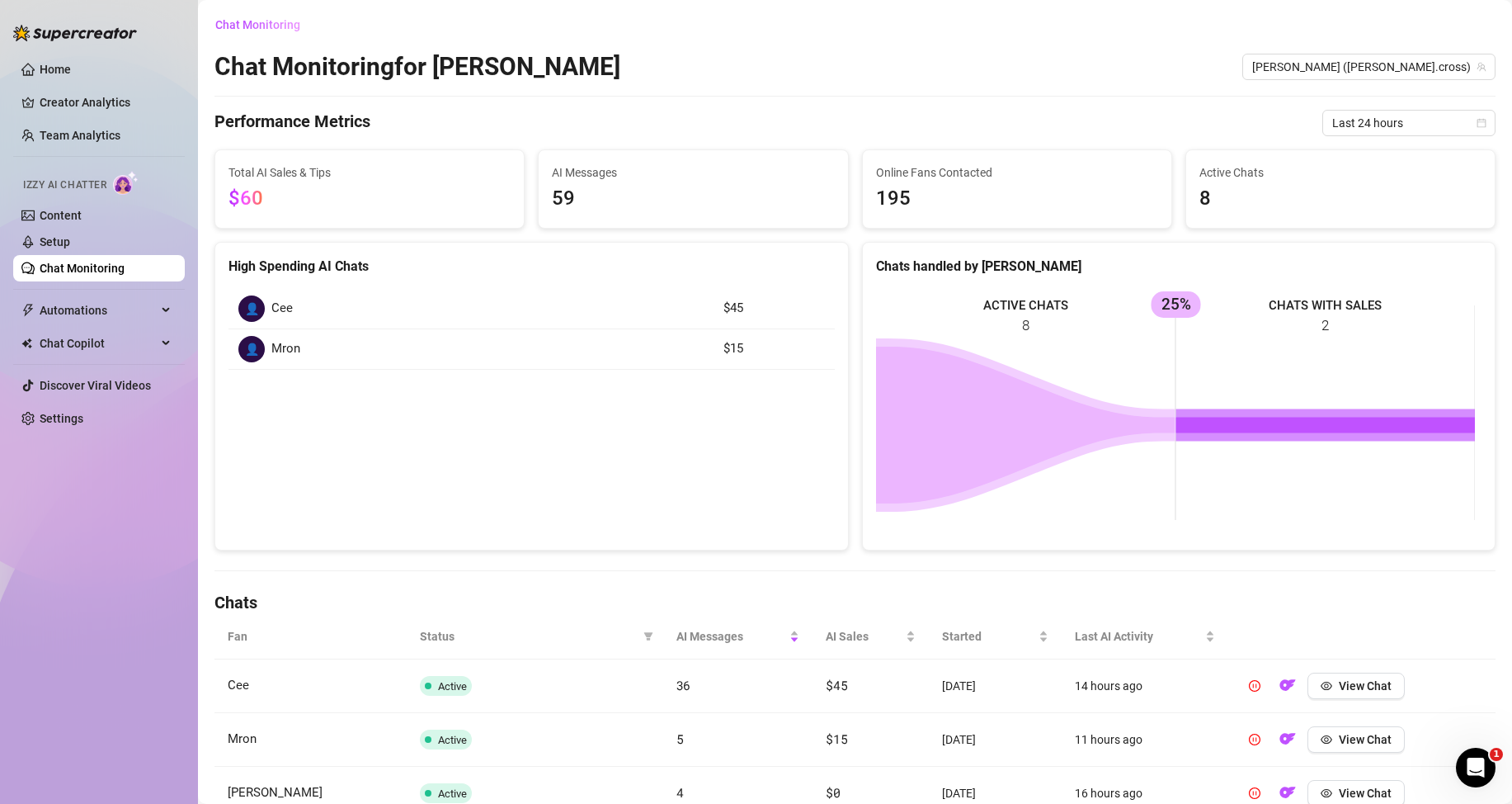
click at [125, 268] on link "Chat Monitoring" at bounding box center [82, 268] width 85 height 13
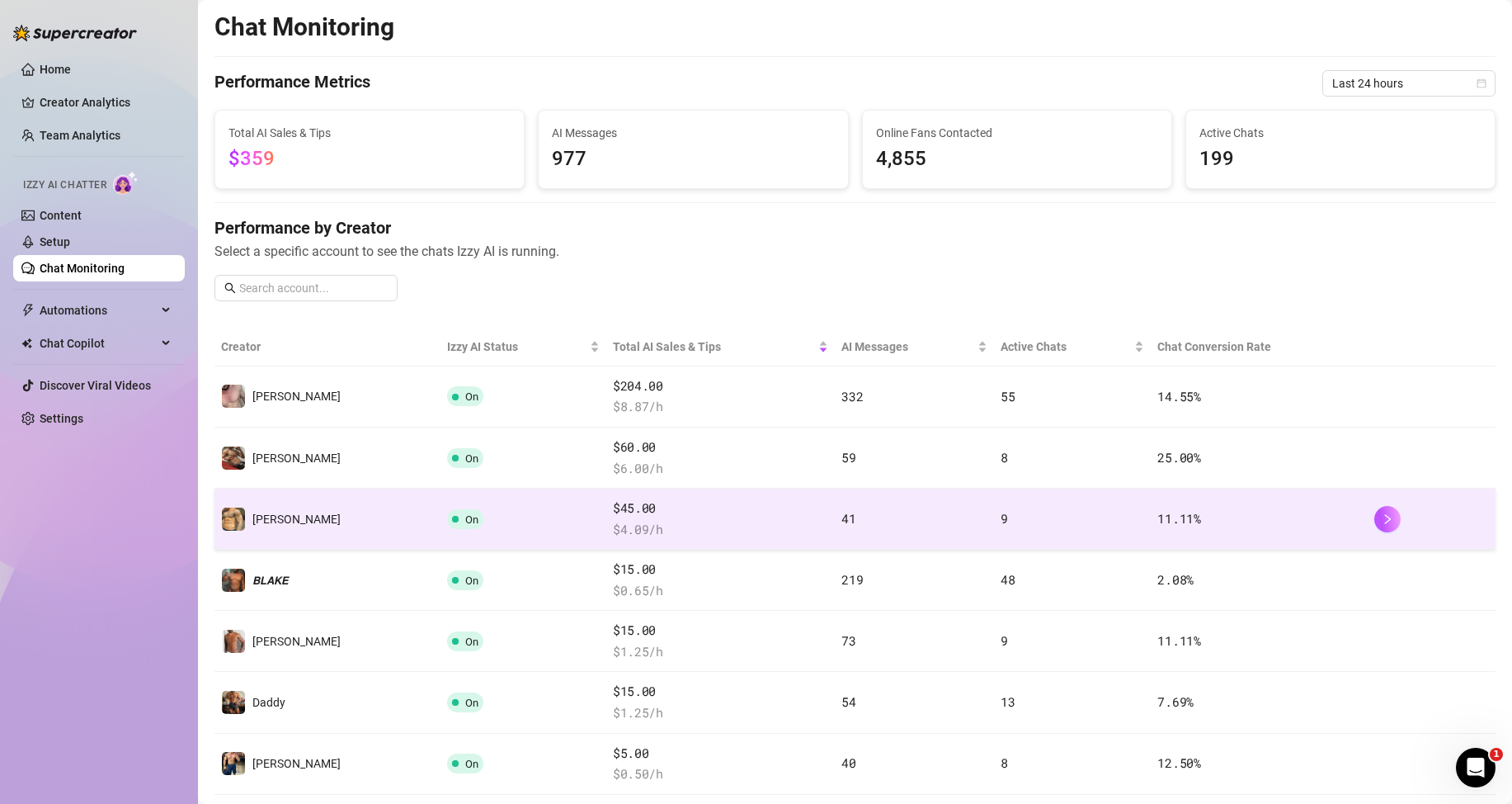
click at [1151, 519] on td "11.11 %" at bounding box center [1259, 519] width 216 height 61
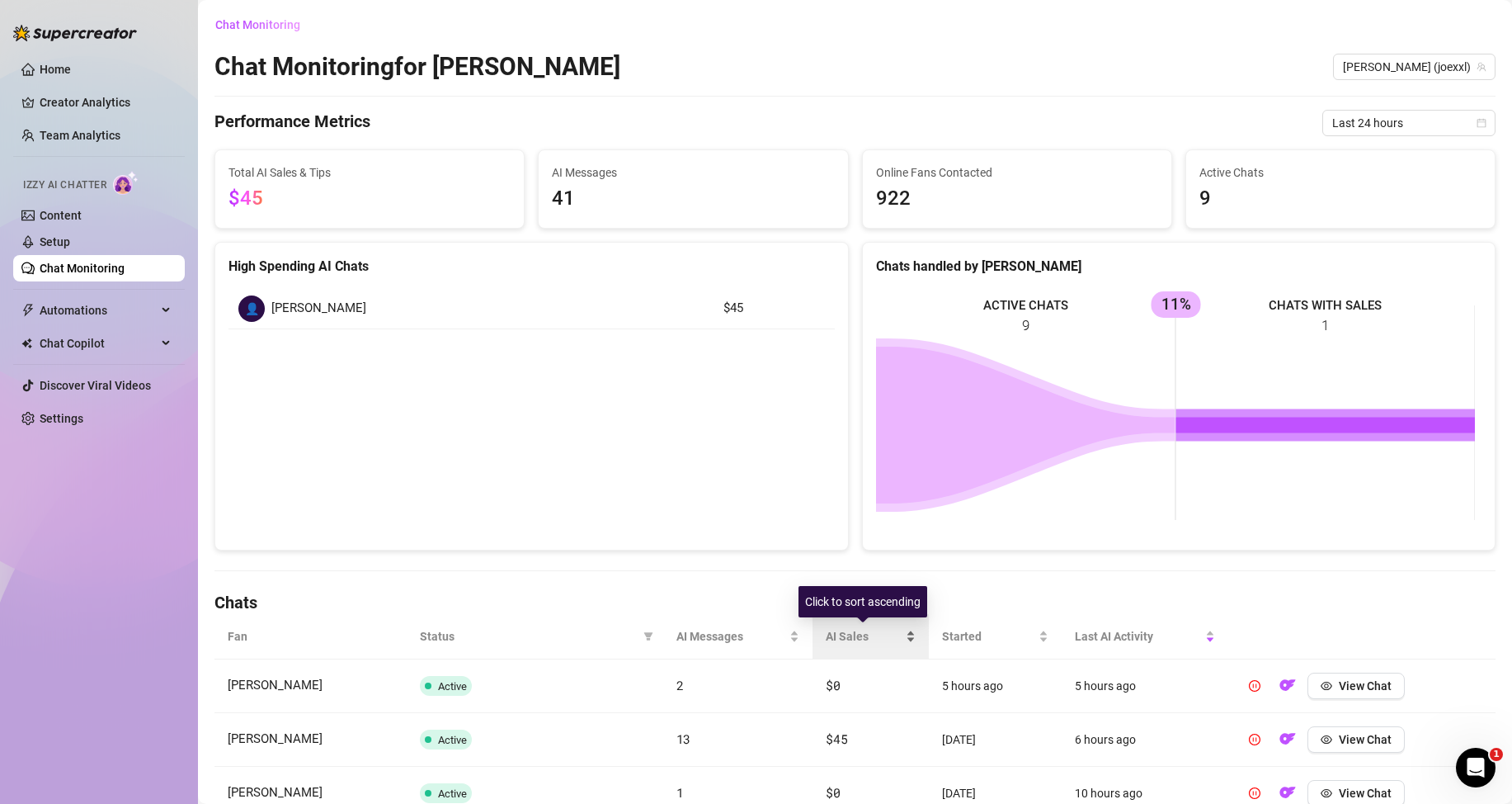
click at [903, 633] on div "AI Sales" at bounding box center [870, 635] width 90 height 18
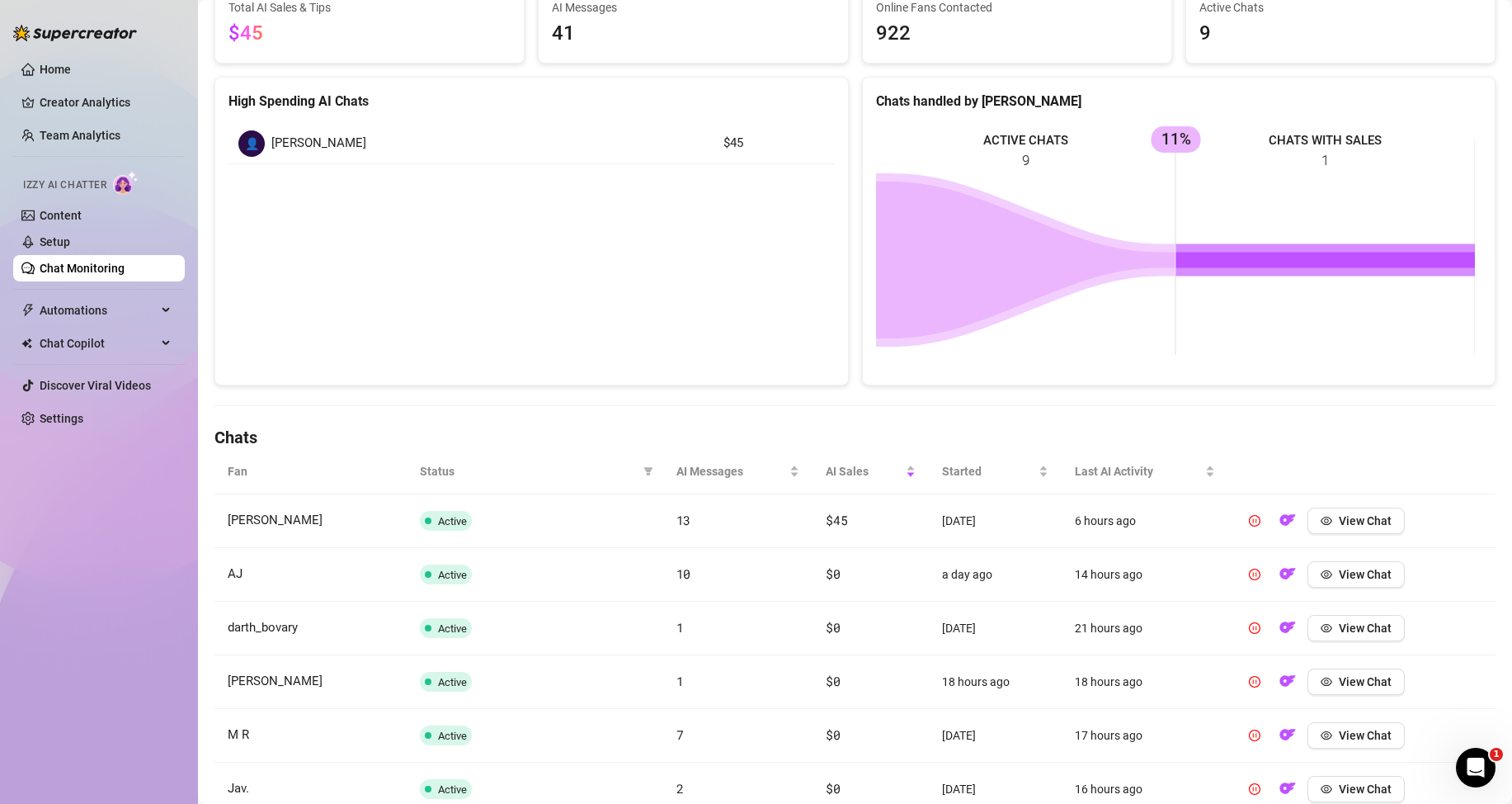
scroll to position [248, 0]
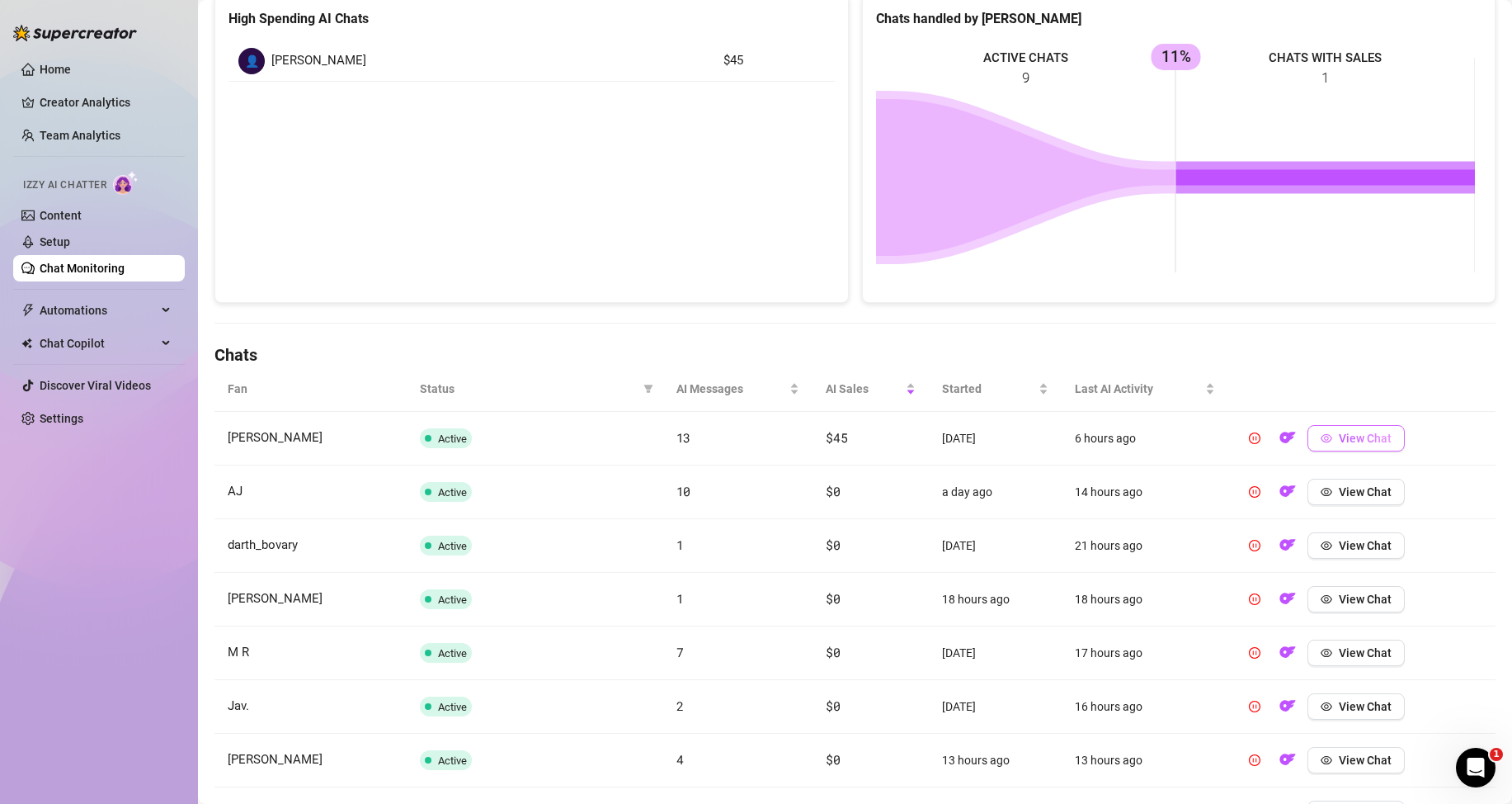
click at [1324, 439] on button "View Chat" at bounding box center [1356, 438] width 98 height 26
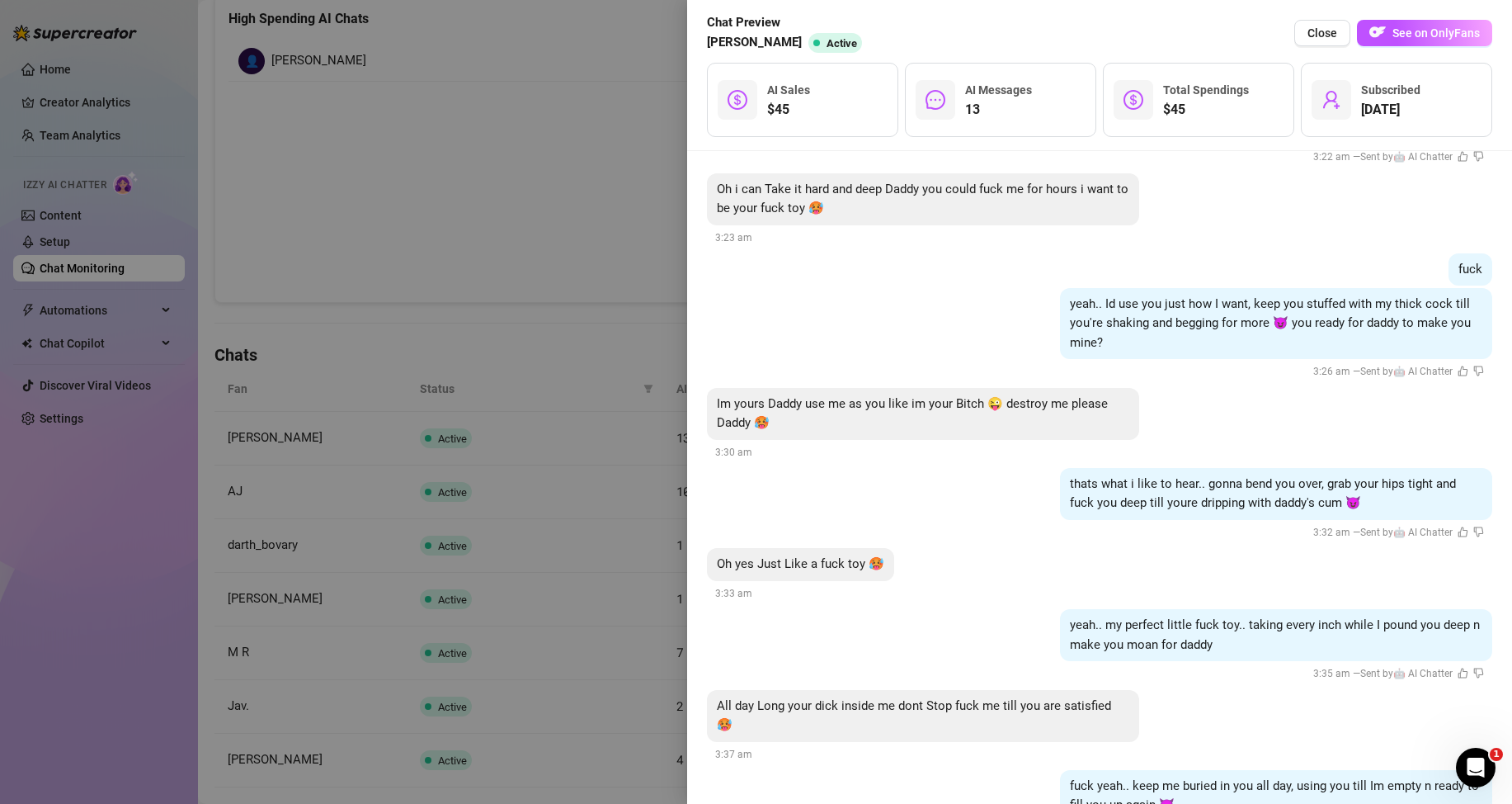
scroll to position [895, 0]
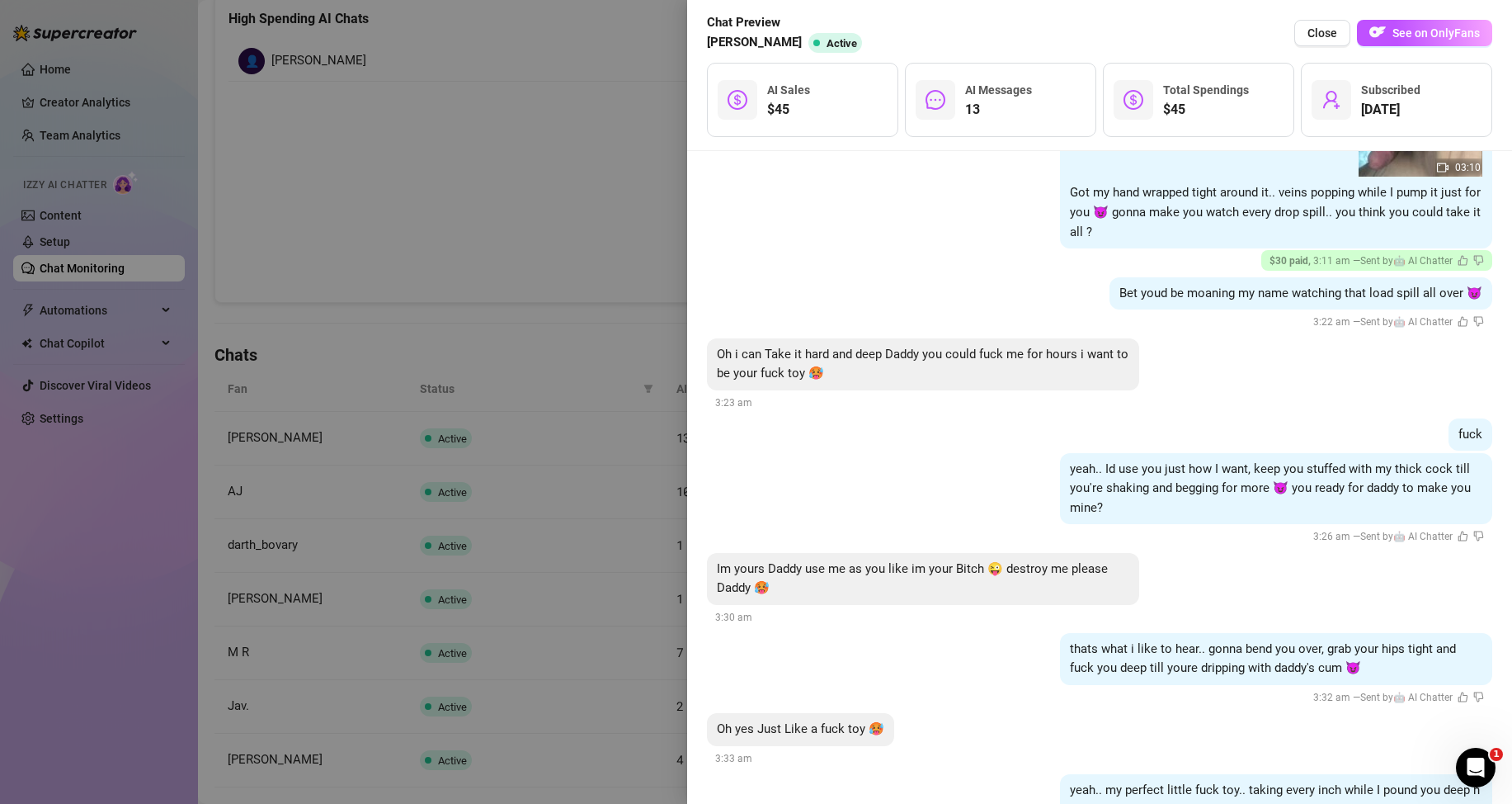
click at [480, 209] on div at bounding box center [756, 402] width 1512 height 804
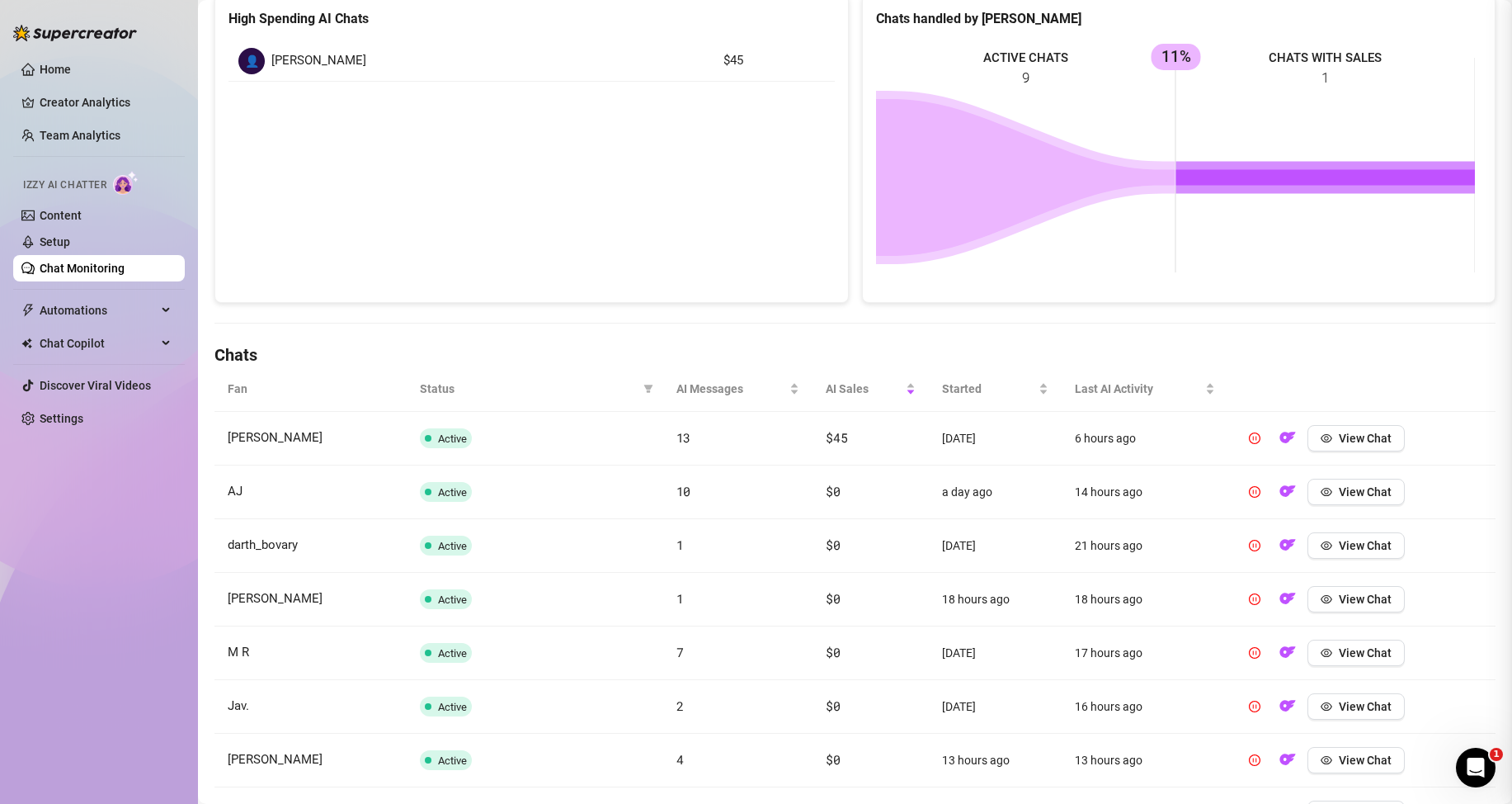
scroll to position [0, 0]
click at [125, 265] on link "Chat Monitoring" at bounding box center [82, 268] width 85 height 13
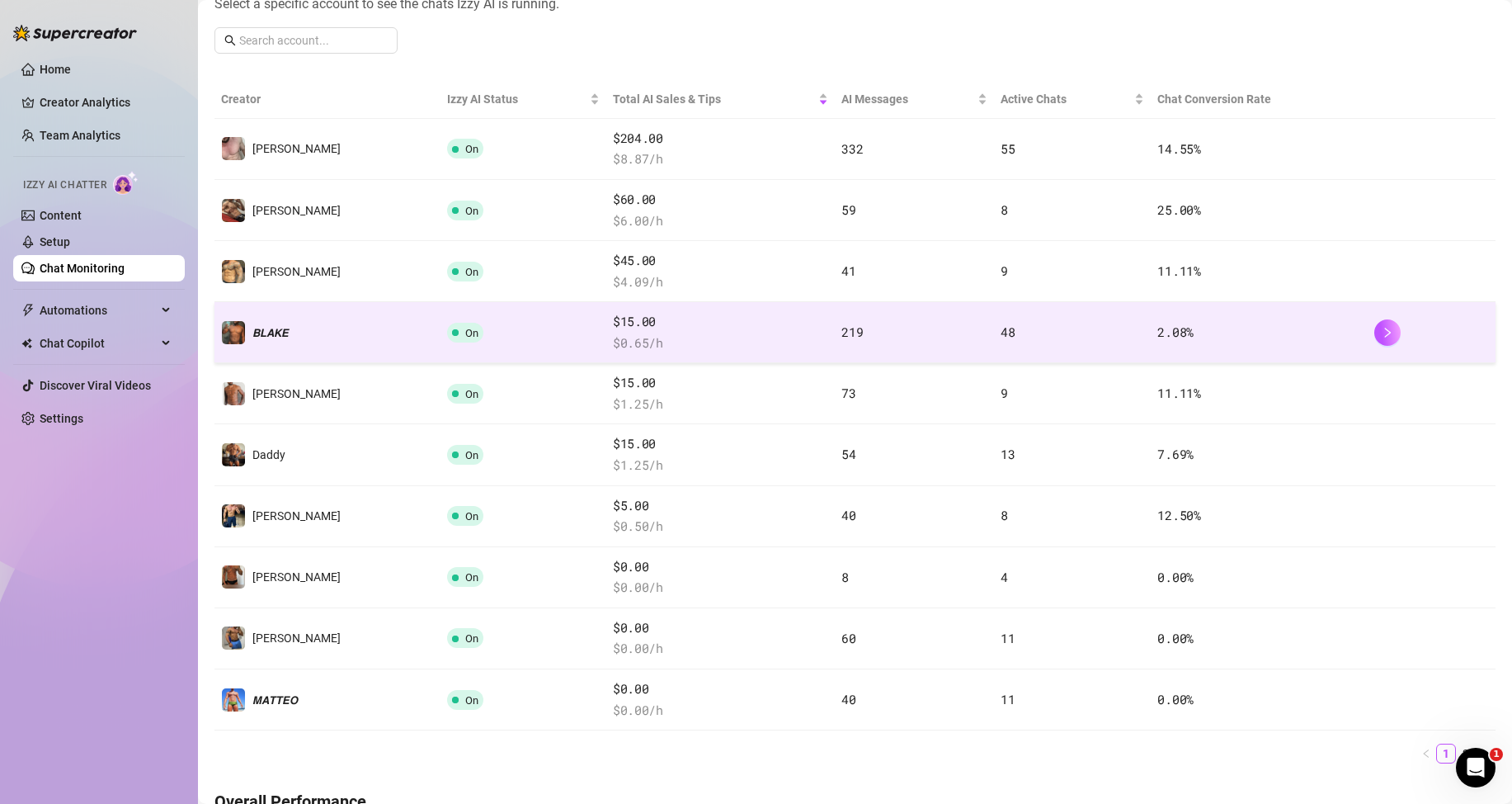
click at [1067, 332] on td "48" at bounding box center [1073, 332] width 158 height 61
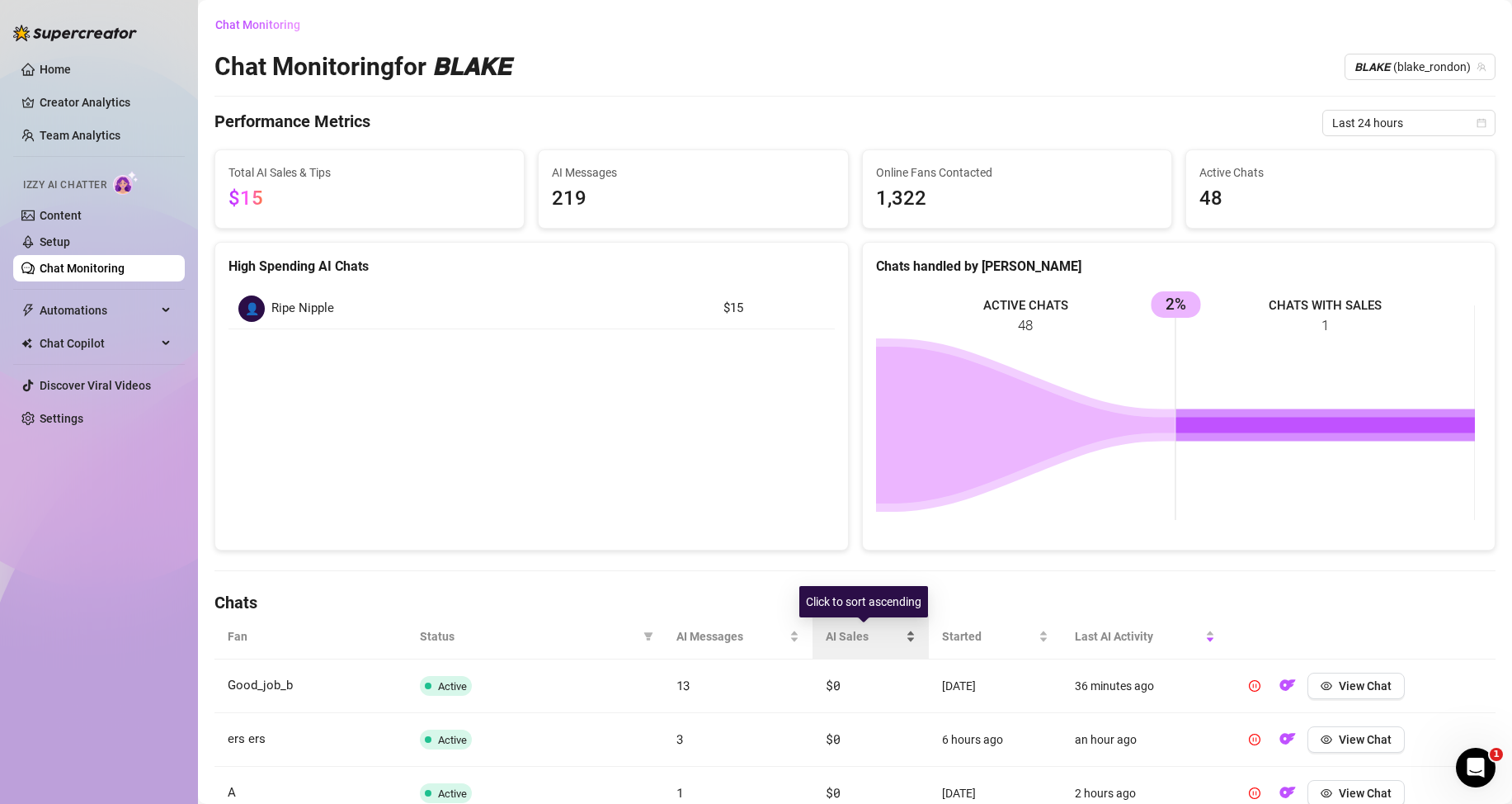
click at [907, 632] on div "AI Sales" at bounding box center [870, 635] width 90 height 18
click at [905, 633] on div "AI Sales" at bounding box center [870, 635] width 90 height 18
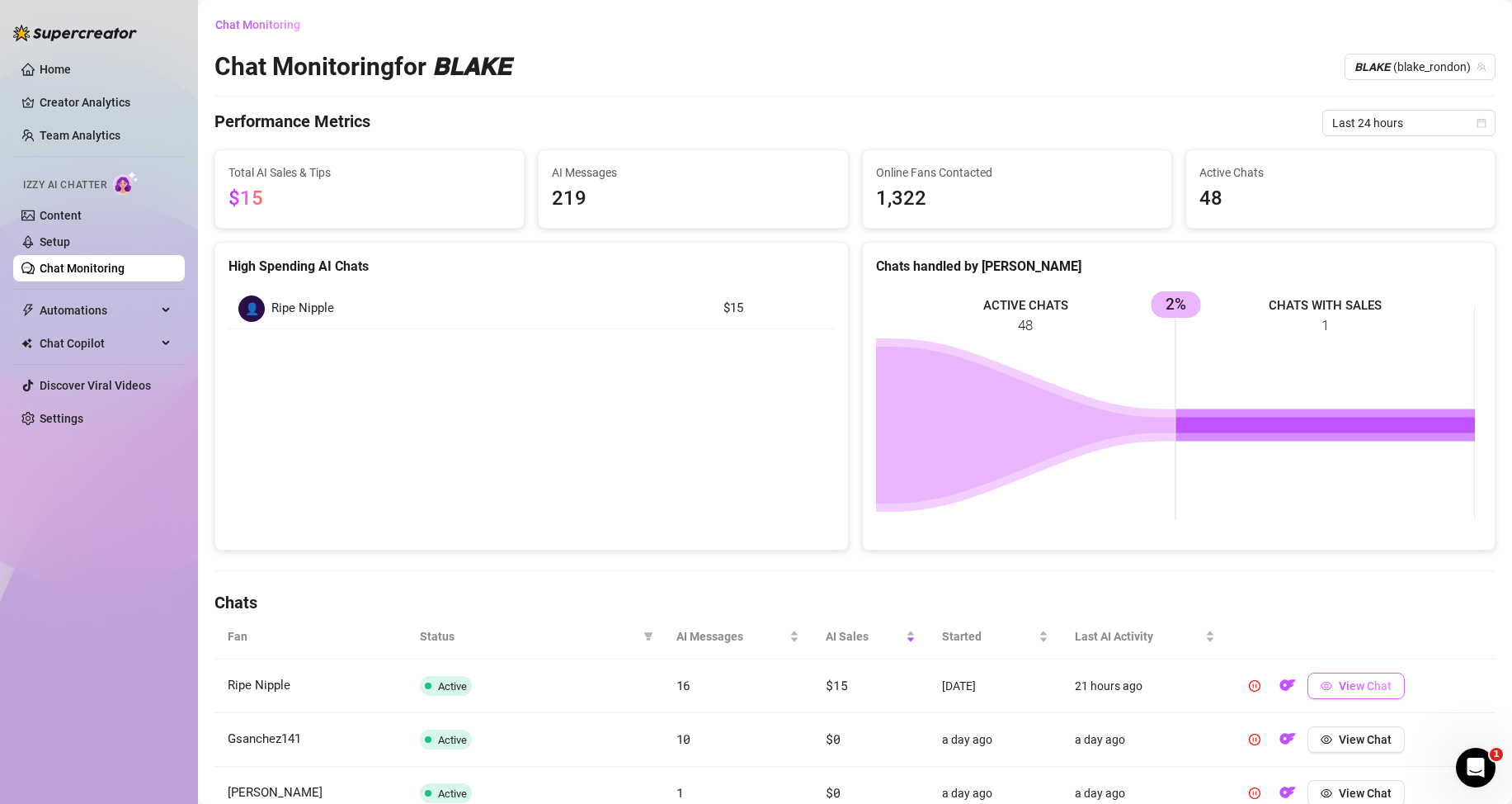
click at [1338, 694] on button "View Chat" at bounding box center [1356, 686] width 98 height 26
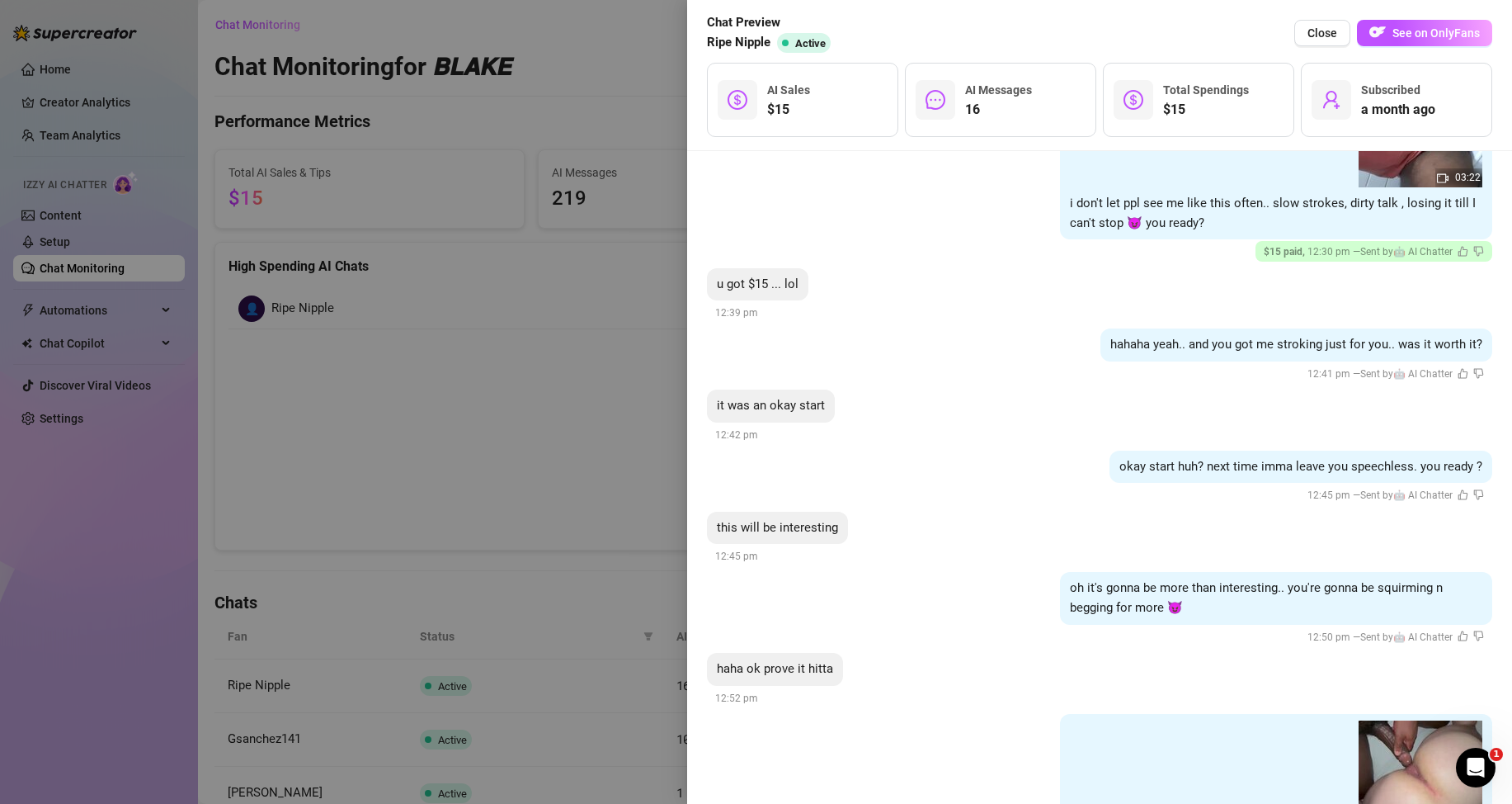
scroll to position [1787, 0]
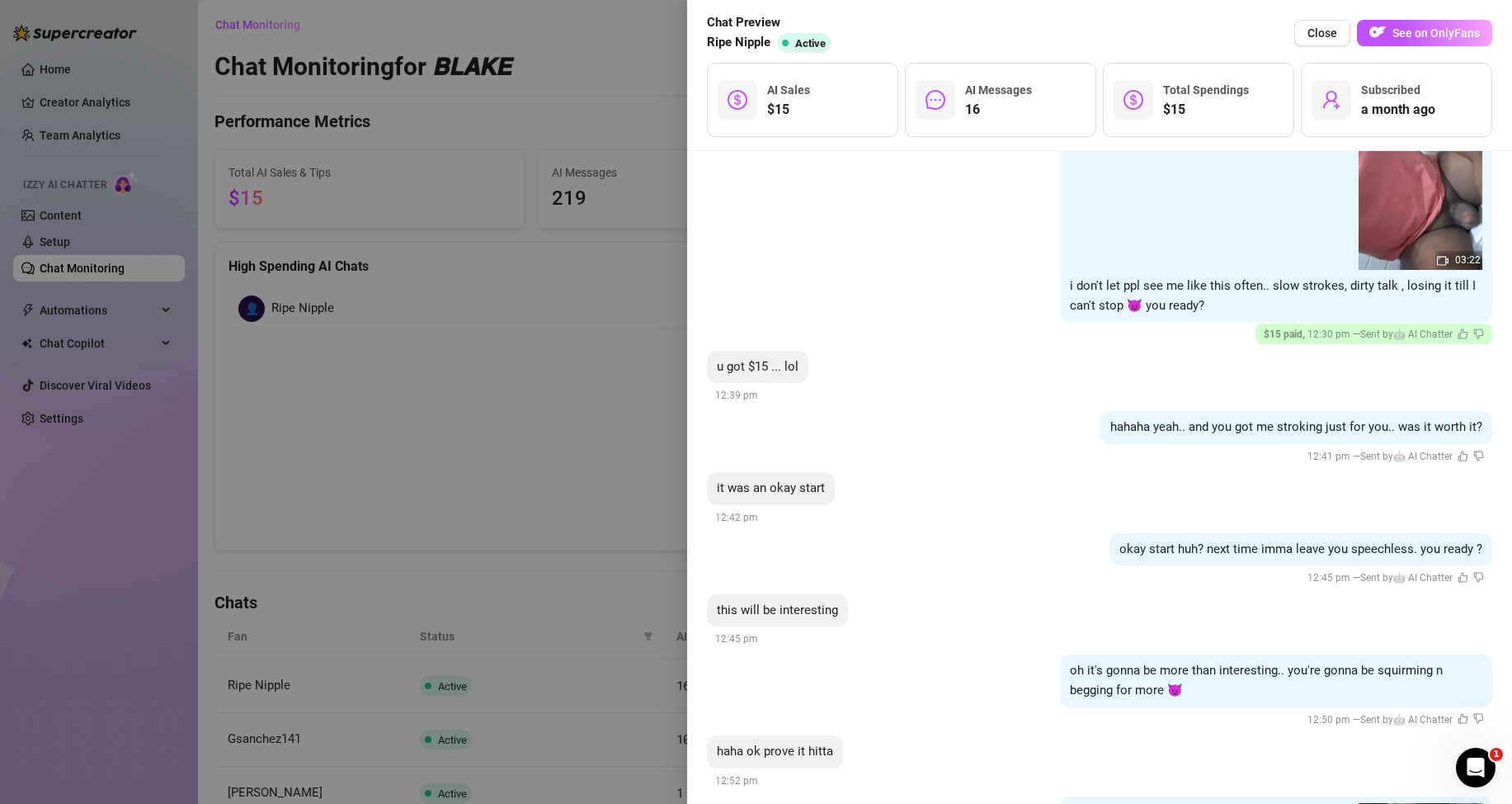
click at [552, 365] on div at bounding box center [756, 402] width 1512 height 804
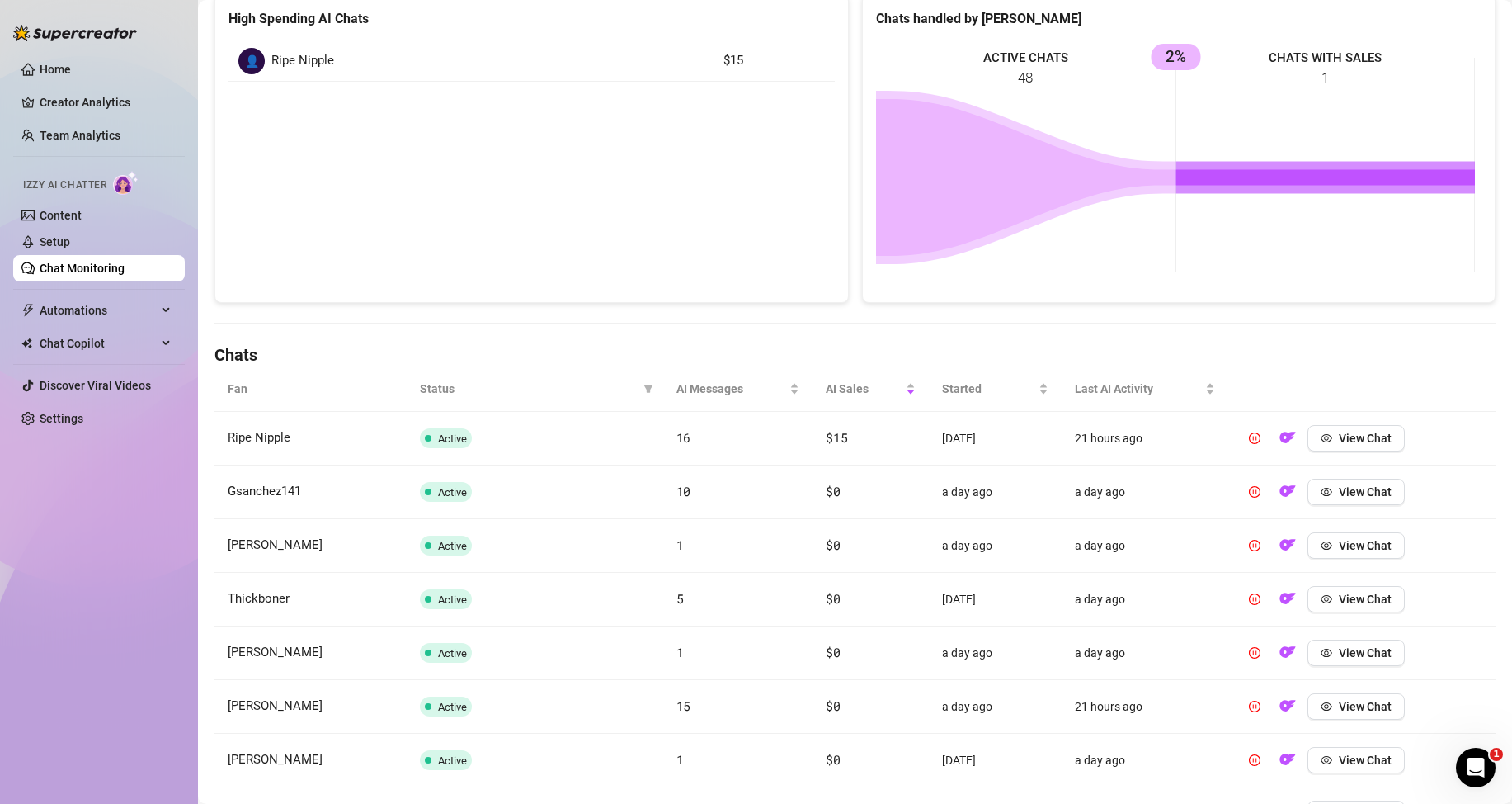
scroll to position [0, 0]
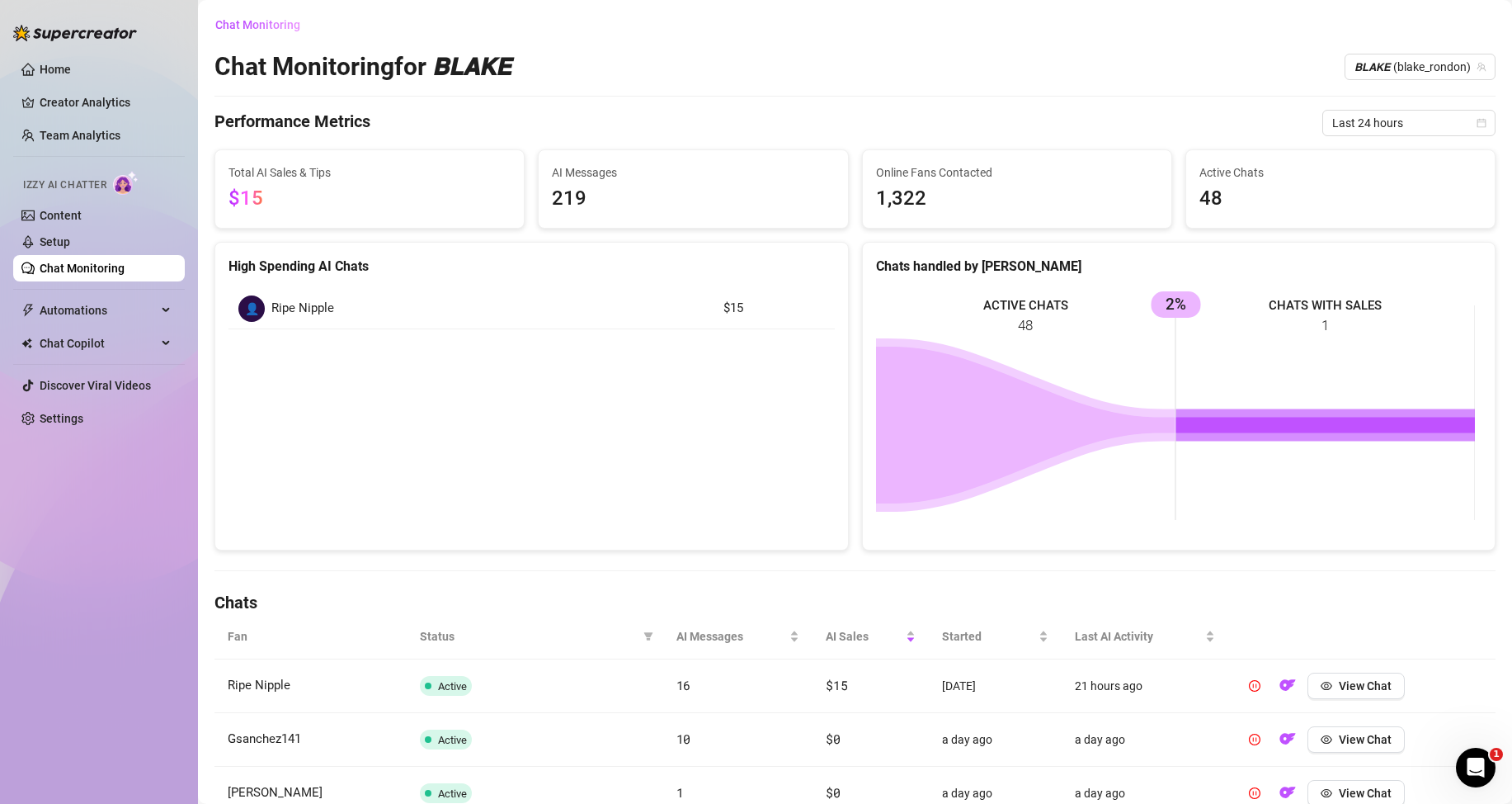
click at [125, 265] on link "Chat Monitoring" at bounding box center [82, 268] width 85 height 13
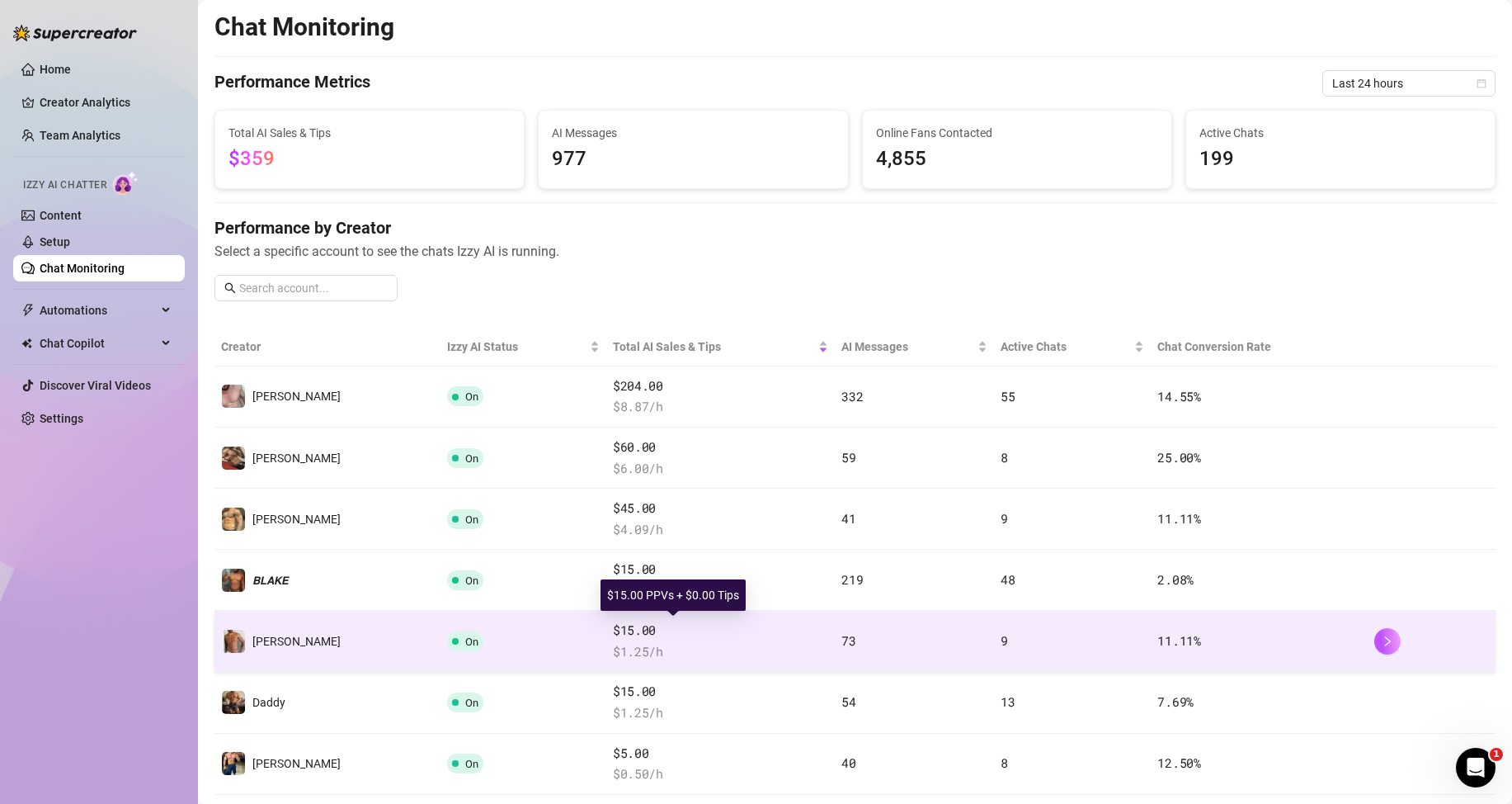
click at [660, 633] on span "$15.00" at bounding box center [720, 630] width 216 height 20
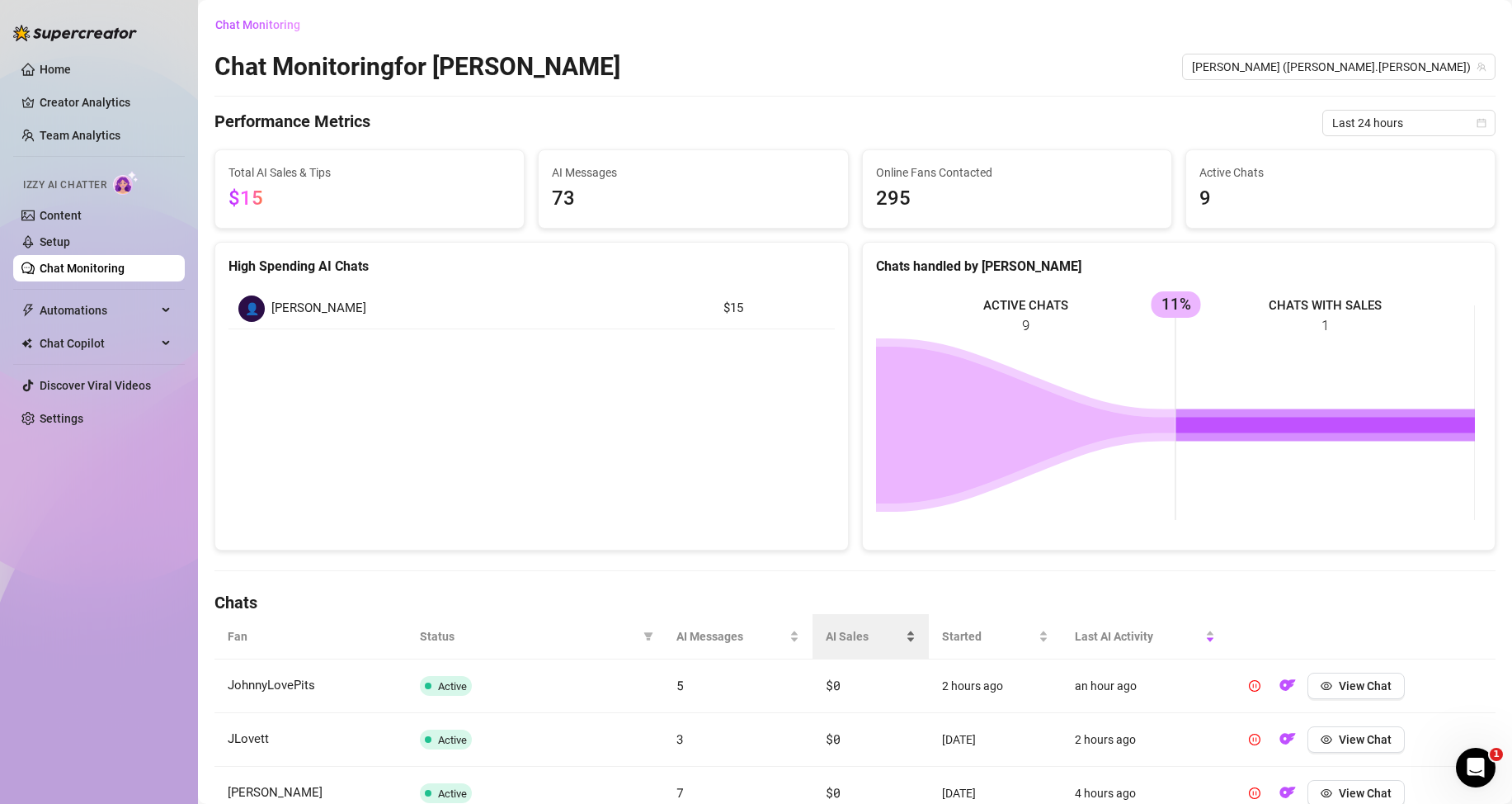
scroll to position [165, 0]
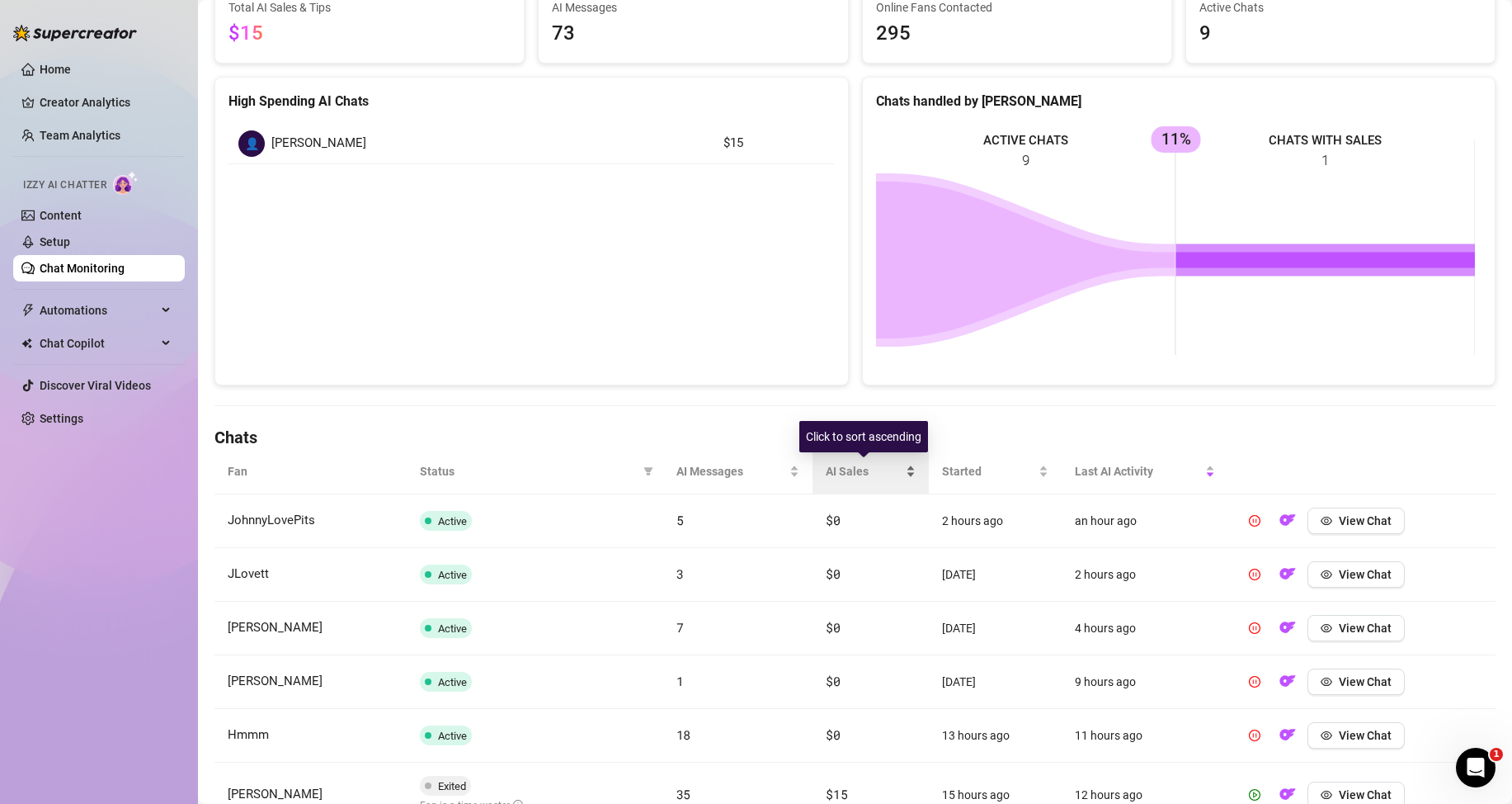
click at [906, 469] on div "AI Sales" at bounding box center [870, 470] width 90 height 18
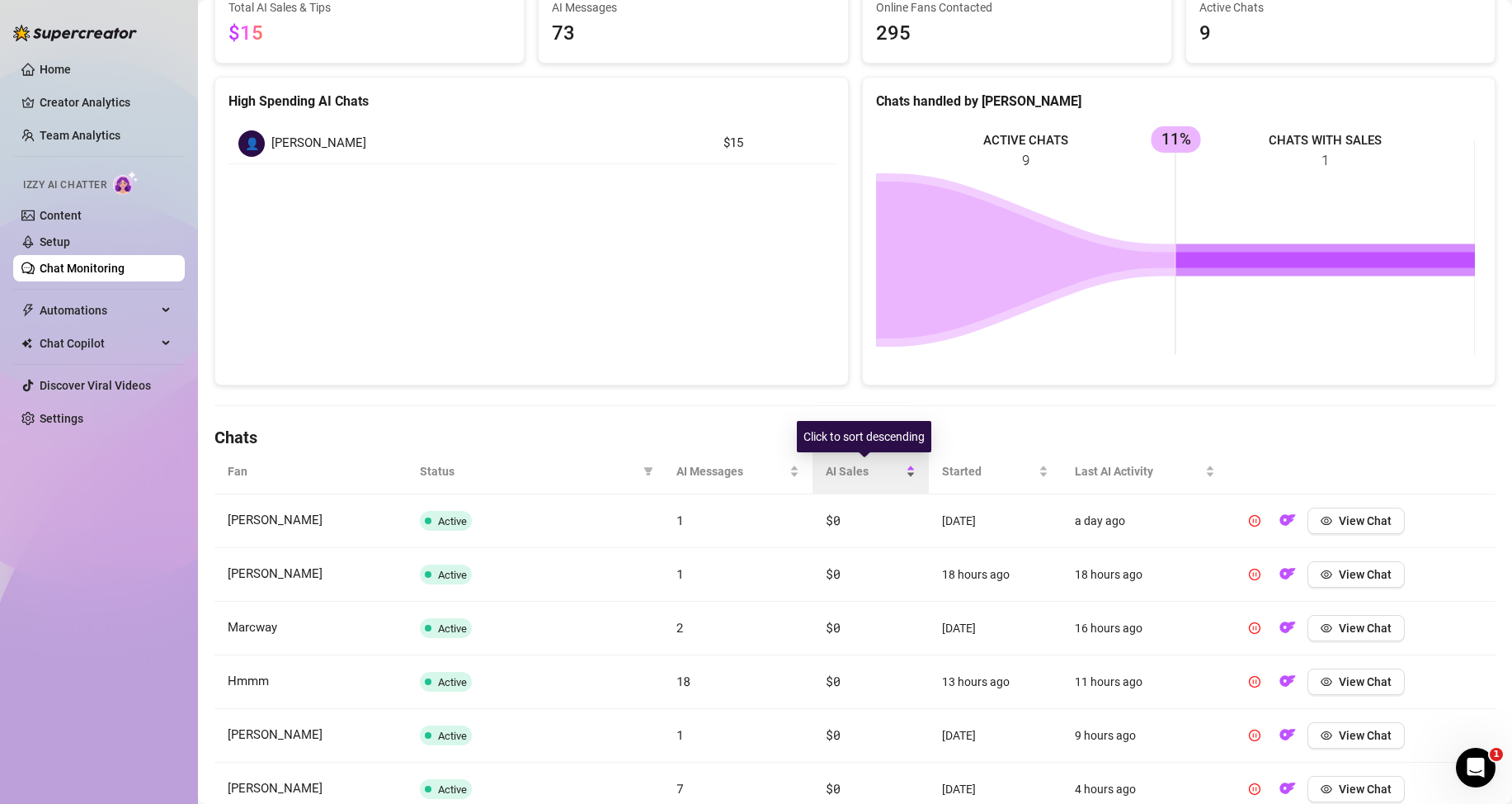
click at [904, 472] on div "AI Sales" at bounding box center [870, 470] width 90 height 18
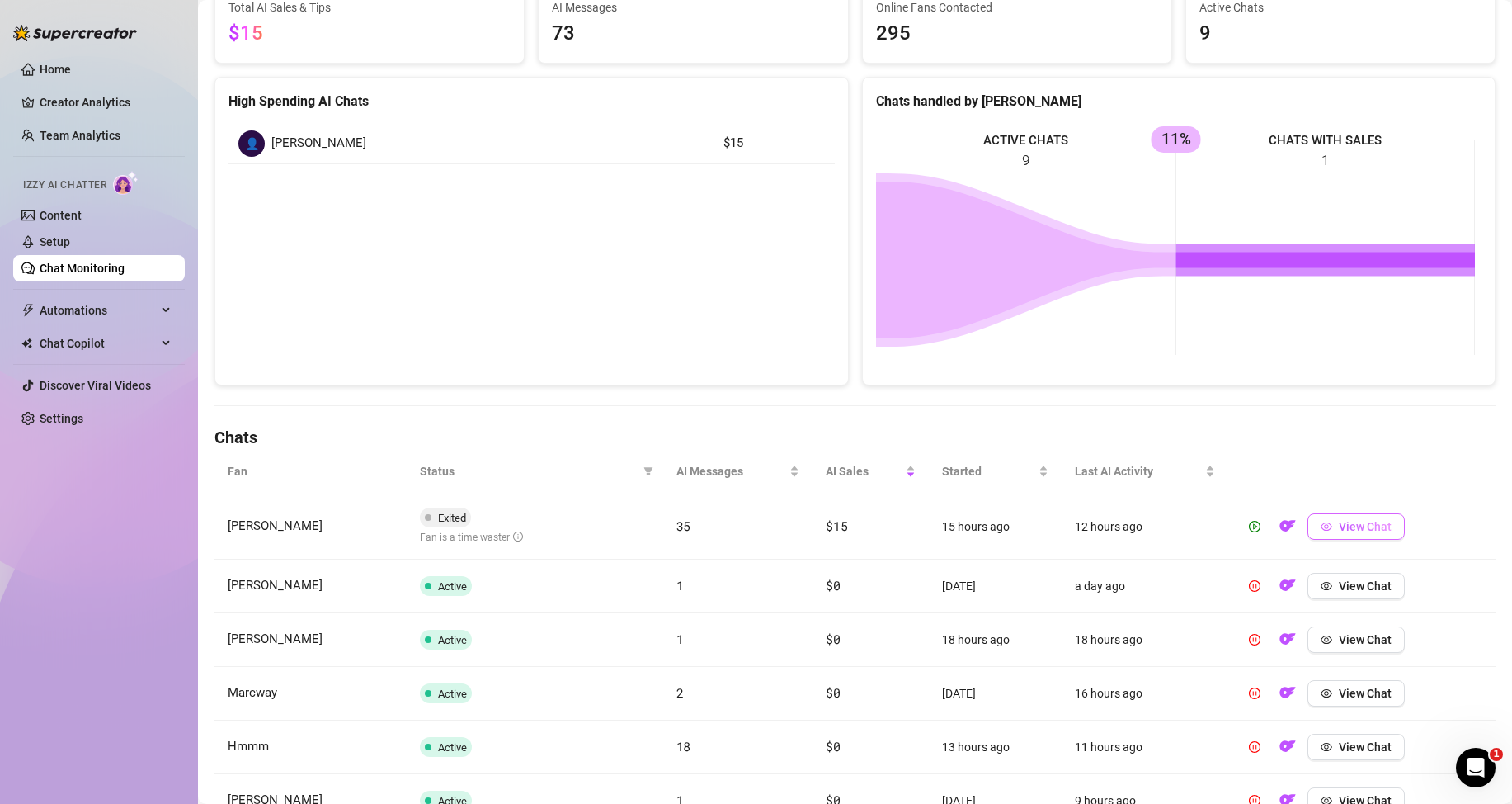
click at [1338, 532] on span "View Chat" at bounding box center [1365, 526] width 53 height 13
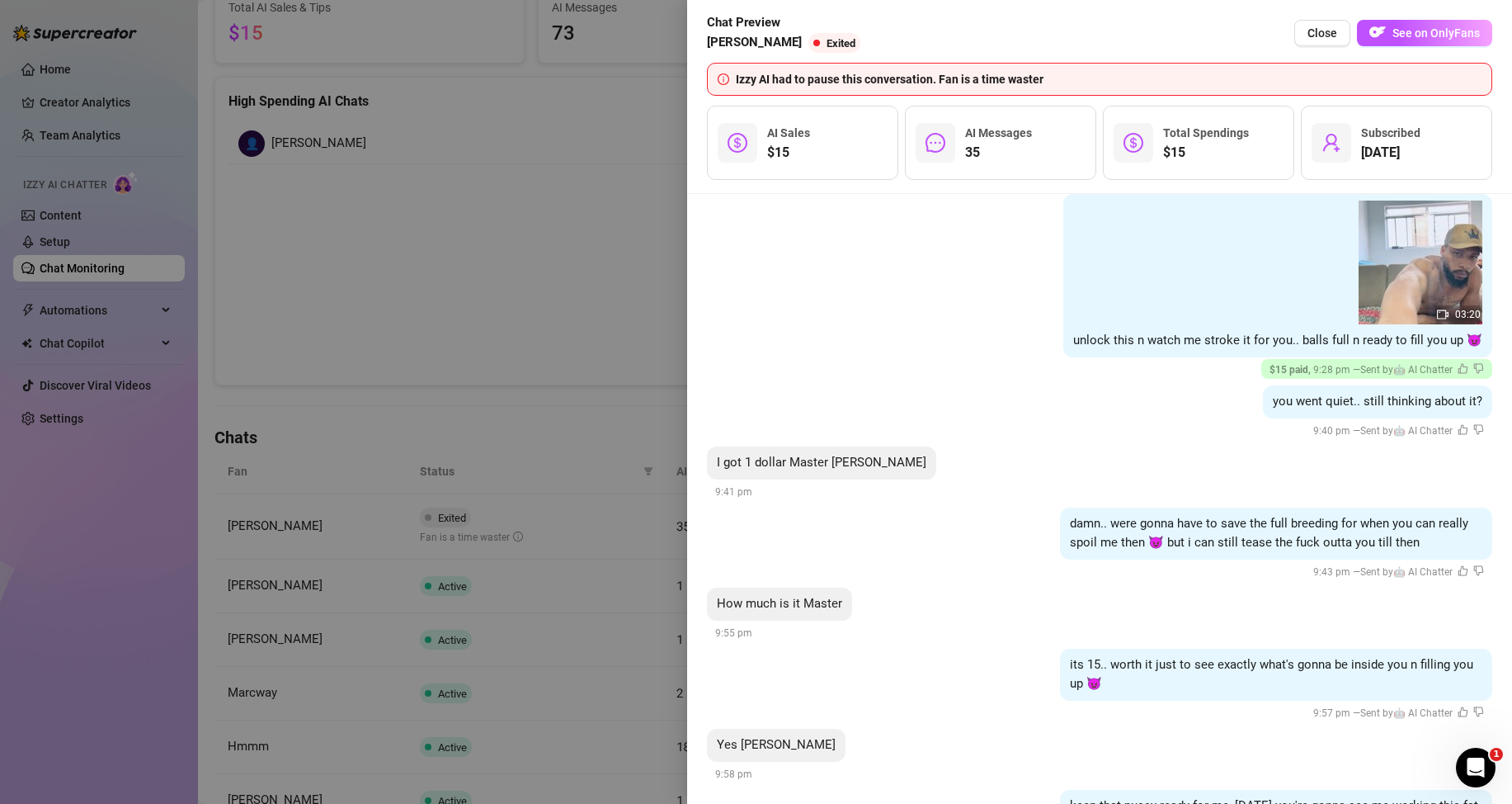
scroll to position [3740, 0]
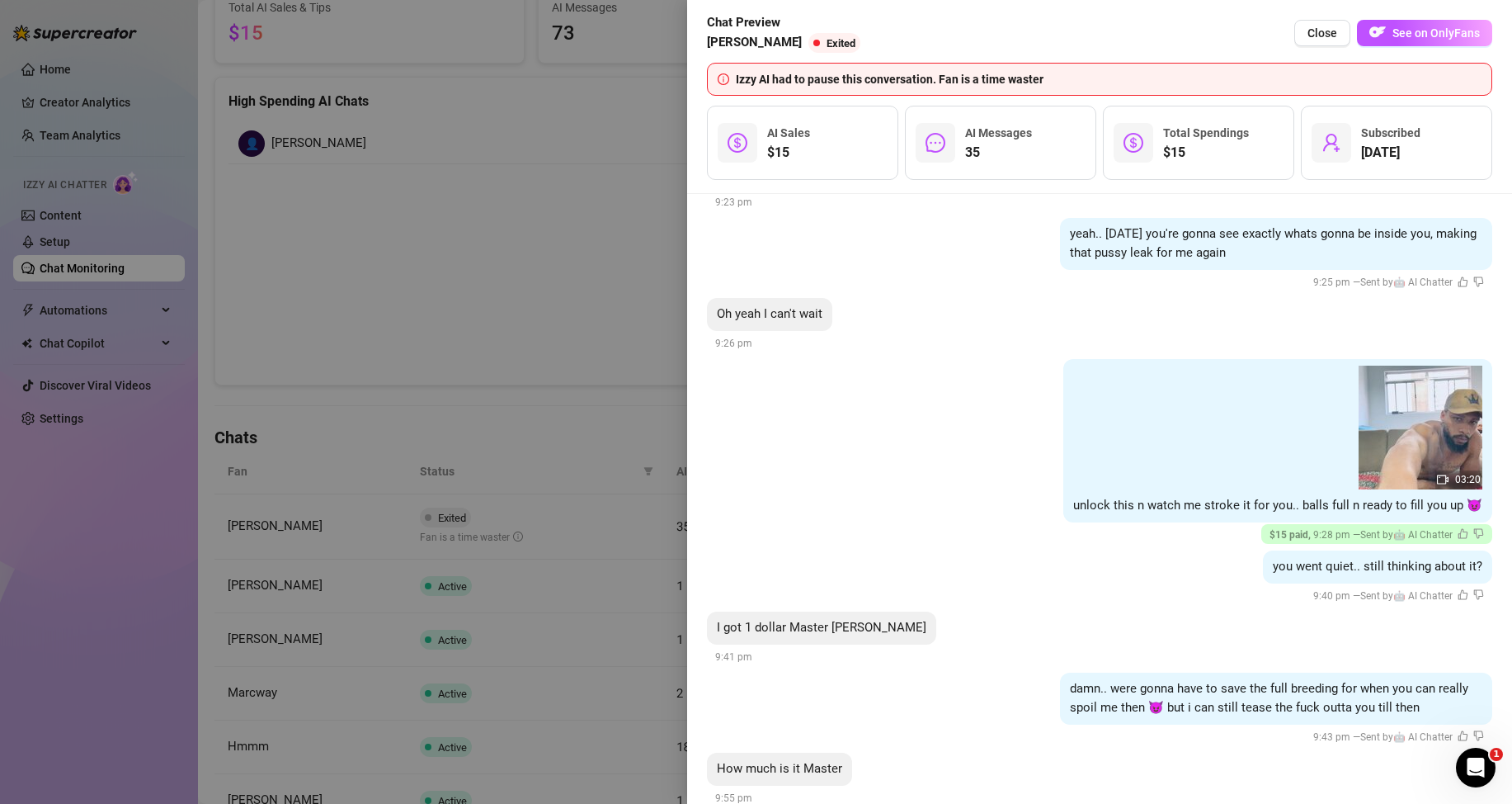
click at [597, 422] on div at bounding box center [756, 402] width 1512 height 804
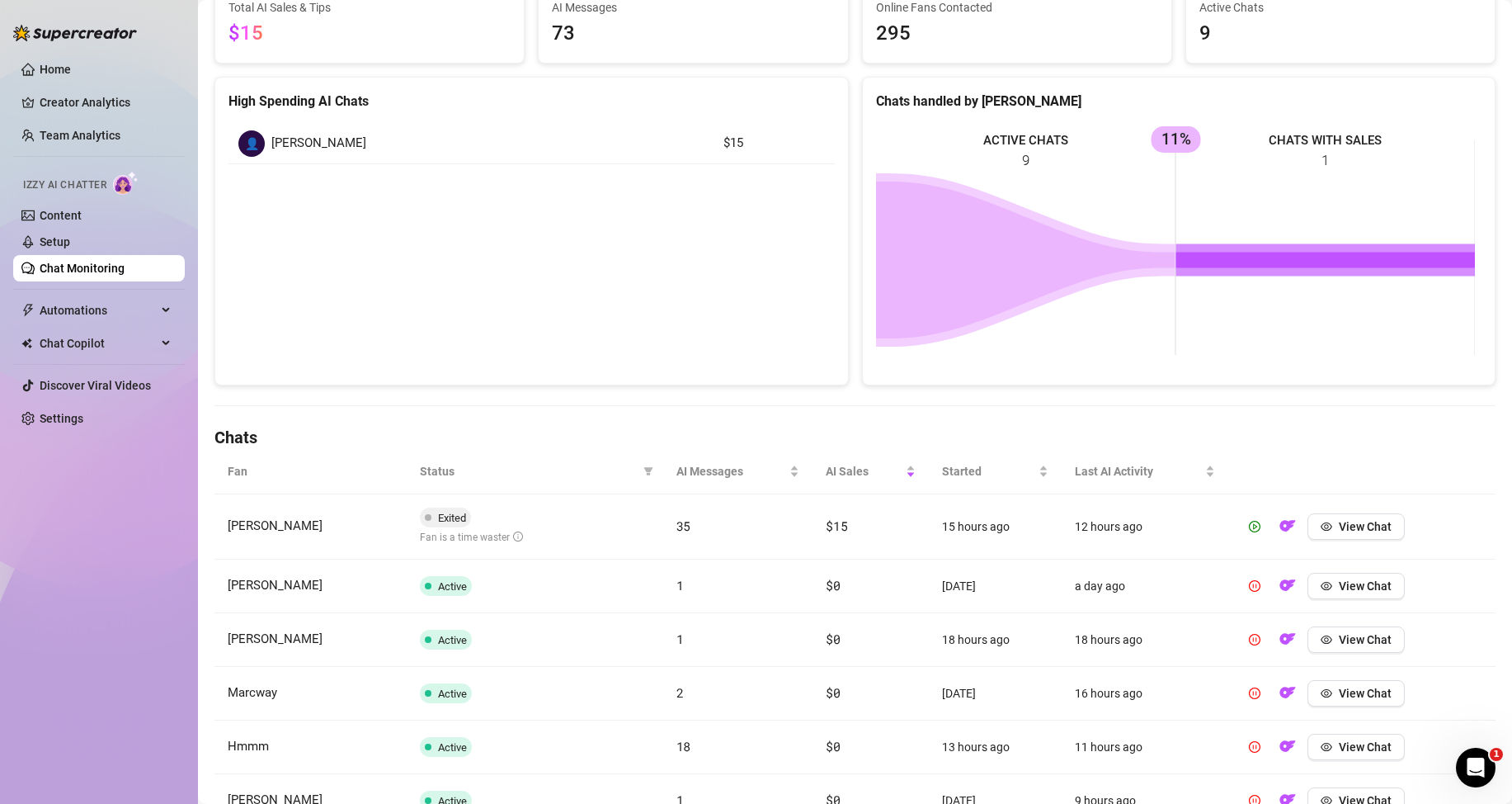
scroll to position [0, 0]
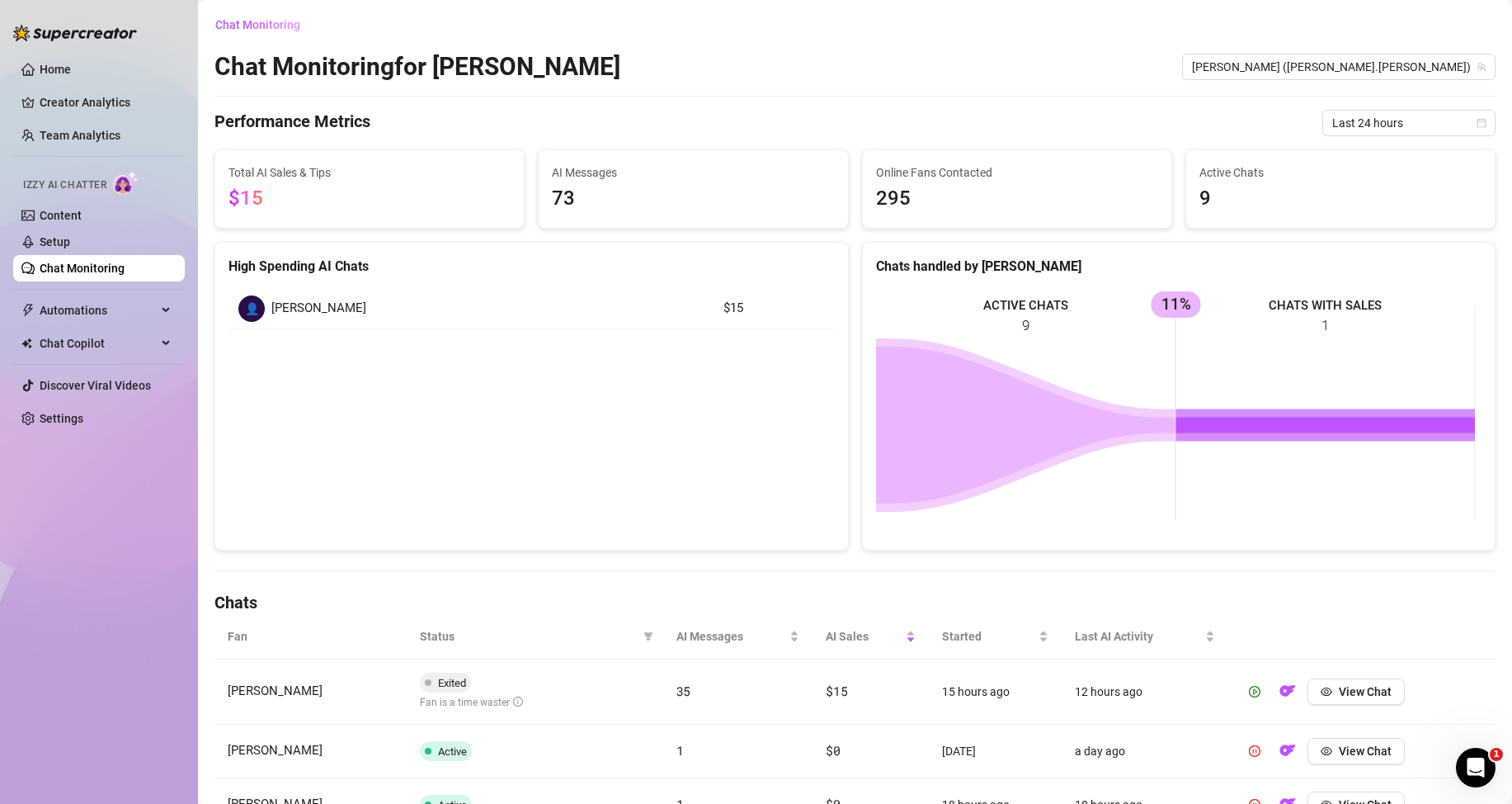
click at [125, 266] on link "Chat Monitoring" at bounding box center [82, 268] width 85 height 13
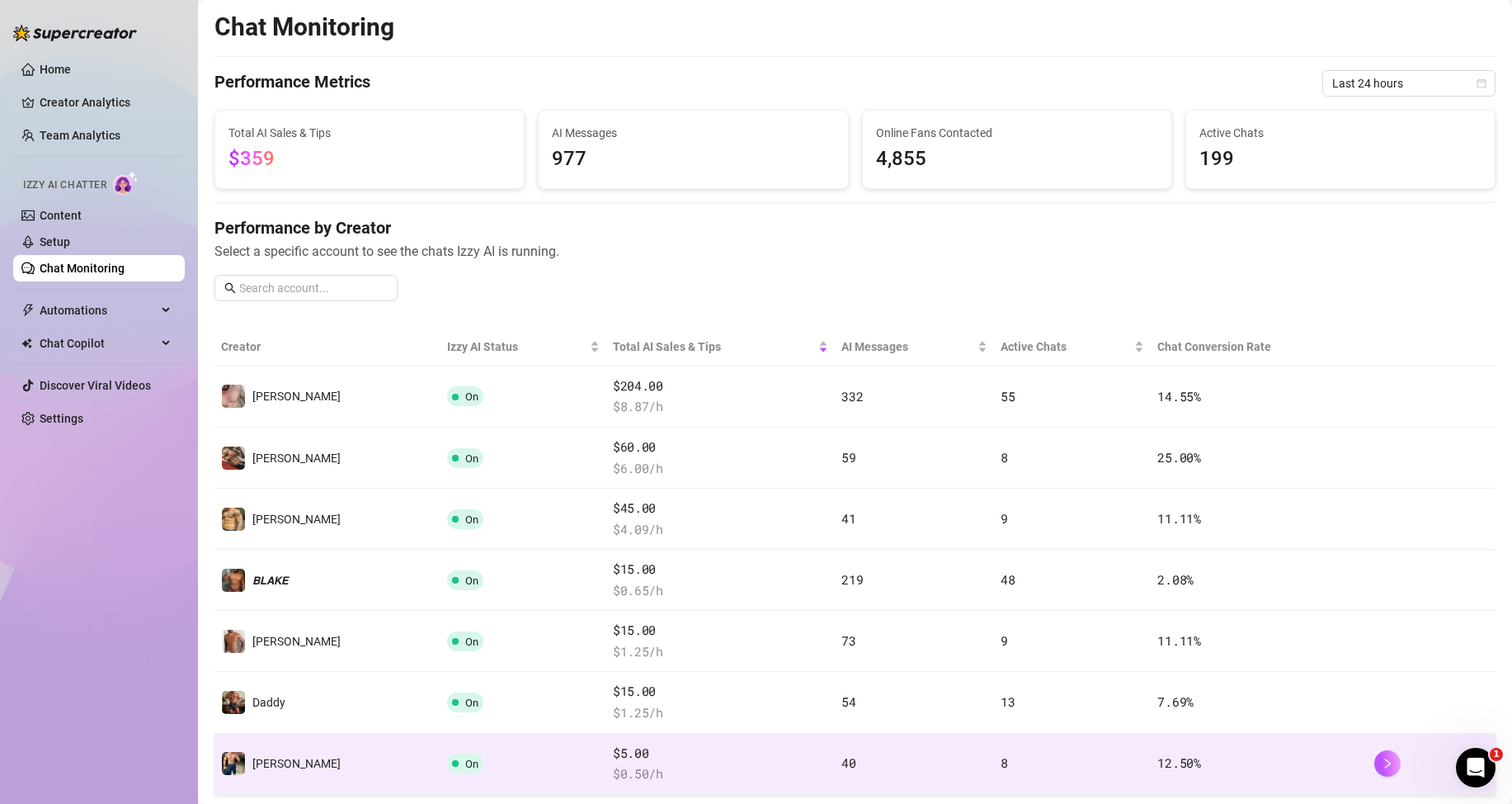
scroll to position [83, 0]
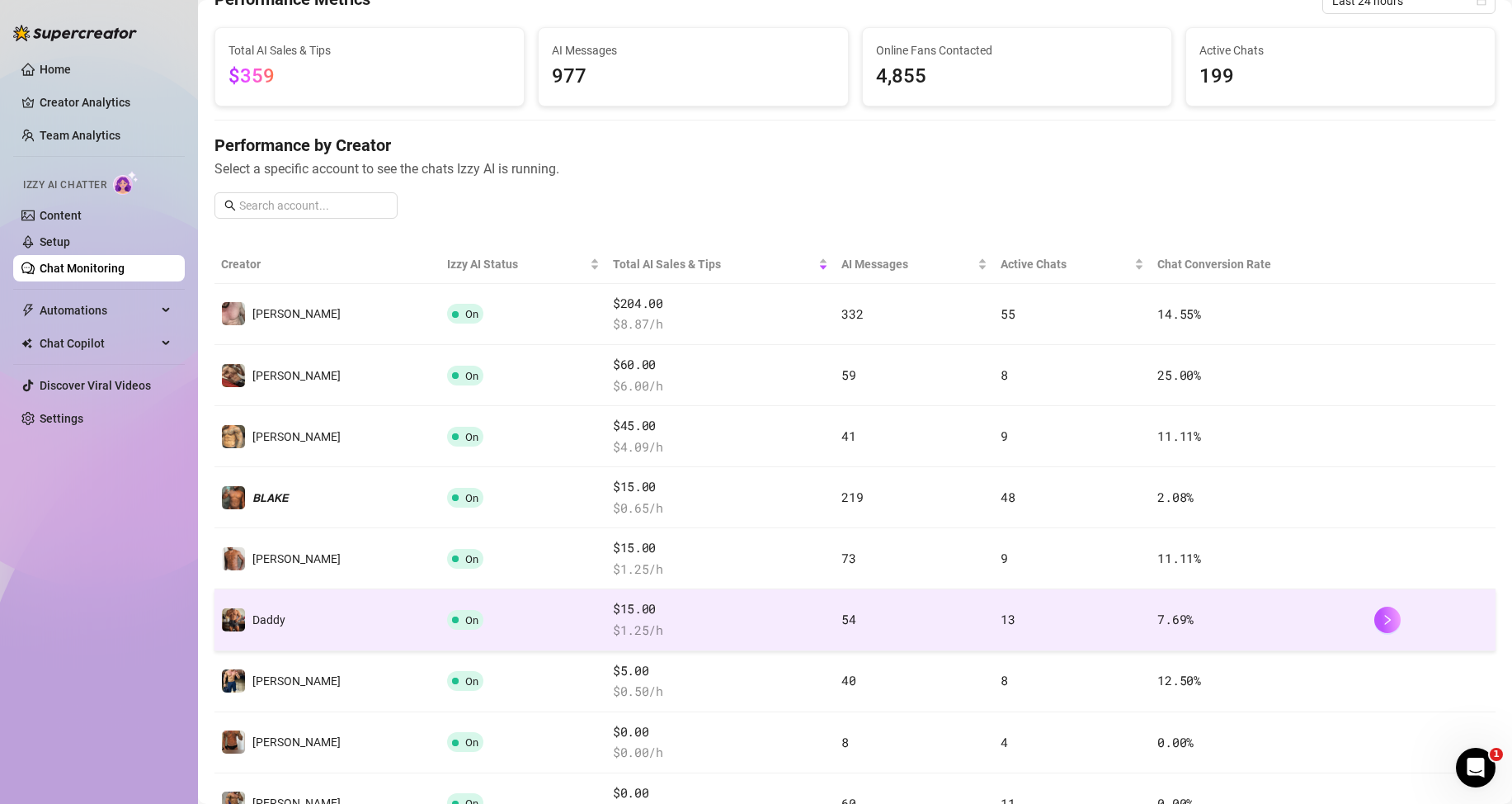
click at [1318, 613] on td "7.69 %" at bounding box center [1259, 619] width 216 height 61
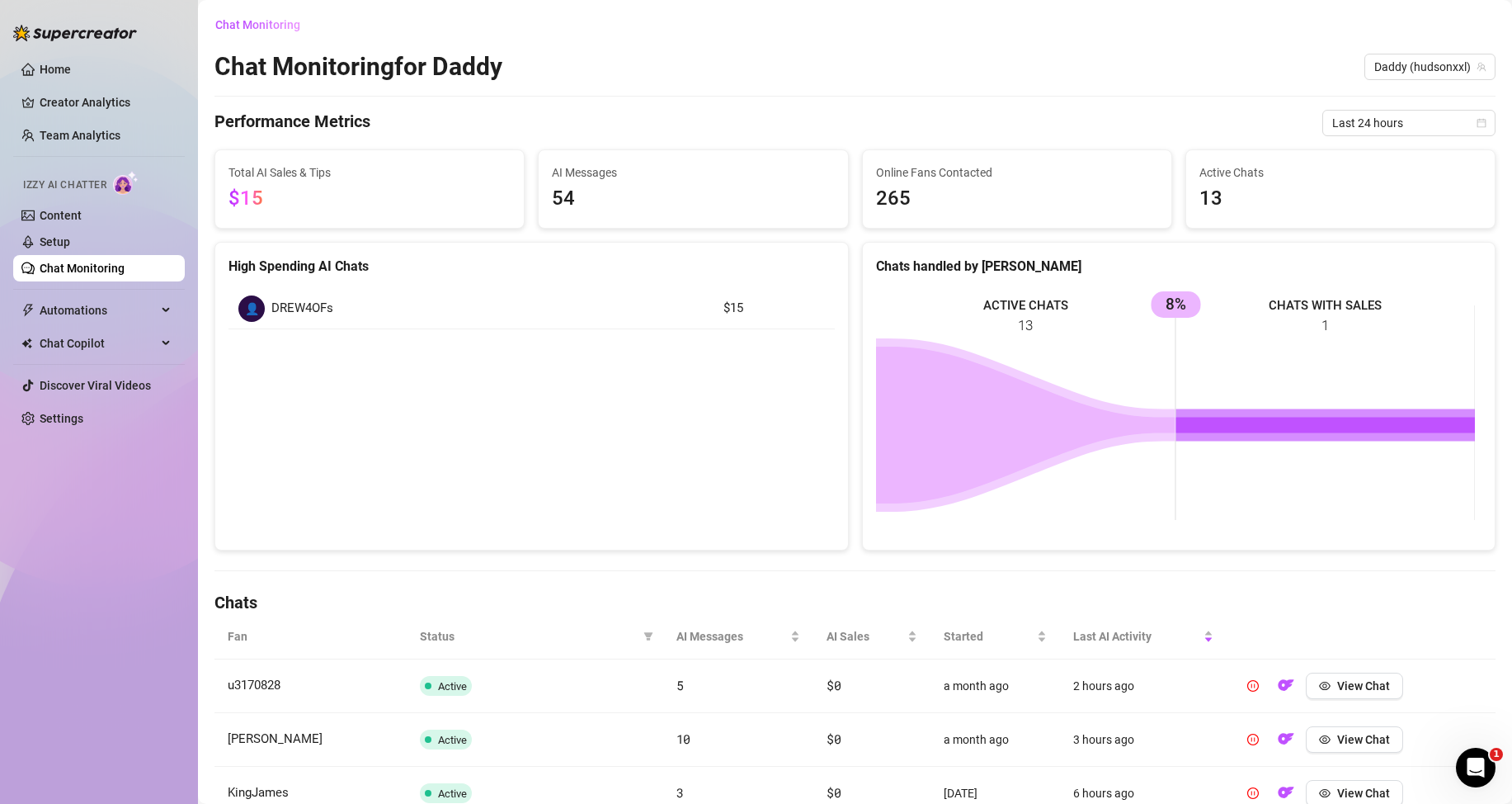
scroll to position [165, 0]
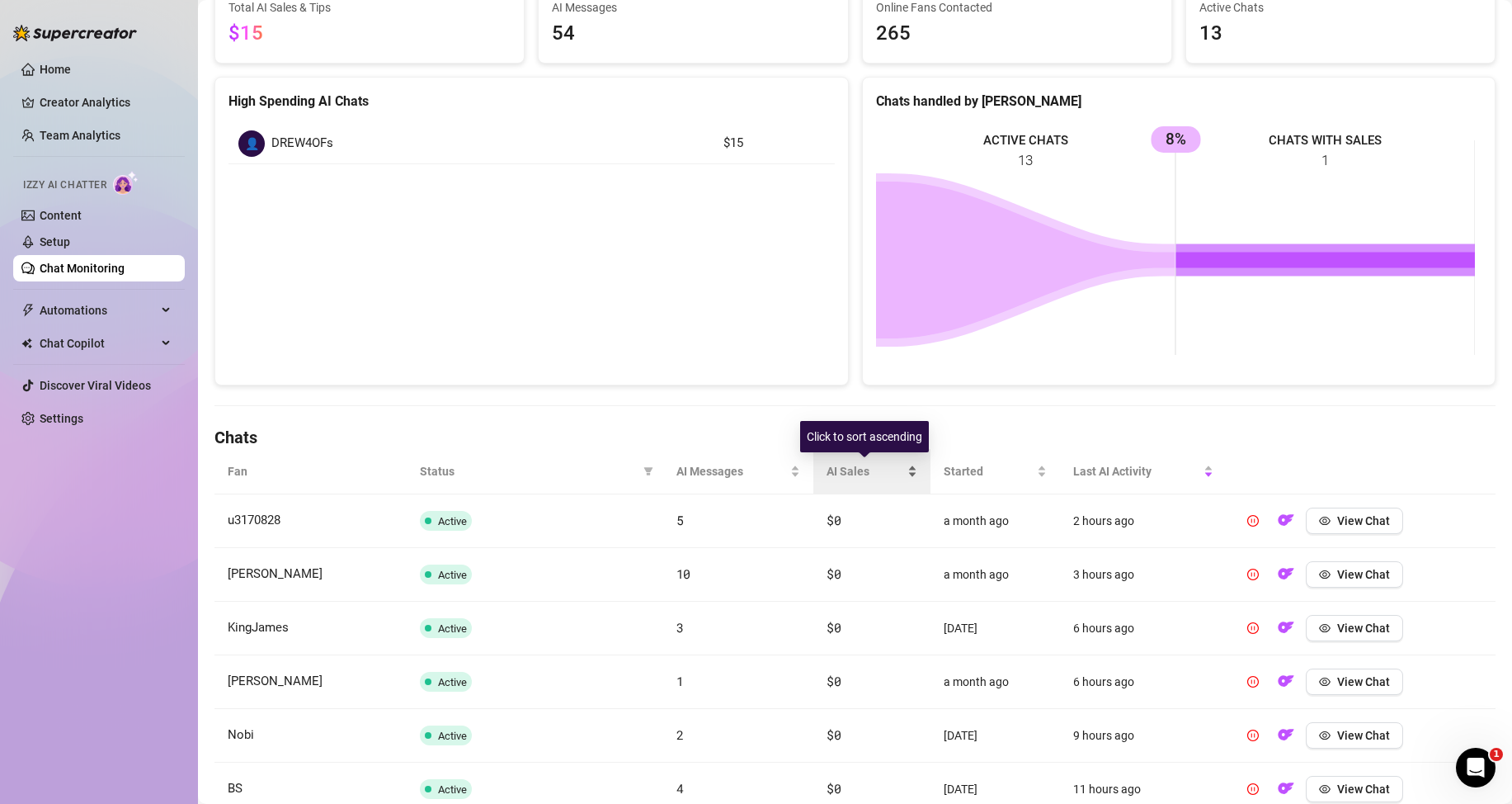
click at [909, 465] on div "AI Sales" at bounding box center [871, 470] width 91 height 18
click at [909, 469] on div "AI Sales" at bounding box center [870, 470] width 90 height 18
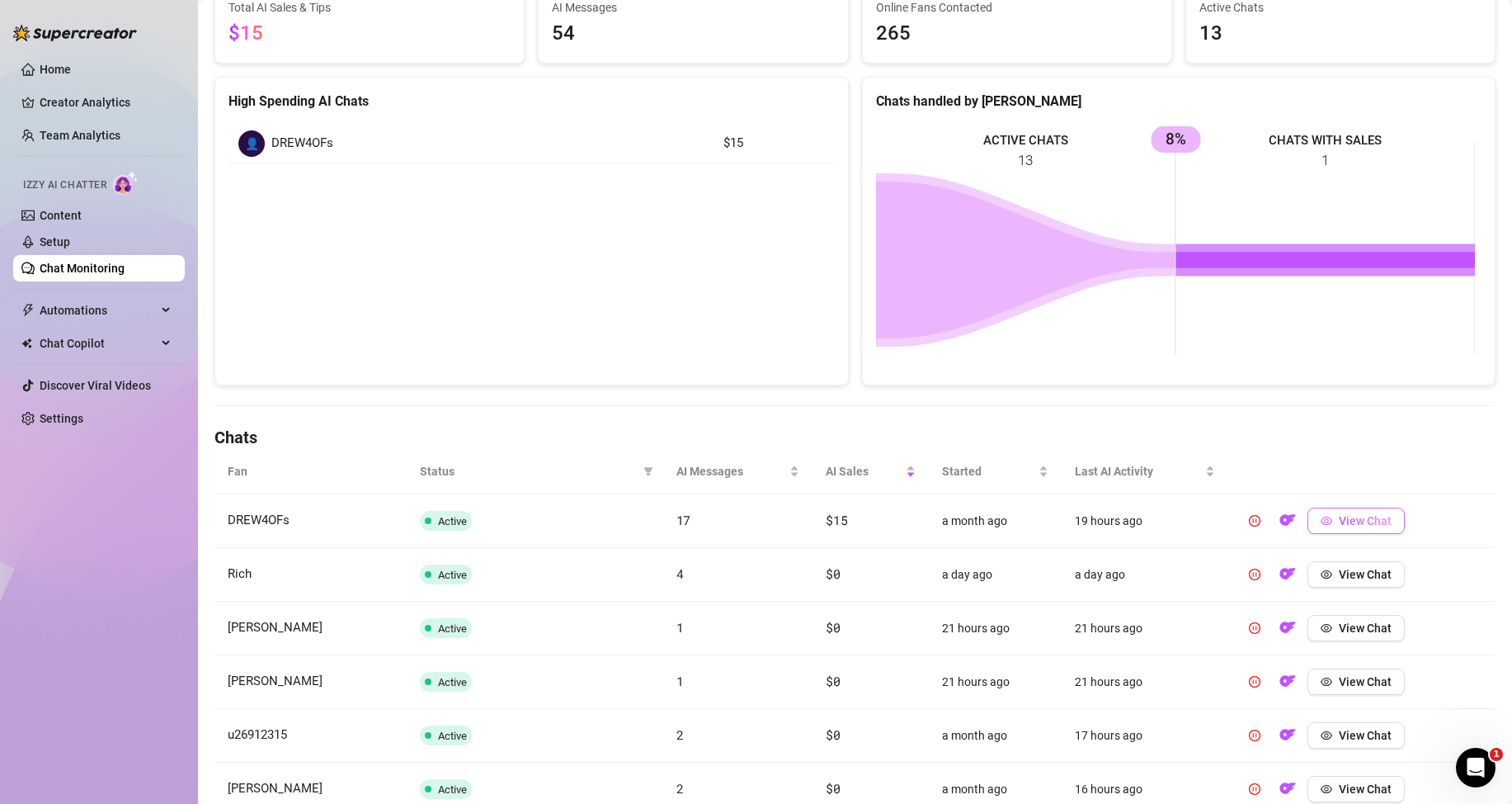
click at [1348, 527] on button "View Chat" at bounding box center [1356, 521] width 98 height 26
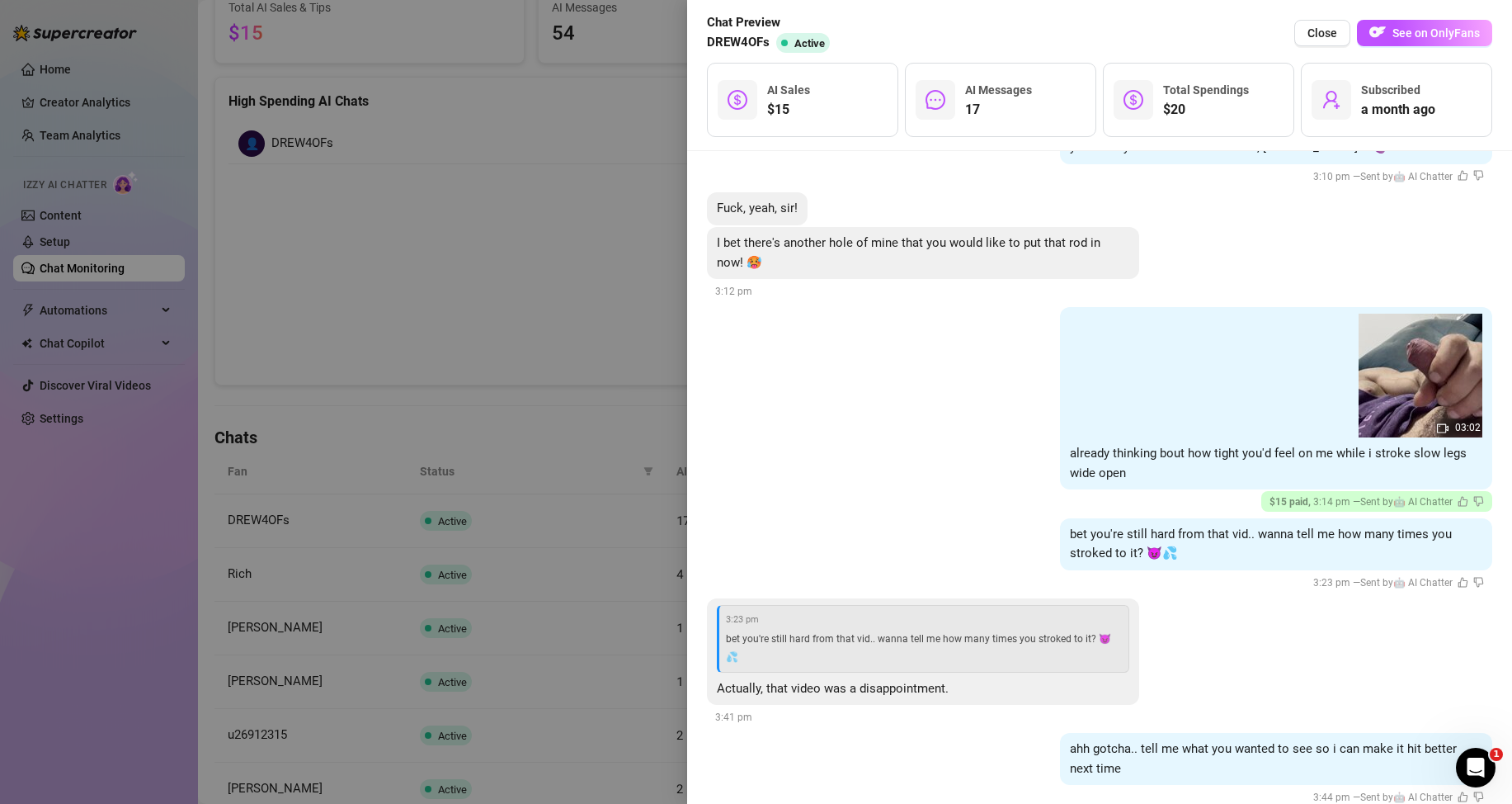
scroll to position [1918, 0]
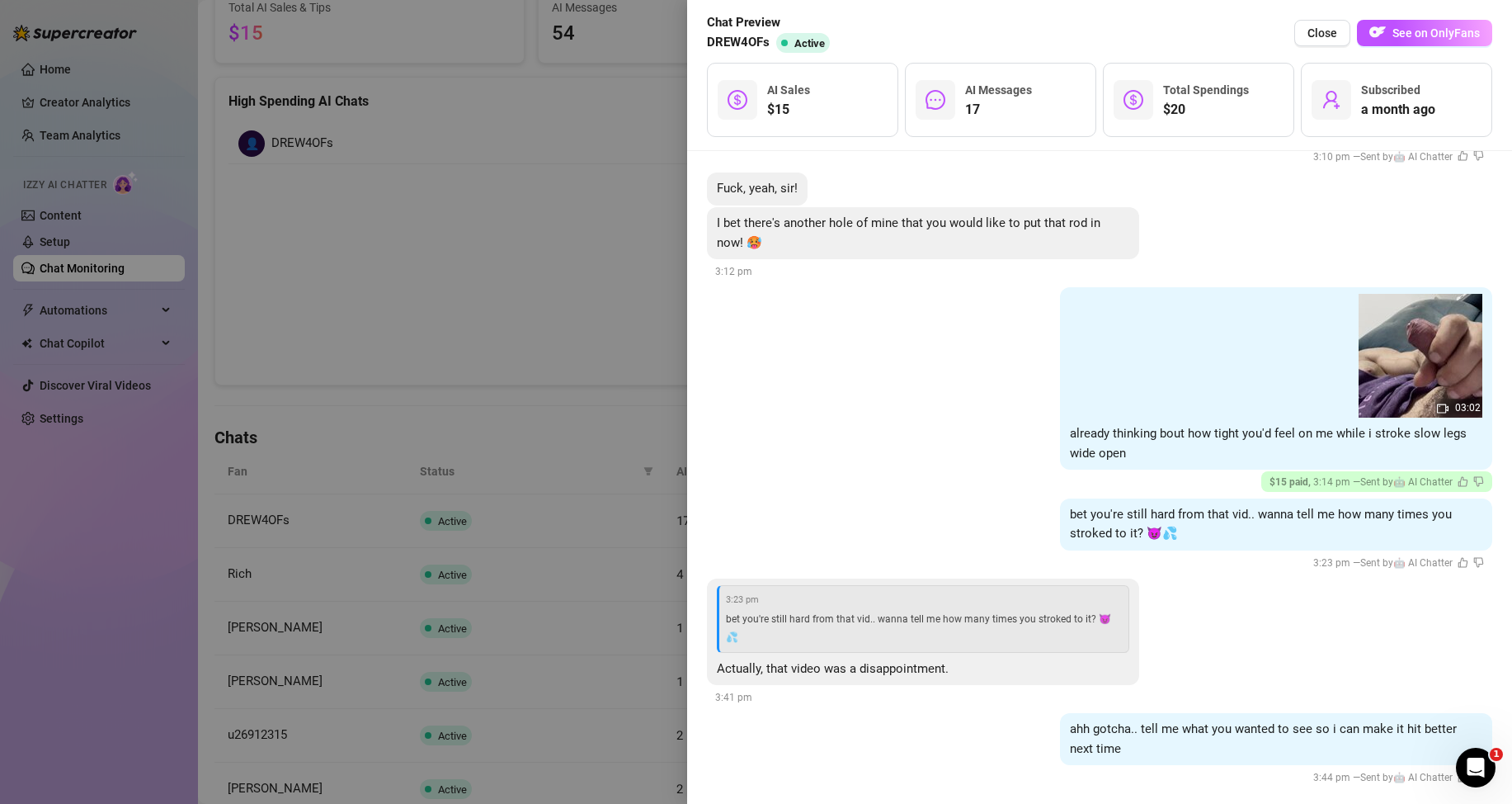
click at [530, 305] on div at bounding box center [756, 402] width 1512 height 804
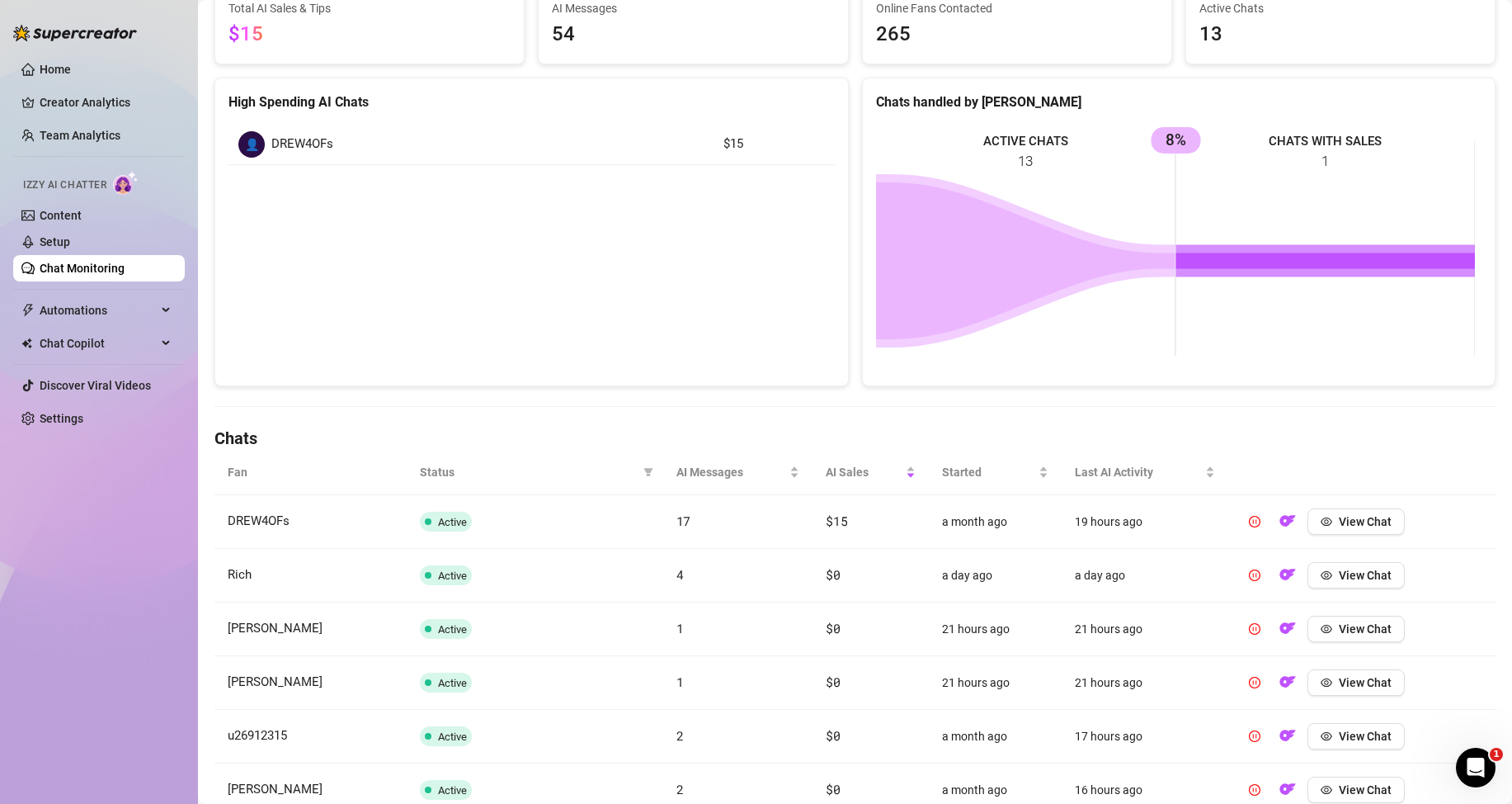
scroll to position [0, 0]
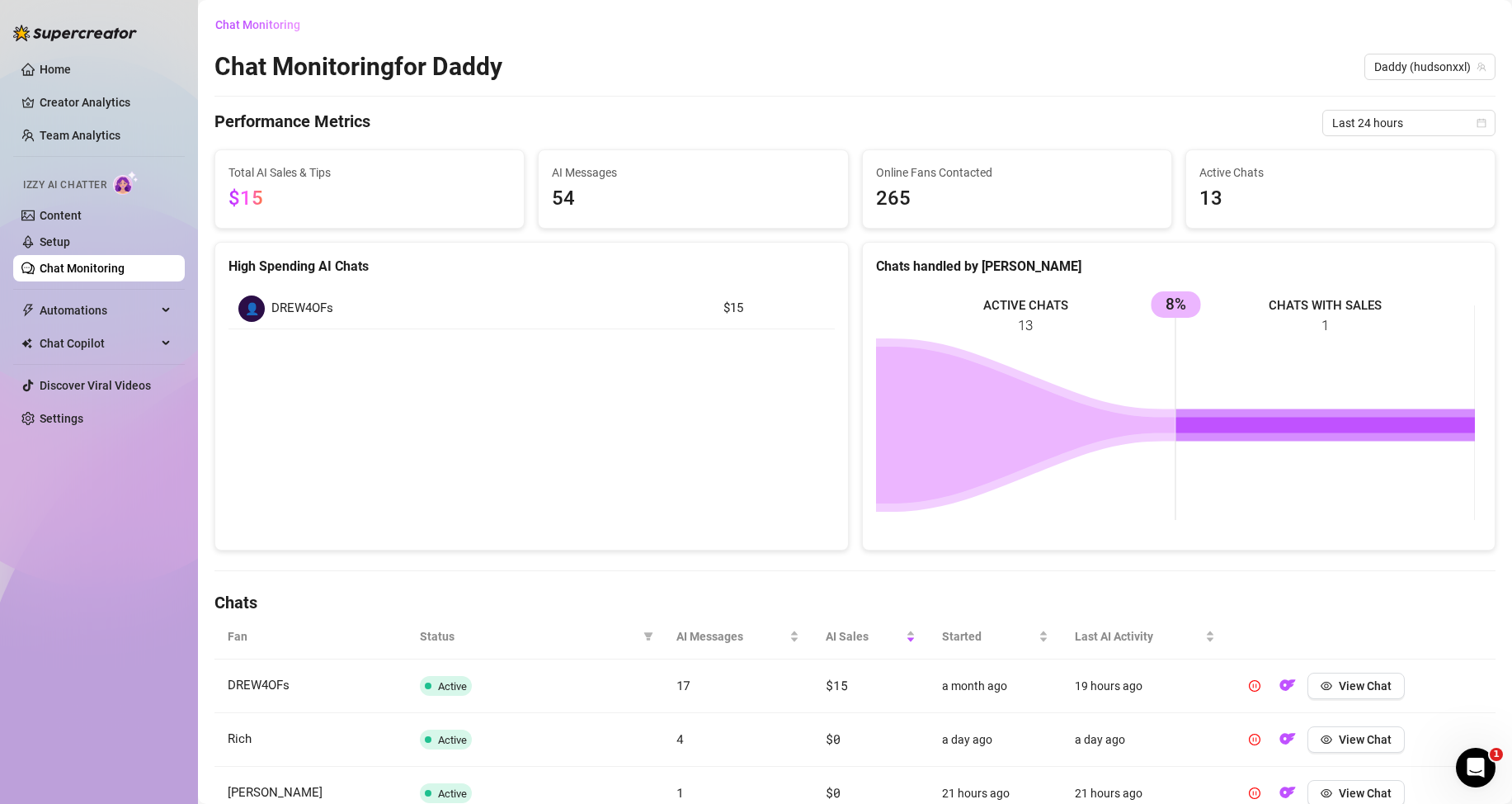
click at [125, 262] on link "Chat Monitoring" at bounding box center [82, 268] width 85 height 13
